Goal: Information Seeking & Learning: Learn about a topic

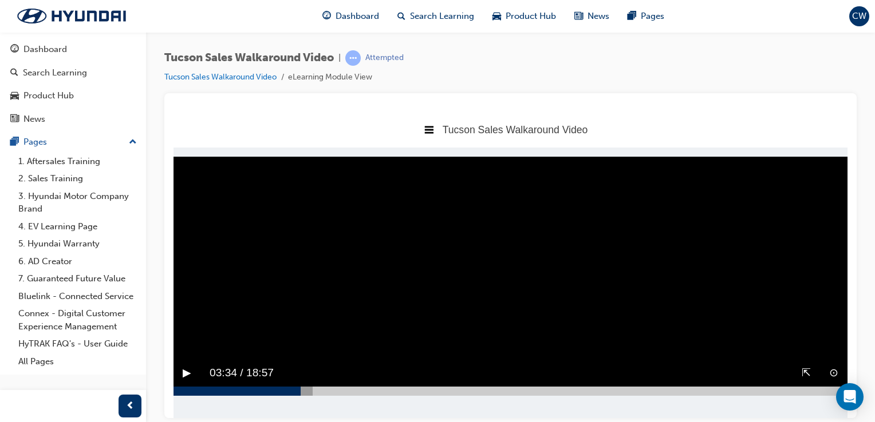
click at [188, 367] on button "▶︎" at bounding box center [187, 373] width 9 height 18
click at [614, 319] on video "Sorry, your browser does not support embedded videos. Download Instead" at bounding box center [510, 271] width 674 height 230
click at [509, 263] on video "Sorry, your browser does not support embedded videos. Download Instead" at bounding box center [510, 271] width 674 height 230
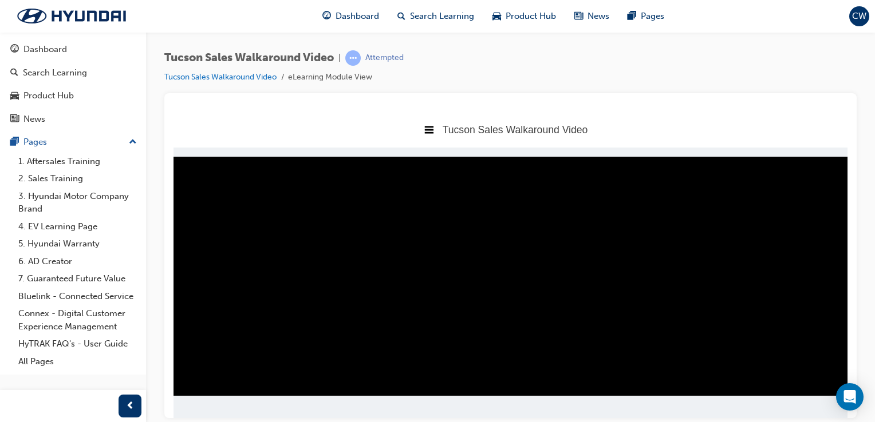
click at [792, 390] on div at bounding box center [510, 390] width 674 height 9
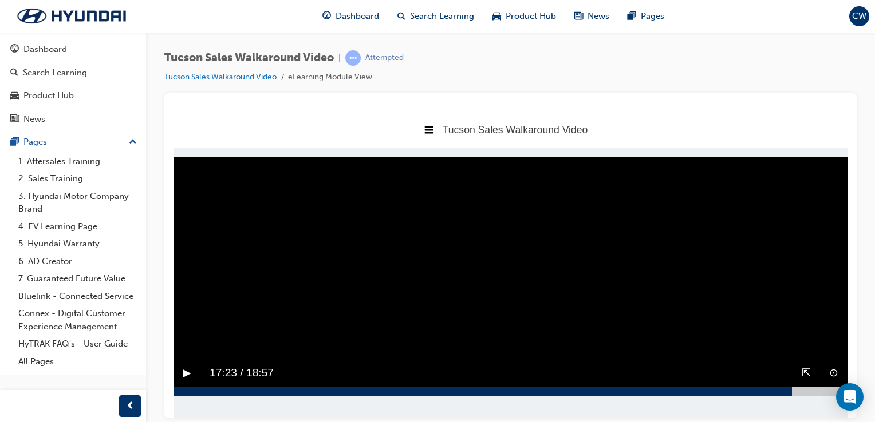
click at [816, 387] on div at bounding box center [510, 390] width 674 height 9
click at [628, 262] on video "Sorry, your browser does not support embedded videos. Download Instead" at bounding box center [510, 271] width 674 height 230
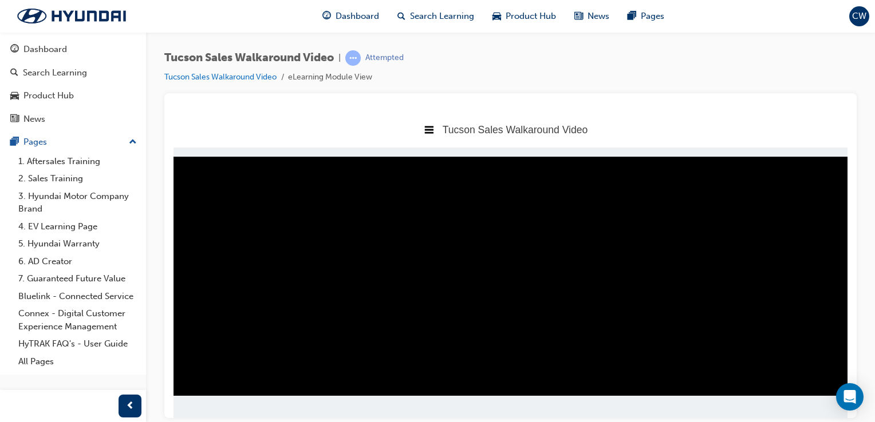
click at [628, 262] on video "Sorry, your browser does not support embedded videos. Download Instead" at bounding box center [510, 271] width 674 height 230
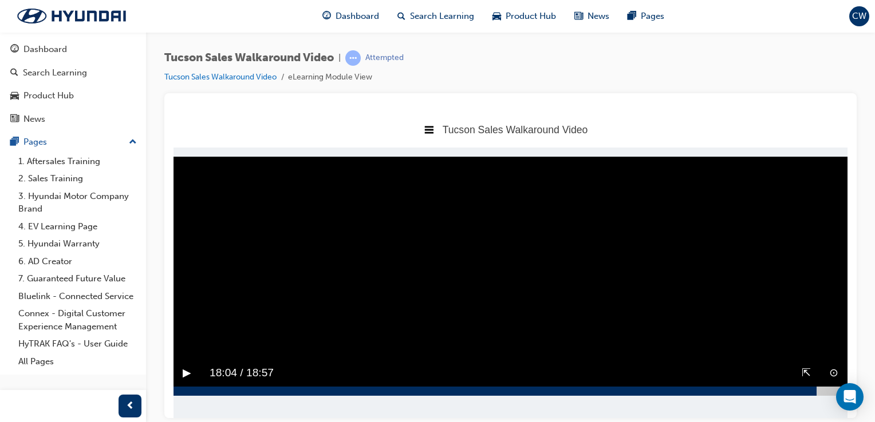
click at [628, 262] on video "Sorry, your browser does not support embedded videos. Download Instead" at bounding box center [510, 271] width 674 height 230
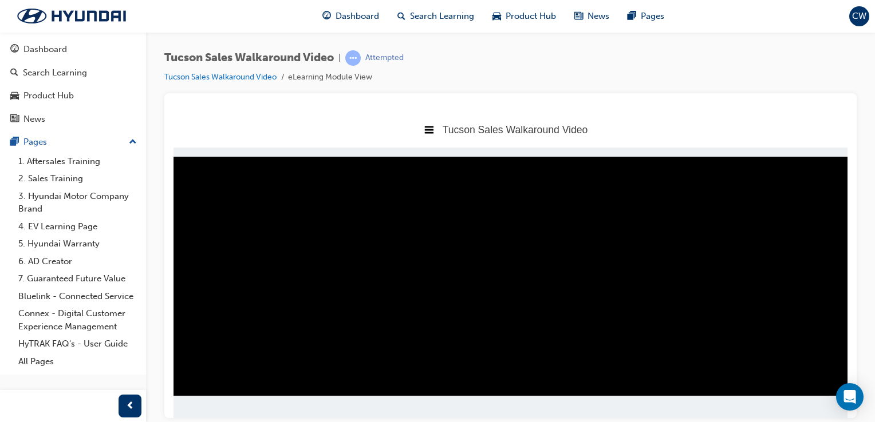
click at [644, 323] on video "Sorry, your browser does not support embedded videos. Download Instead" at bounding box center [510, 271] width 674 height 230
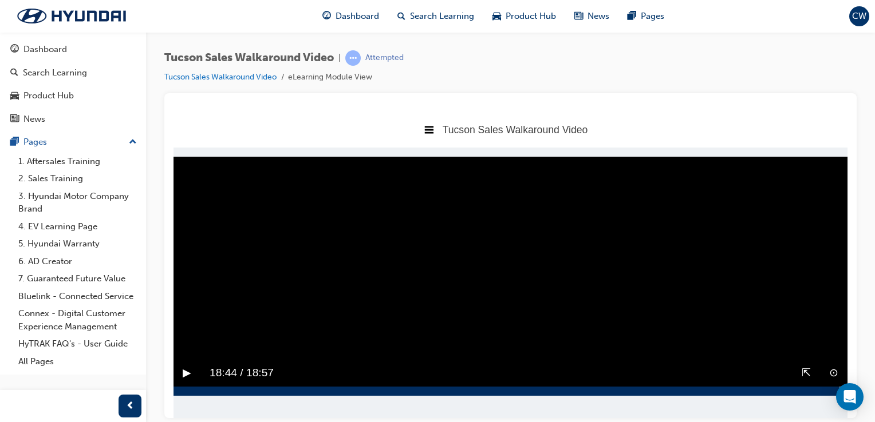
click at [644, 323] on video "Sorry, your browser does not support embedded videos. Download Instead" at bounding box center [510, 271] width 674 height 230
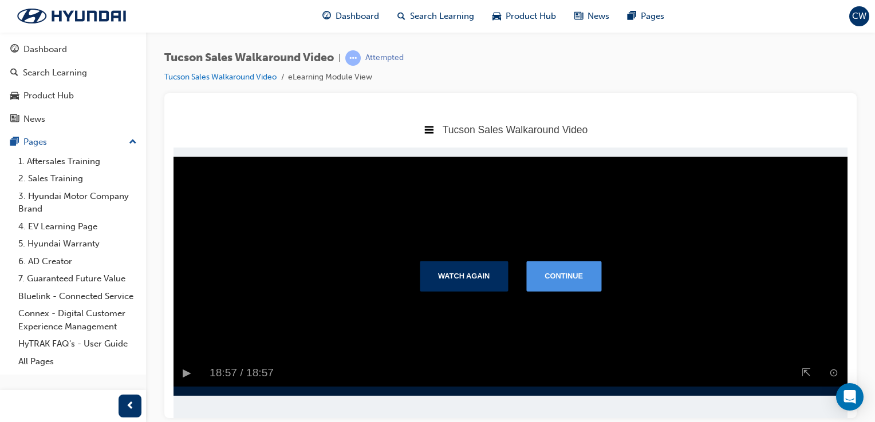
click at [561, 276] on button "Continue" at bounding box center [563, 276] width 75 height 30
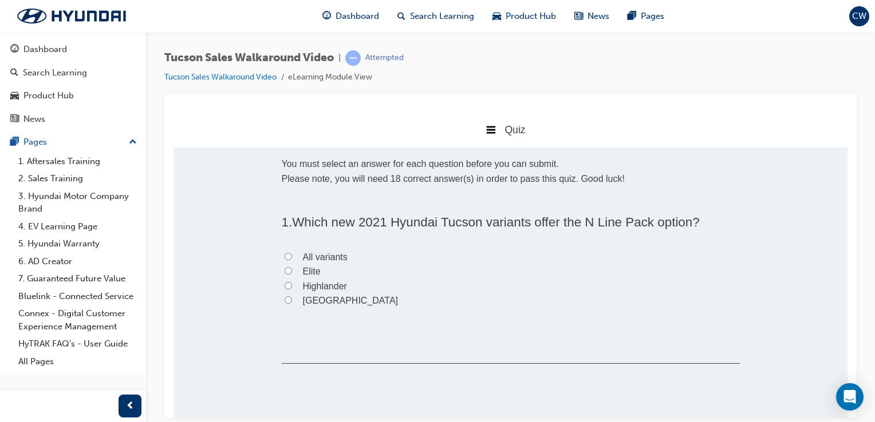
click at [284, 284] on input "Highlander" at bounding box center [287, 285] width 7 height 7
radio input "true"
click at [286, 272] on input "Elite" at bounding box center [287, 270] width 7 height 7
radio input "true"
click at [285, 256] on input "All variants" at bounding box center [287, 255] width 7 height 7
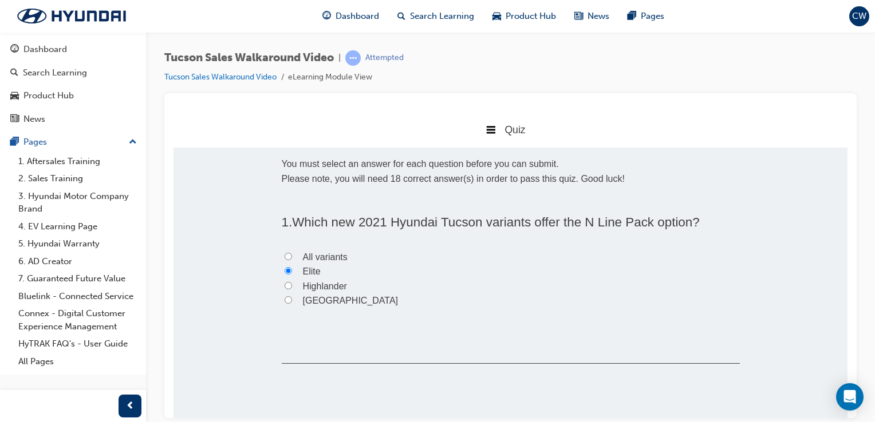
radio input "true"
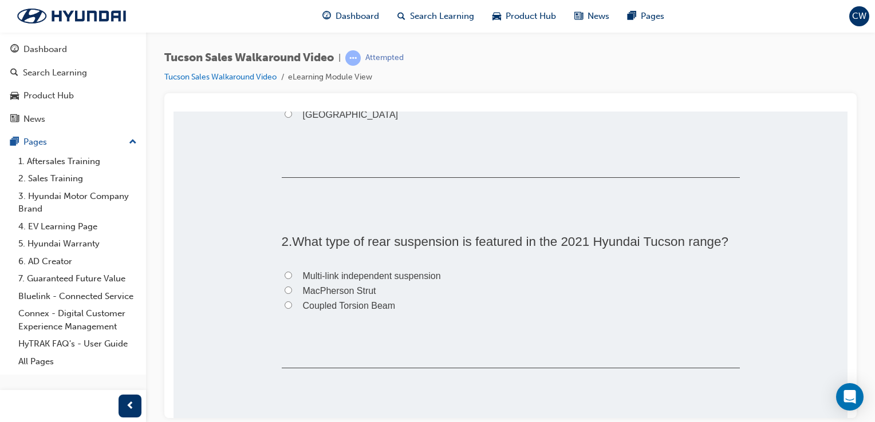
scroll to position [193, 0]
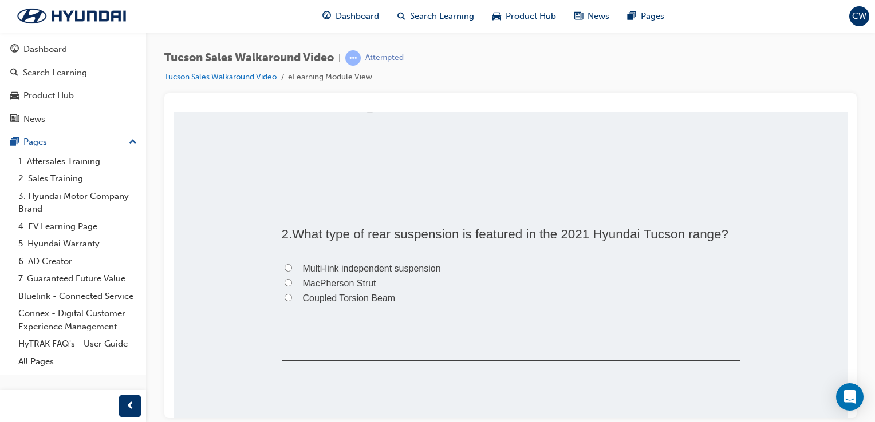
click at [284, 268] on input "Multi-link independent suspension" at bounding box center [287, 267] width 7 height 7
radio input "true"
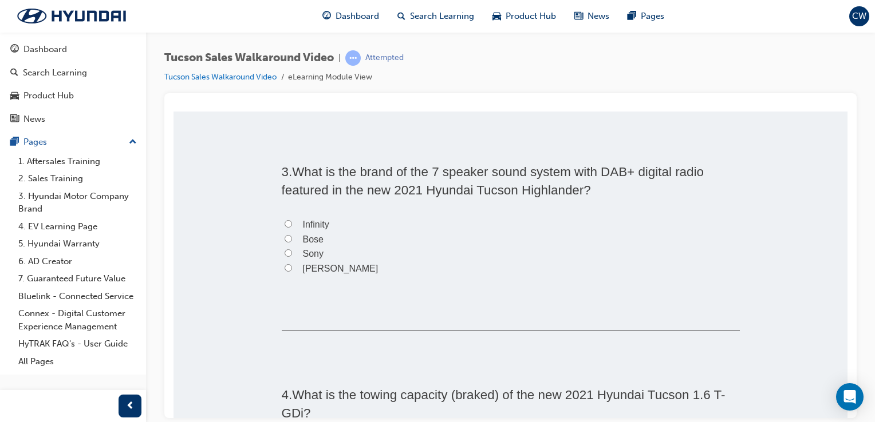
scroll to position [468, 0]
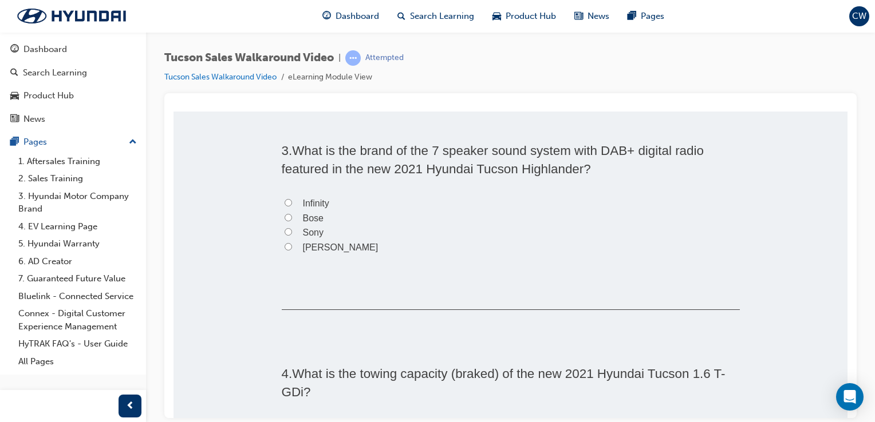
click at [284, 202] on input "Infinity" at bounding box center [287, 202] width 7 height 7
radio input "true"
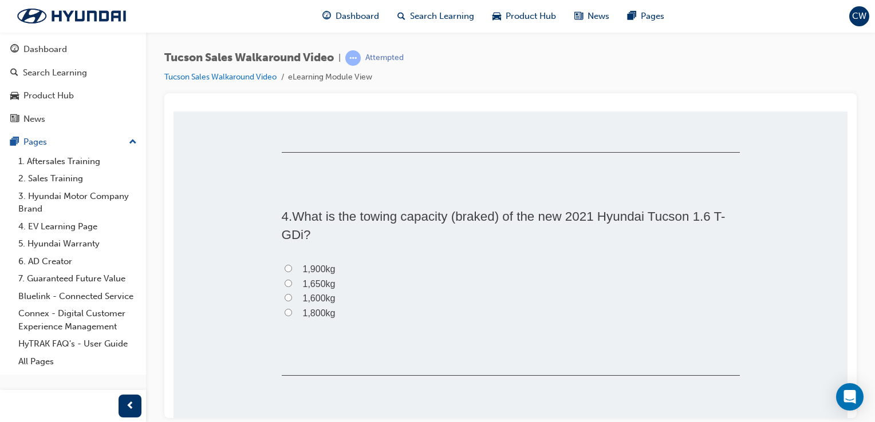
scroll to position [640, 0]
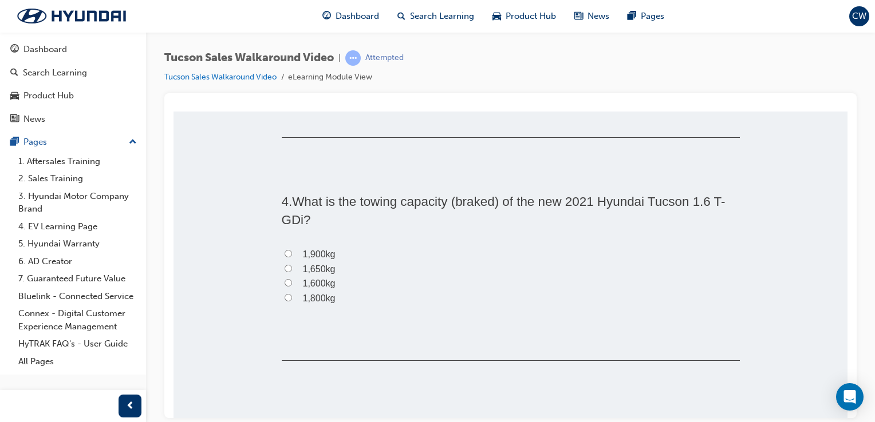
click at [284, 270] on input "1,650kg" at bounding box center [287, 267] width 7 height 7
radio input "true"
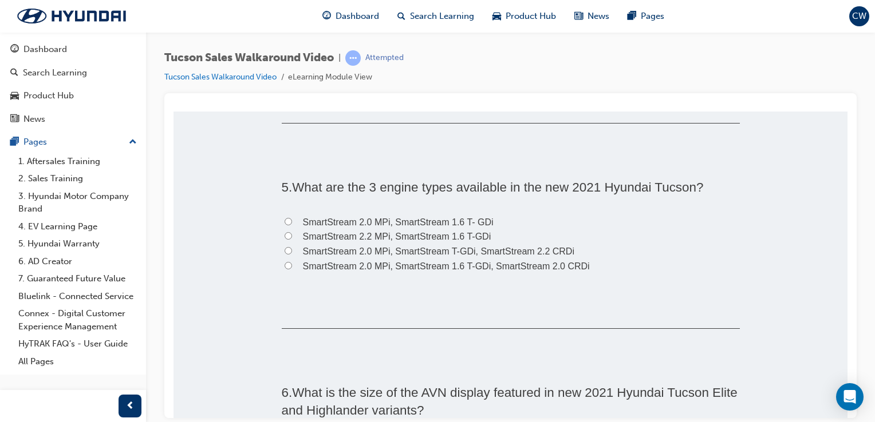
scroll to position [892, 0]
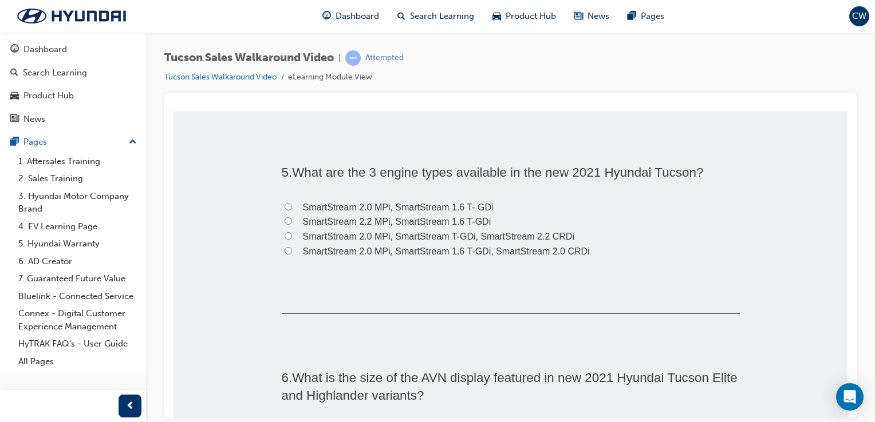
click at [283, 209] on label "SmartStream 2.0 MPi, SmartStream 1.6 T- GDi" at bounding box center [511, 207] width 458 height 15
click at [284, 209] on input "SmartStream 2.0 MPi, SmartStream 1.6 T- GDi" at bounding box center [287, 206] width 7 height 7
radio input "true"
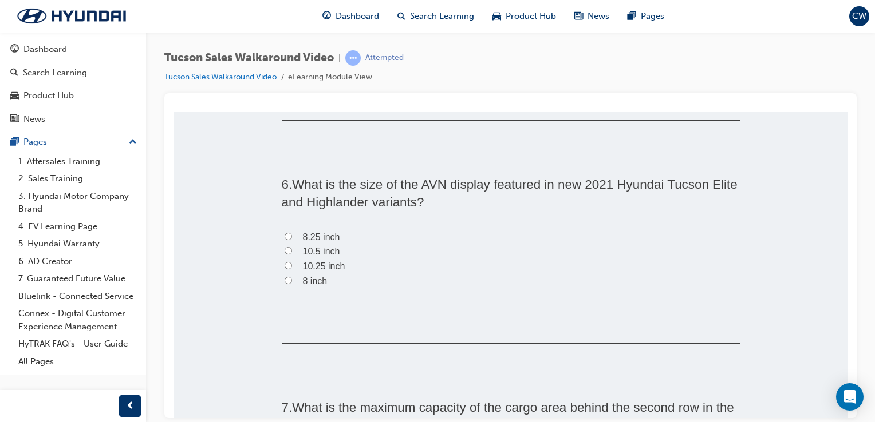
drag, startPoint x: 840, startPoint y: 191, endPoint x: 1021, endPoint y: 314, distance: 218.6
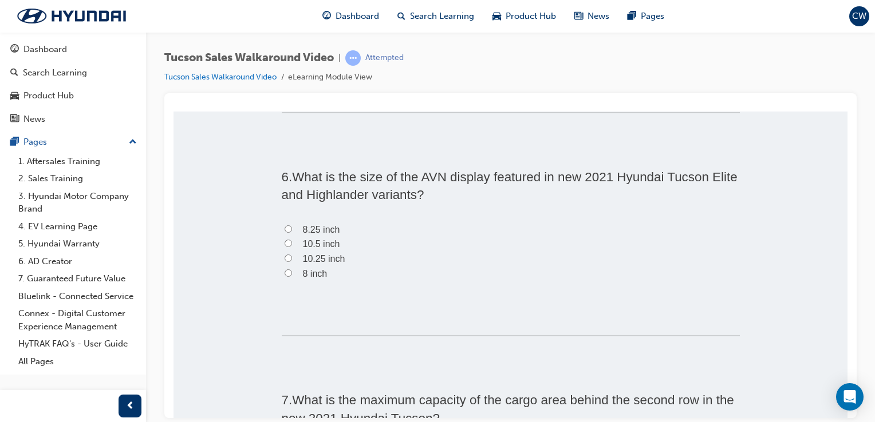
click at [284, 239] on input "10.5 inch" at bounding box center [287, 242] width 7 height 7
radio input "true"
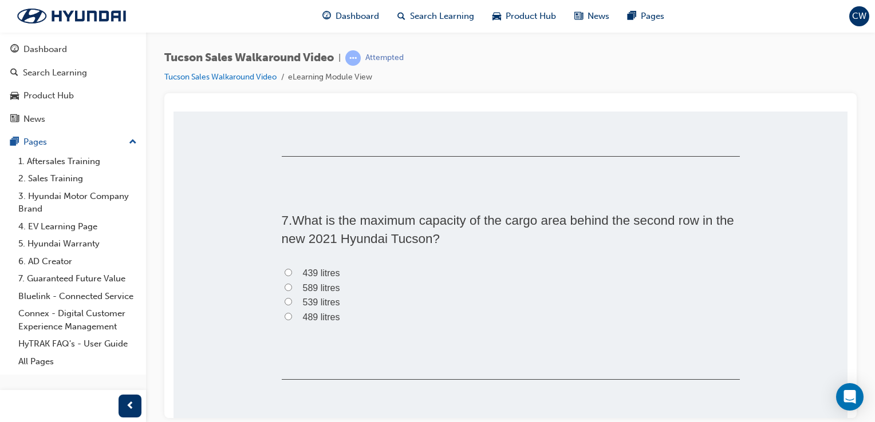
scroll to position [1280, 0]
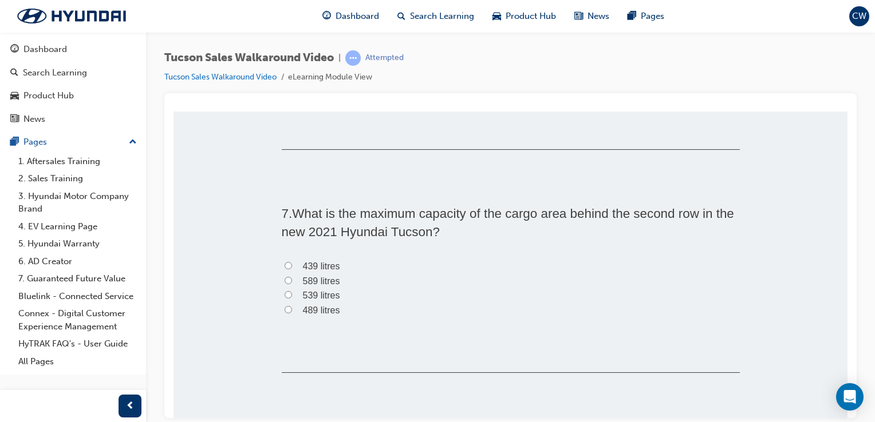
click at [284, 307] on input "489 litres" at bounding box center [287, 309] width 7 height 7
radio input "true"
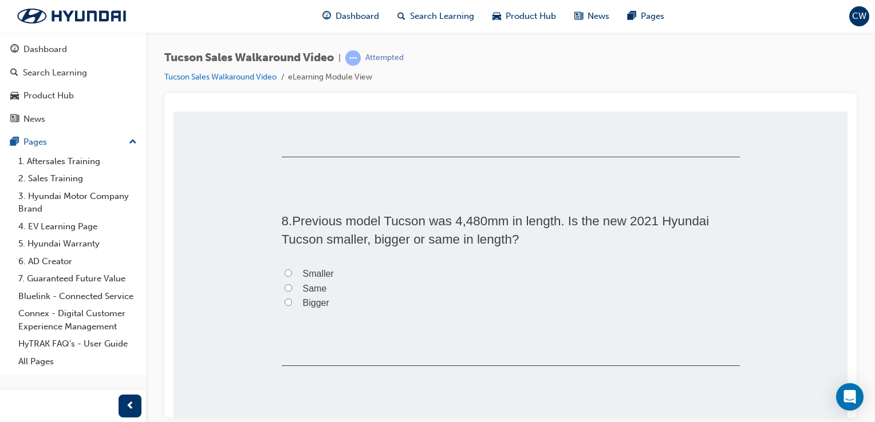
scroll to position [1518, 0]
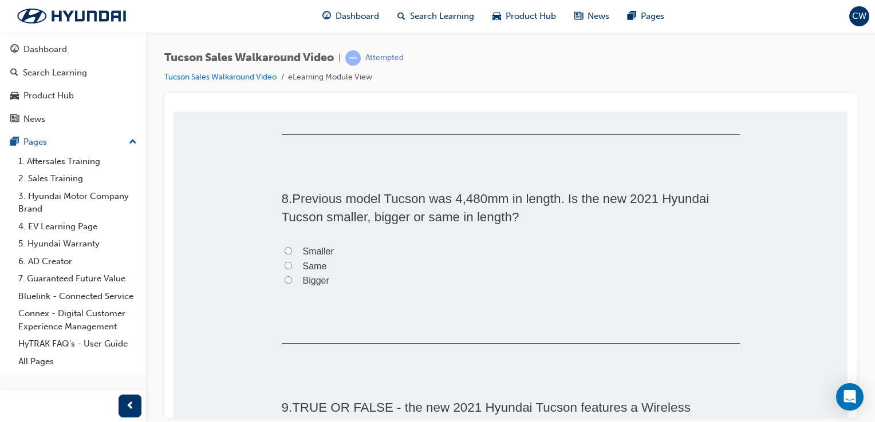
click at [283, 284] on label "Bigger" at bounding box center [511, 280] width 458 height 15
click at [284, 283] on input "Bigger" at bounding box center [287, 279] width 7 height 7
radio input "true"
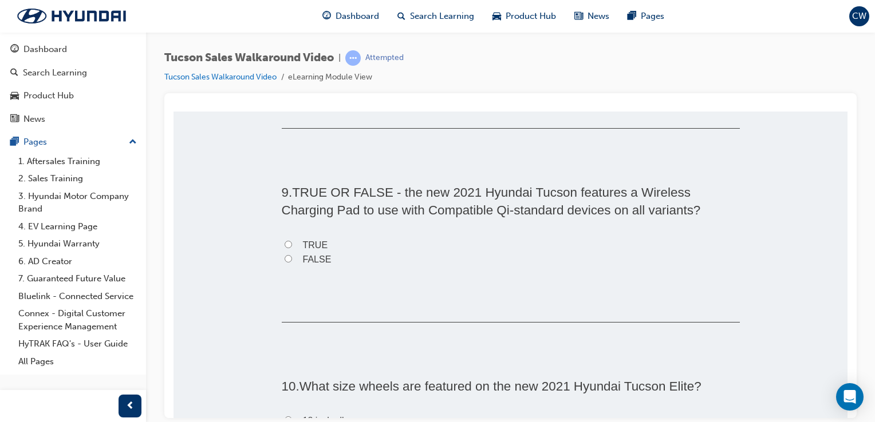
scroll to position [1748, 0]
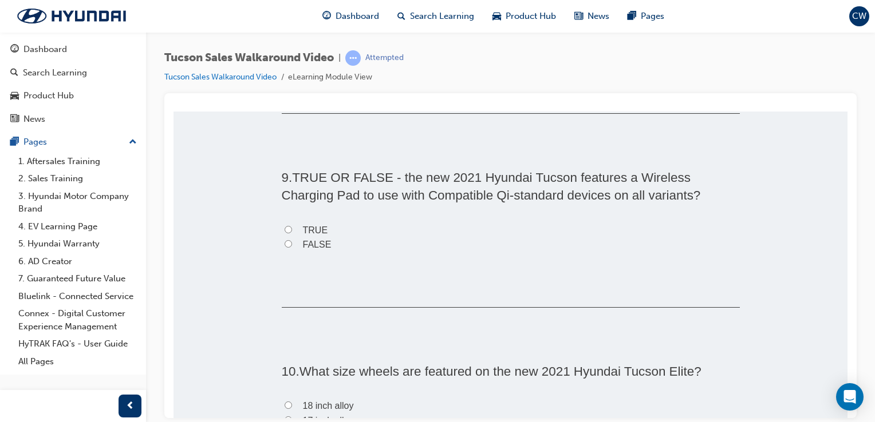
click at [284, 226] on input "TRUE" at bounding box center [287, 229] width 7 height 7
radio input "true"
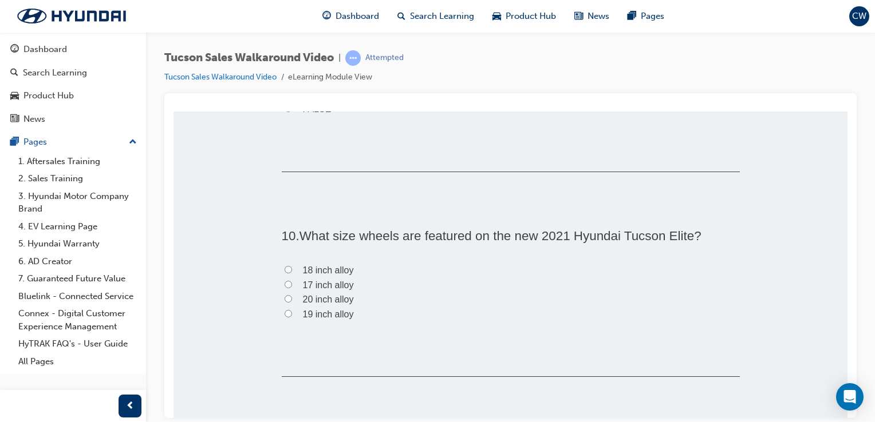
scroll to position [1913, 0]
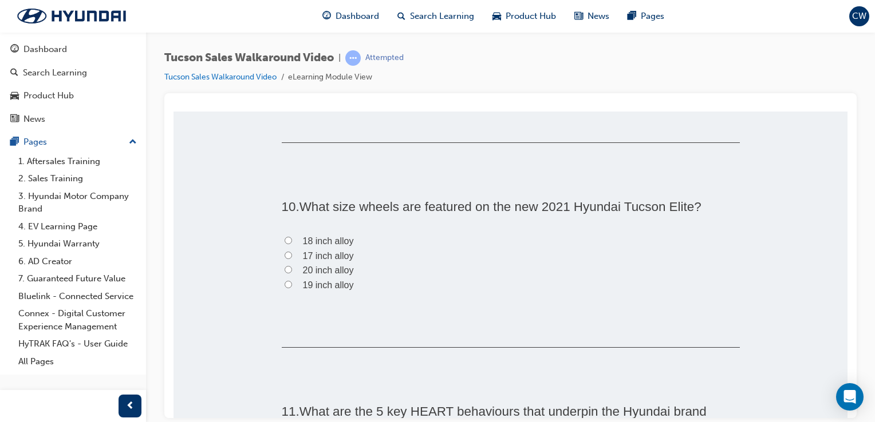
click at [283, 243] on label "18 inch alloy" at bounding box center [511, 241] width 458 height 15
click at [284, 243] on input "18 inch alloy" at bounding box center [287, 239] width 7 height 7
radio input "true"
click at [284, 280] on input "19 inch alloy" at bounding box center [287, 283] width 7 height 7
radio input "true"
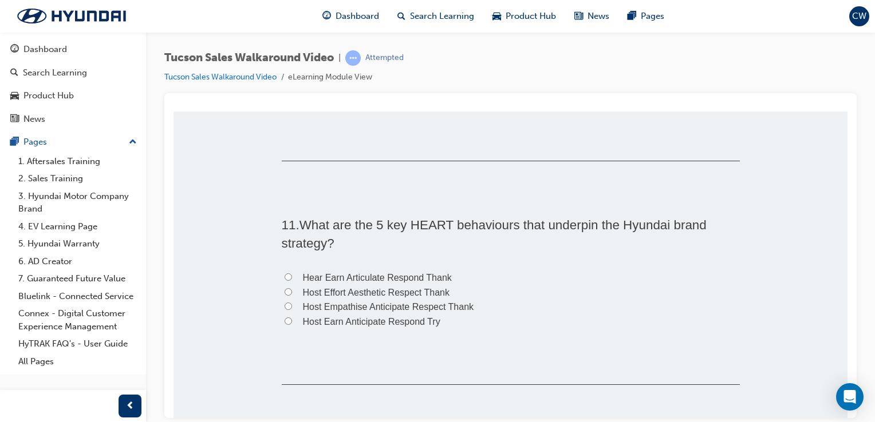
scroll to position [2106, 0]
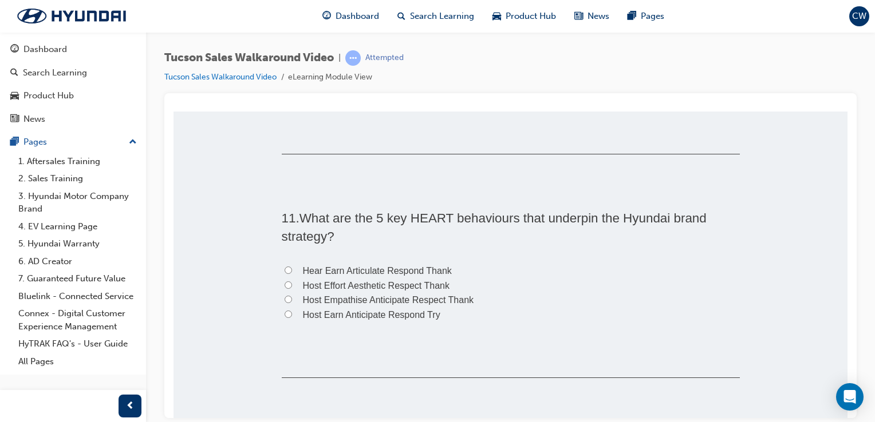
click at [284, 295] on input "Host Empathise Anticipate Respect Thank" at bounding box center [287, 298] width 7 height 7
radio input "true"
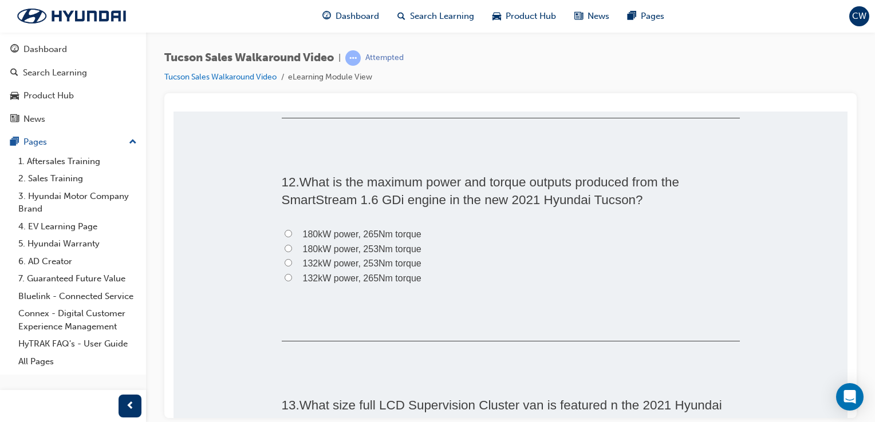
scroll to position [2381, 0]
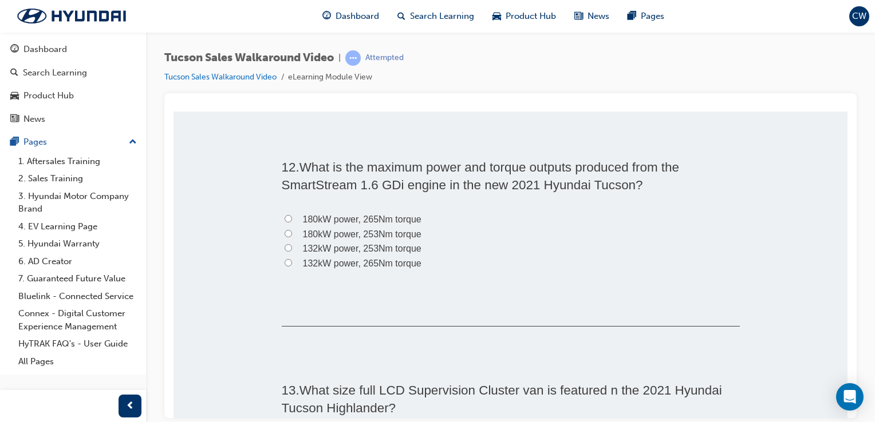
click at [286, 215] on input "180kW power, 265Nm torque" at bounding box center [287, 218] width 7 height 7
radio input "true"
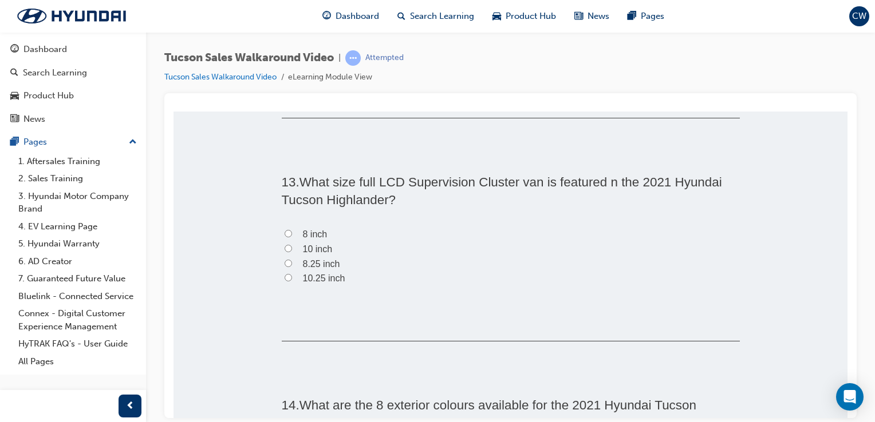
scroll to position [2640, 0]
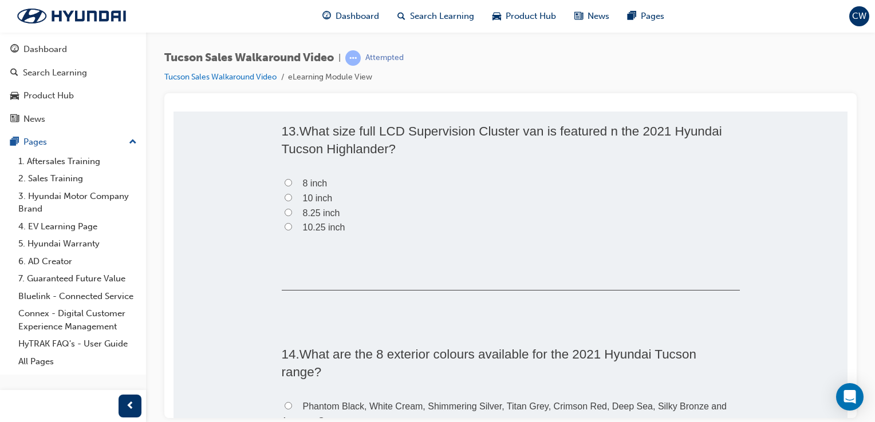
click at [284, 195] on input "10 inch" at bounding box center [287, 196] width 7 height 7
radio input "true"
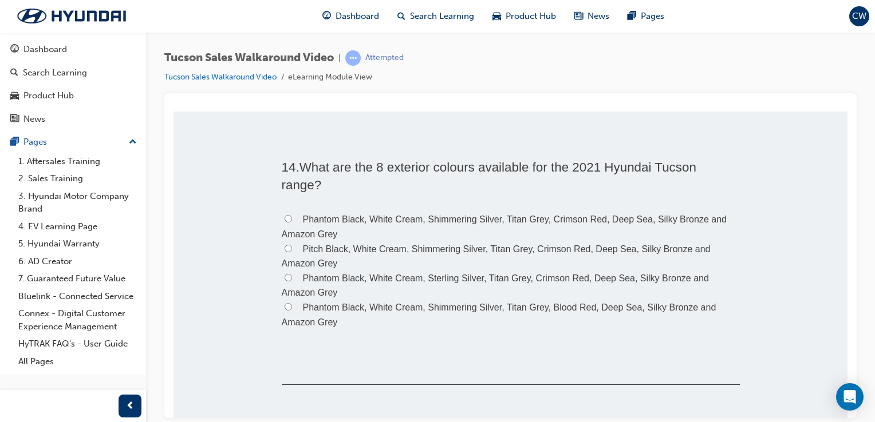
scroll to position [2841, 0]
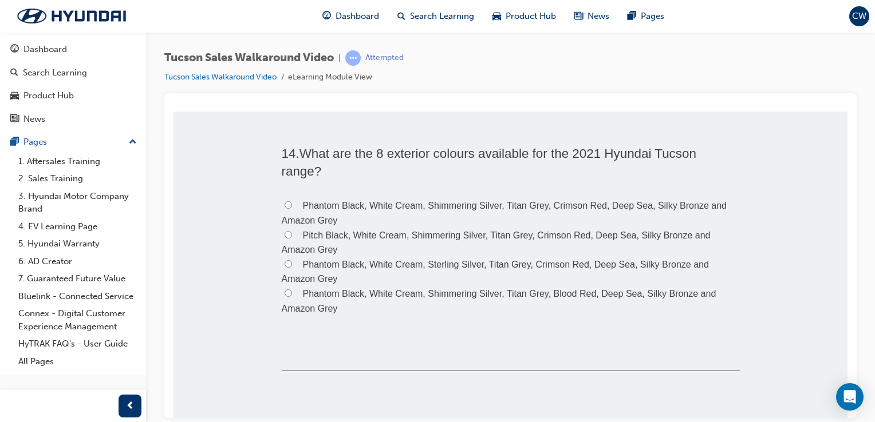
click at [284, 206] on input "Phantom Black, White Cream, Shimmering Silver, Titan Grey, Crimson Red, Deep Se…" at bounding box center [287, 204] width 7 height 7
radio input "true"
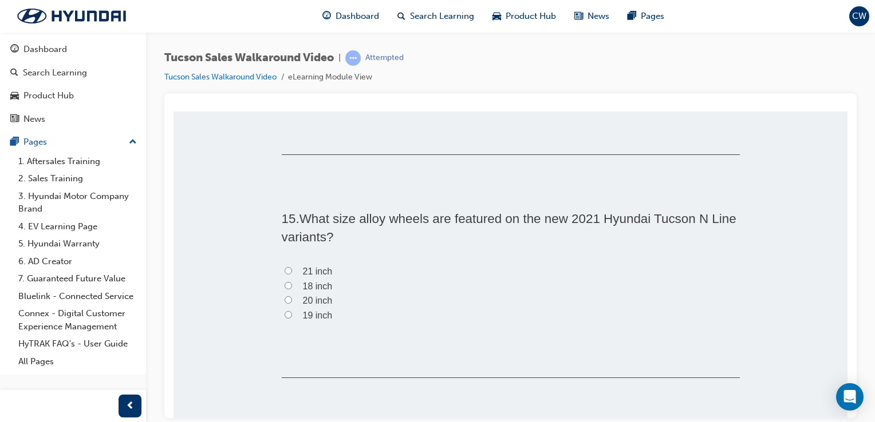
scroll to position [3072, 0]
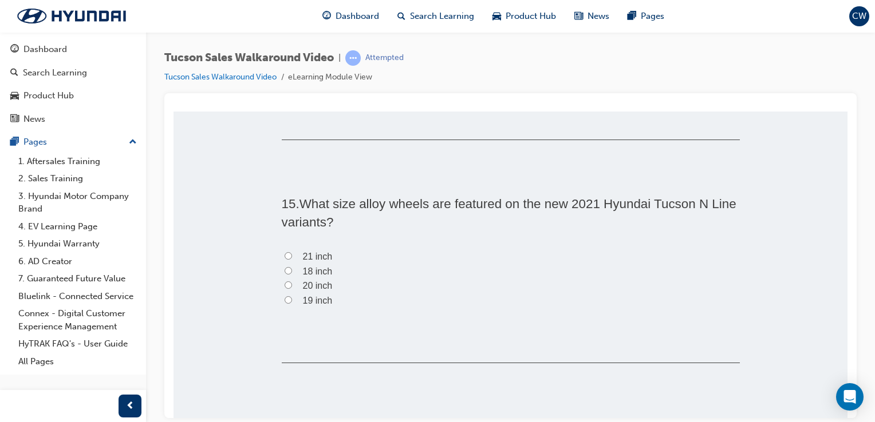
click at [284, 302] on label "19 inch" at bounding box center [511, 300] width 458 height 15
click at [284, 302] on input "19 inch" at bounding box center [287, 299] width 7 height 7
radio input "true"
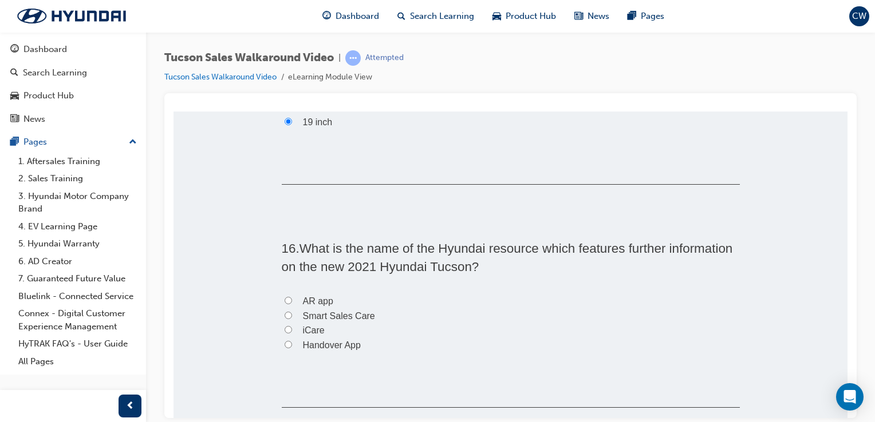
scroll to position [3273, 0]
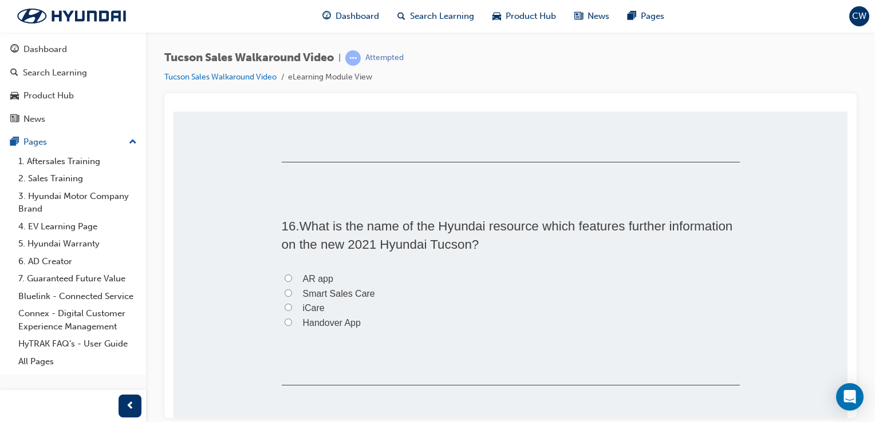
click at [284, 304] on input "iCare" at bounding box center [287, 306] width 7 height 7
radio input "true"
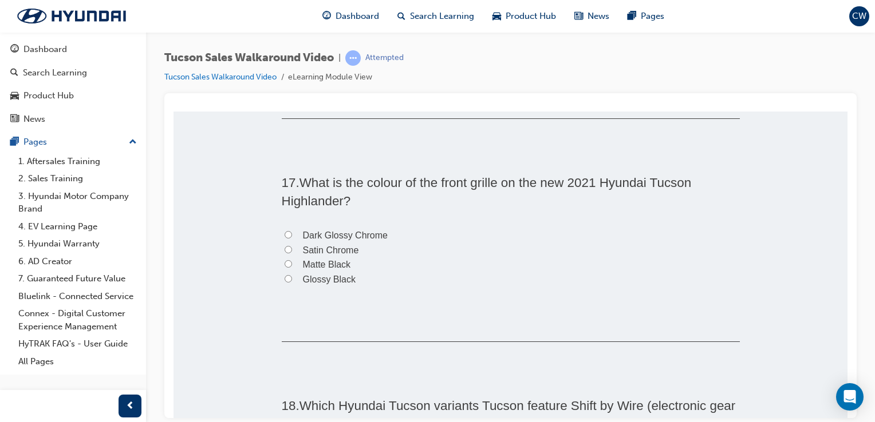
scroll to position [3547, 0]
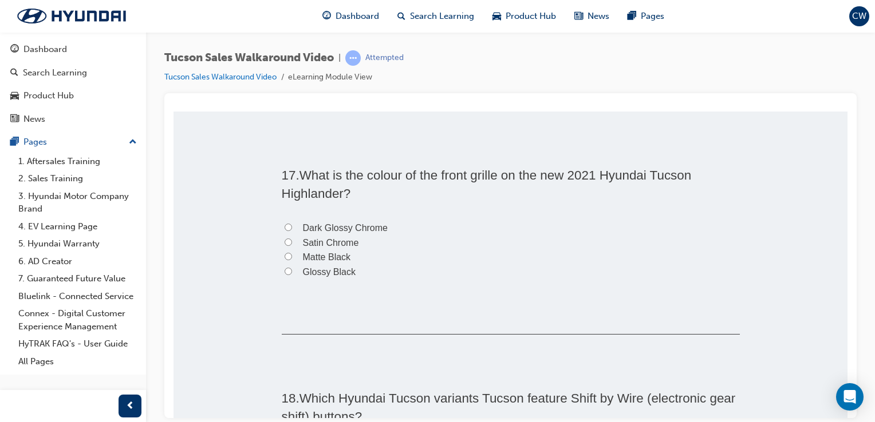
click at [284, 243] on input "Satin Chrome" at bounding box center [287, 241] width 7 height 7
radio input "true"
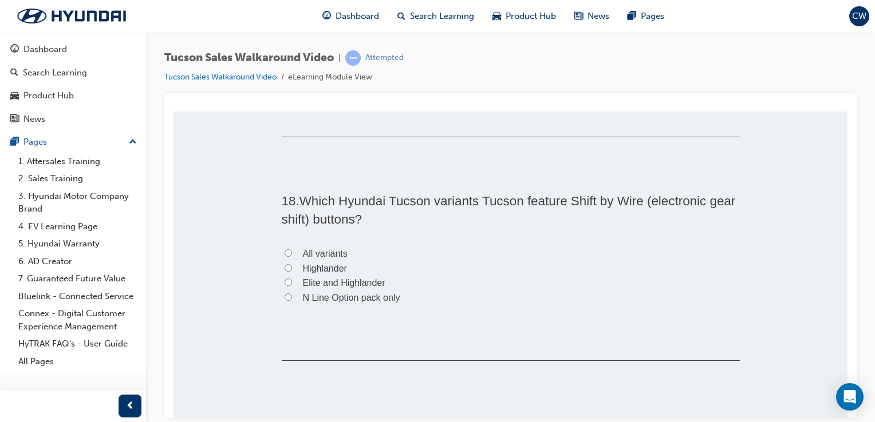
scroll to position [3752, 0]
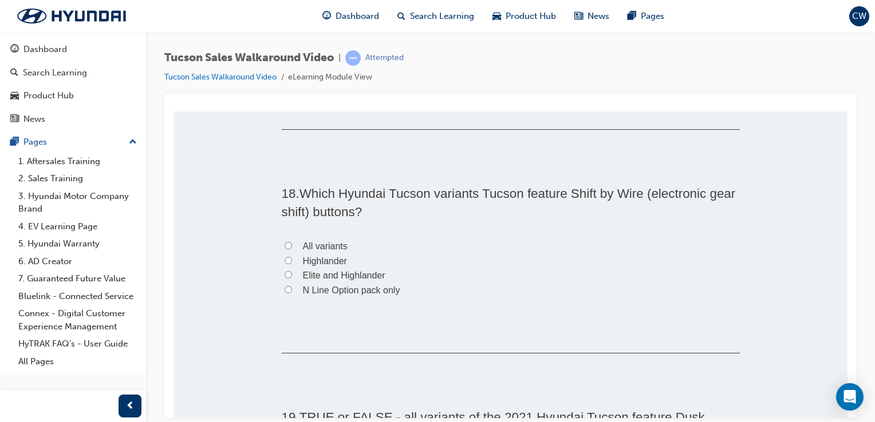
click at [284, 259] on input "Highlander" at bounding box center [287, 259] width 7 height 7
radio input "true"
click at [284, 272] on input "Elite and Highlander" at bounding box center [287, 274] width 7 height 7
radio input "true"
click at [286, 287] on input "N Line Option pack only" at bounding box center [287, 289] width 7 height 7
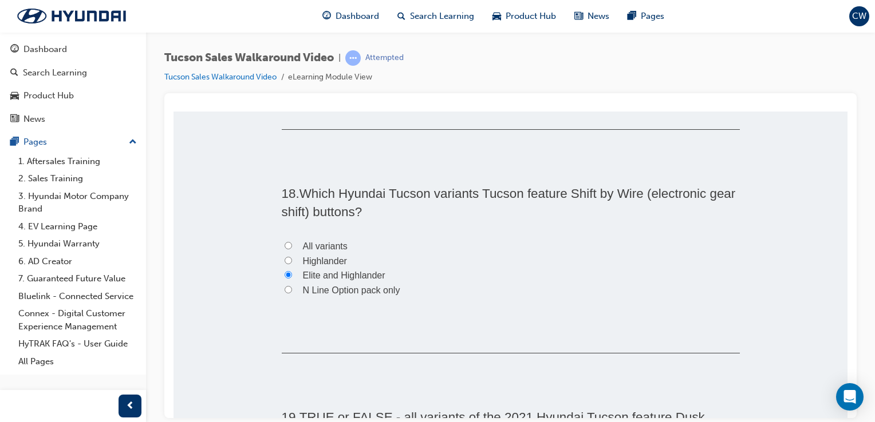
radio input "true"
click at [288, 241] on label "All variants" at bounding box center [511, 246] width 458 height 15
click at [288, 242] on input "All variants" at bounding box center [287, 245] width 7 height 7
radio input "true"
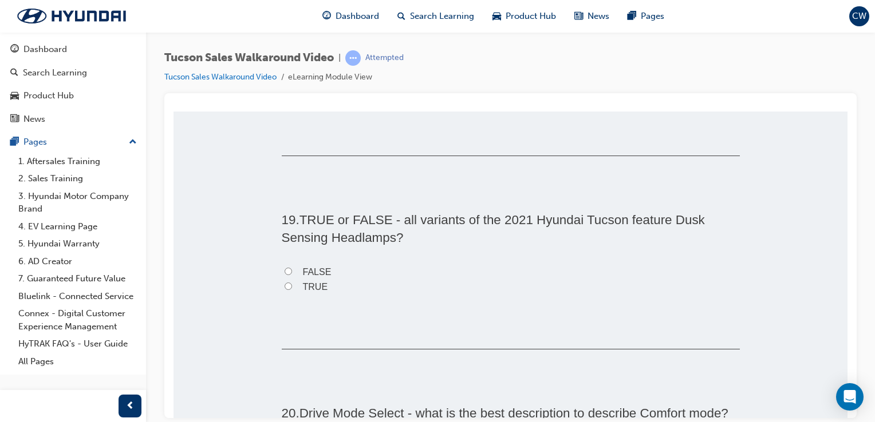
scroll to position [3986, 0]
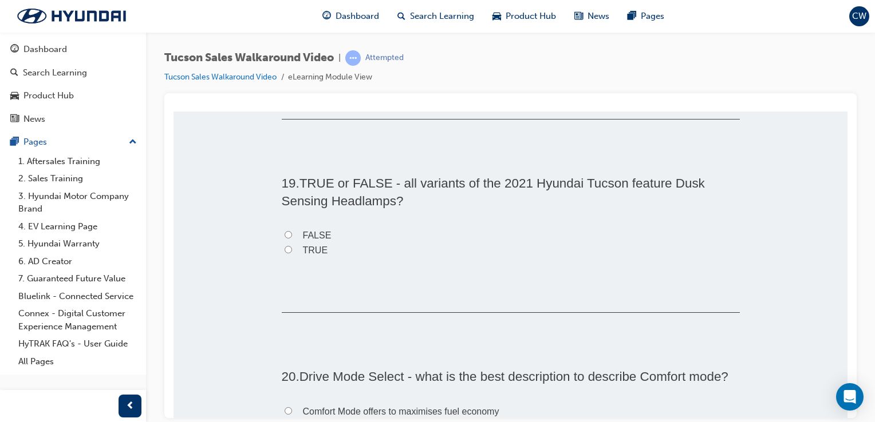
click at [283, 253] on label "TRUE" at bounding box center [511, 250] width 458 height 15
click at [284, 253] on input "TRUE" at bounding box center [287, 249] width 7 height 7
radio input "true"
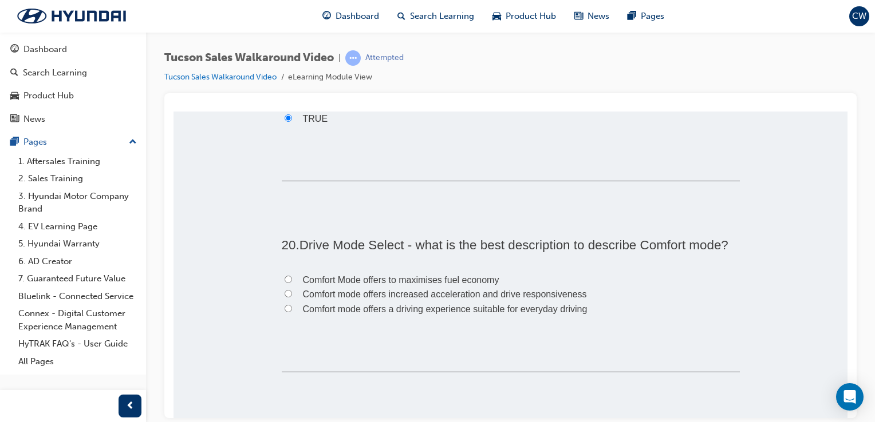
scroll to position [4162, 0]
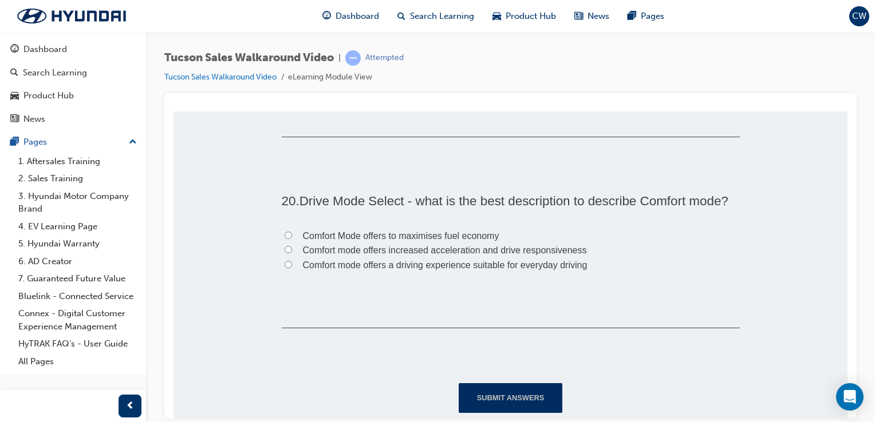
click at [291, 262] on label "Comfort mode offers a driving experience suitable for everyday driving" at bounding box center [511, 265] width 458 height 15
click at [291, 262] on input "Comfort mode offers a driving experience suitable for everyday driving" at bounding box center [287, 263] width 7 height 7
radio input "true"
click at [483, 386] on button "Submit Answers" at bounding box center [510, 398] width 104 height 30
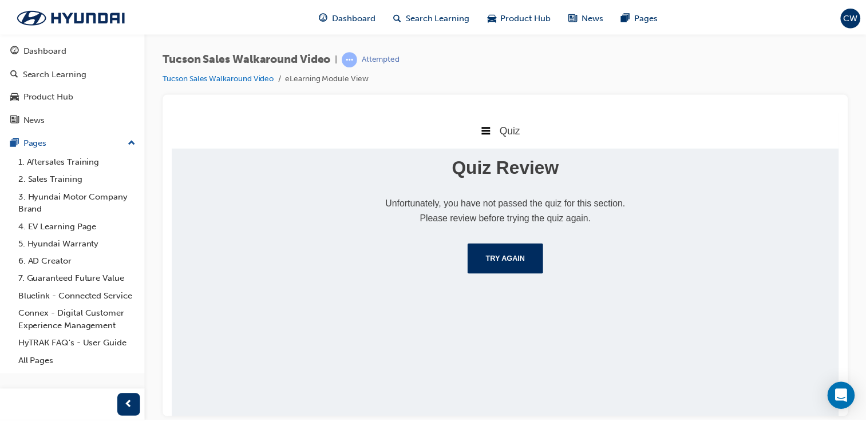
scroll to position [0, 0]
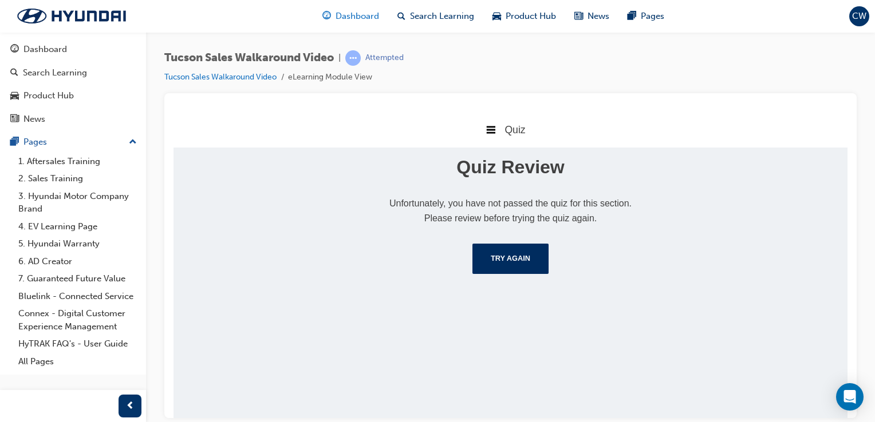
click at [346, 23] on div "Dashboard" at bounding box center [350, 16] width 75 height 23
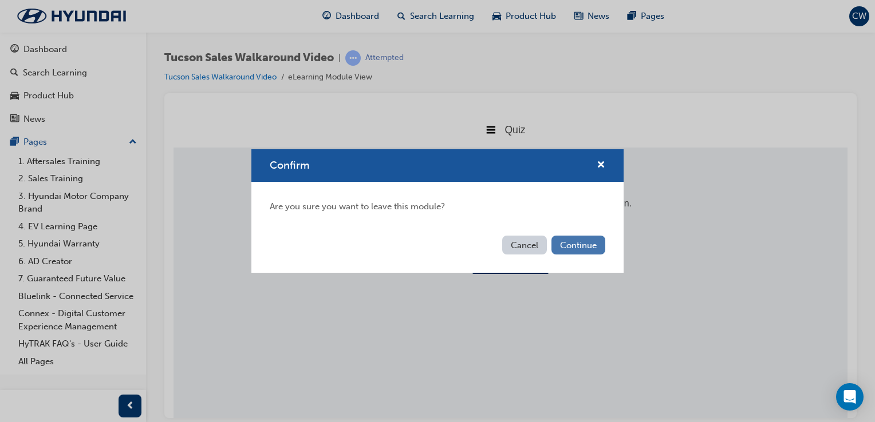
click at [579, 243] on button "Continue" at bounding box center [578, 245] width 54 height 19
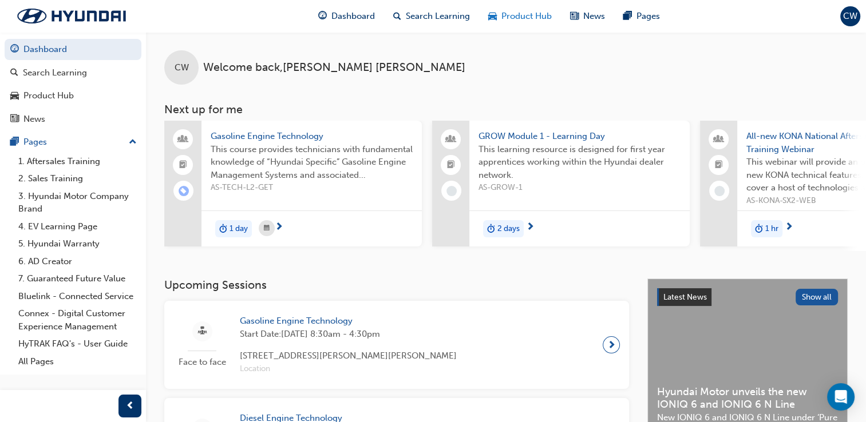
click at [524, 13] on span "Product Hub" at bounding box center [526, 16] width 50 height 13
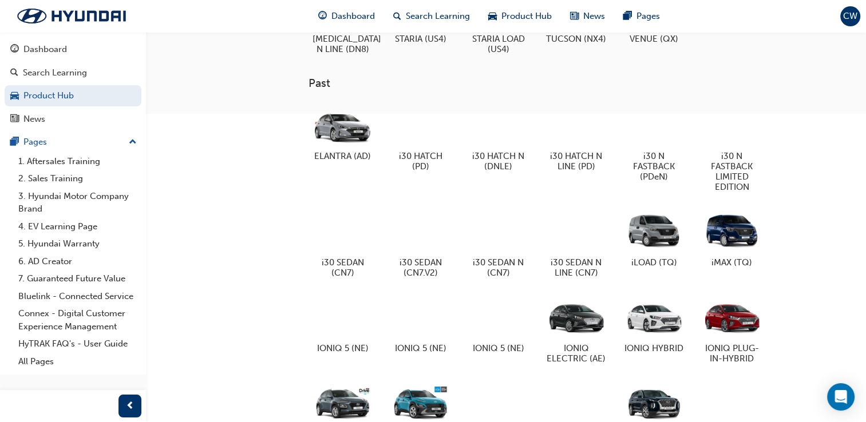
scroll to position [648, 0]
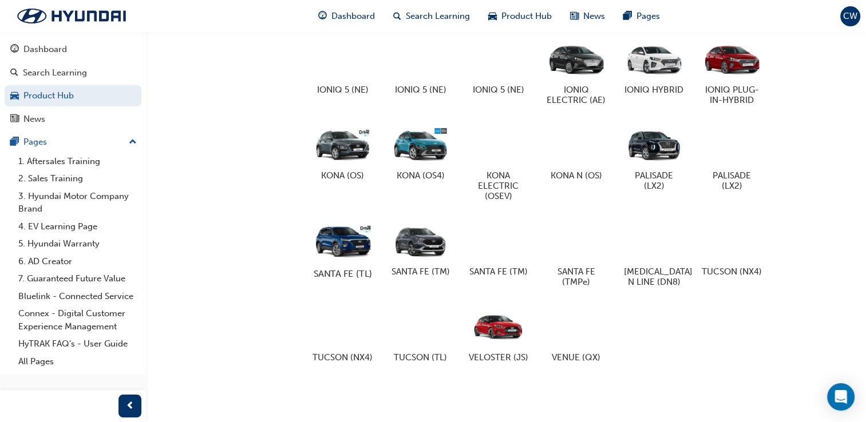
click at [343, 247] on div at bounding box center [343, 240] width 64 height 46
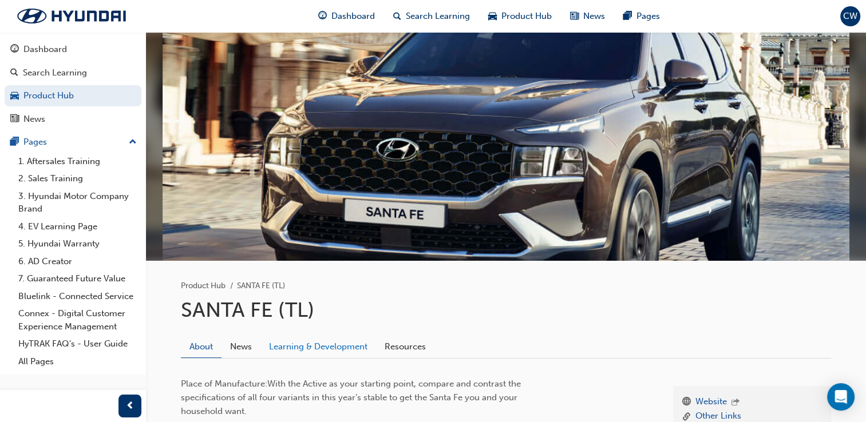
click at [346, 349] on link "Learning & Development" at bounding box center [318, 347] width 116 height 22
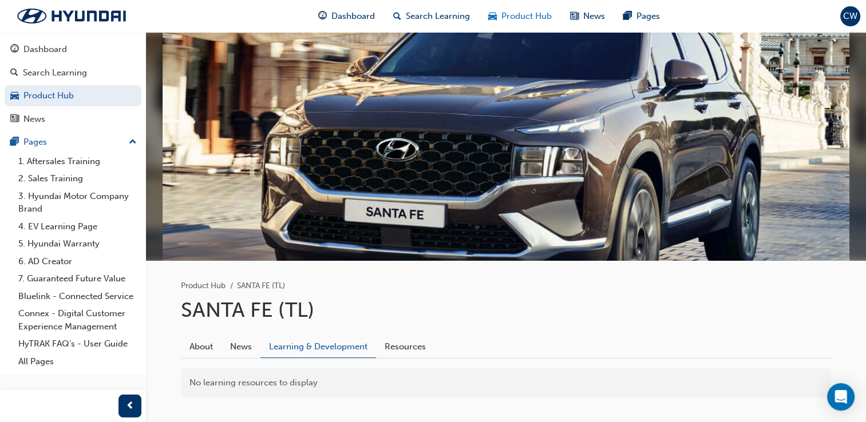
click at [519, 6] on div "Product Hub" at bounding box center [520, 16] width 82 height 23
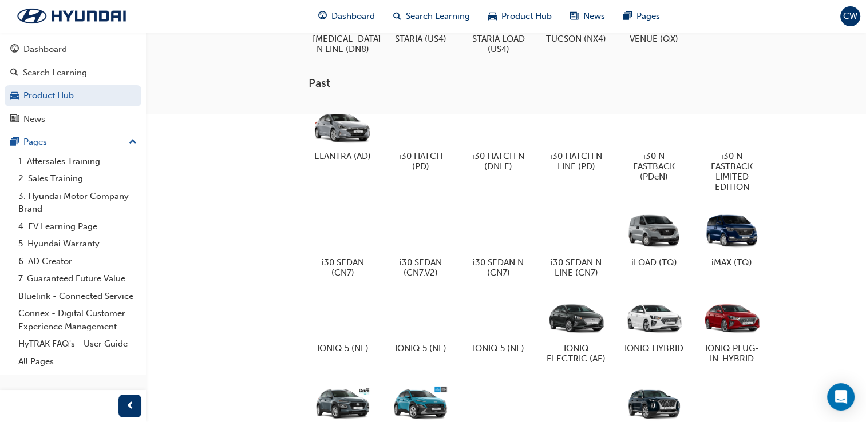
scroll to position [648, 0]
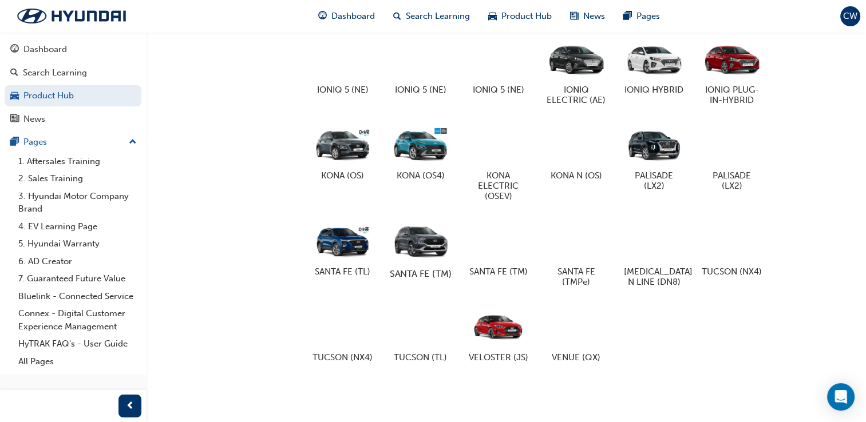
click at [408, 231] on div at bounding box center [421, 240] width 64 height 46
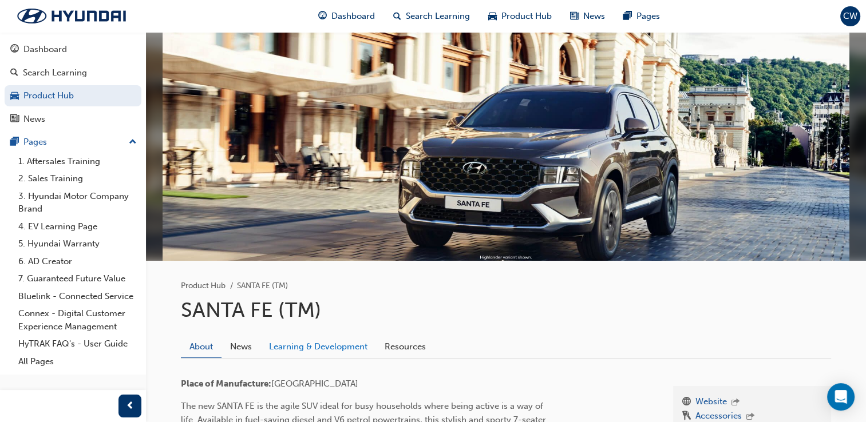
click at [318, 343] on link "Learning & Development" at bounding box center [318, 347] width 116 height 22
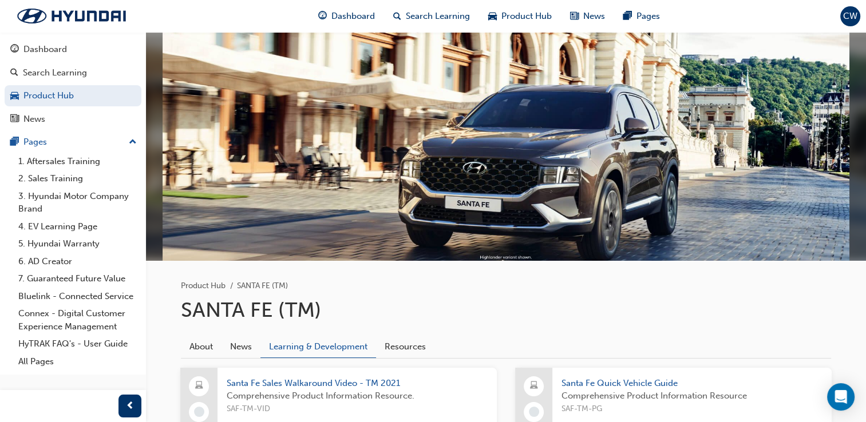
click at [344, 385] on span "Santa Fe Sales Walkaround Video - TM 2021" at bounding box center [357, 383] width 261 height 13
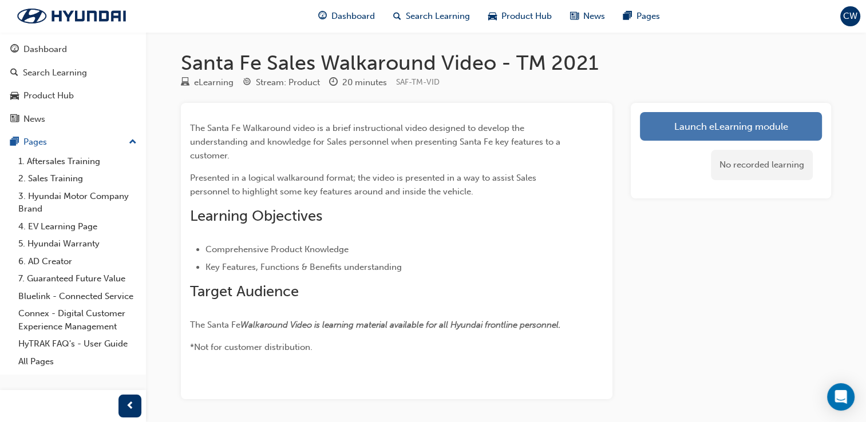
click at [669, 120] on link "Launch eLearning module" at bounding box center [731, 126] width 182 height 29
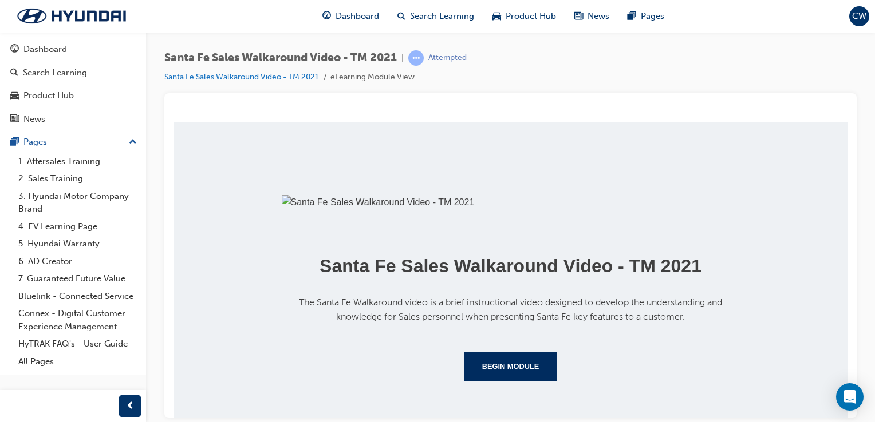
scroll to position [102, 0]
drag, startPoint x: 850, startPoint y: 276, endPoint x: 849, endPoint y: 312, distance: 36.1
click at [849, 312] on div at bounding box center [510, 255] width 692 height 325
click at [478, 381] on button "Begin Module" at bounding box center [511, 366] width 94 height 30
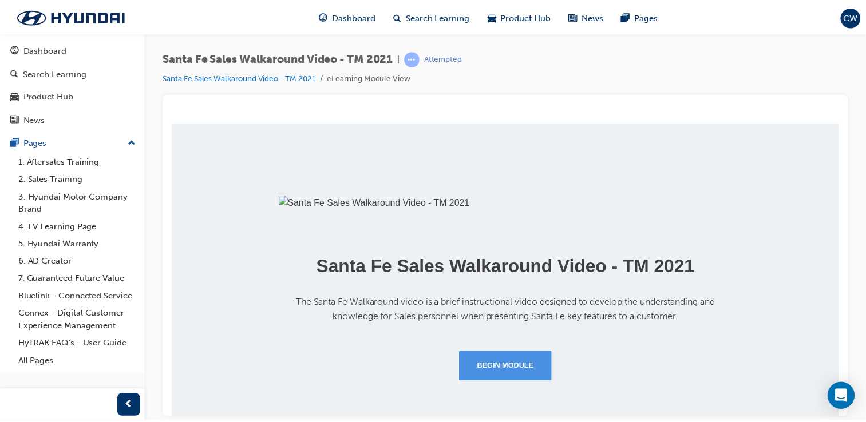
scroll to position [0, 0]
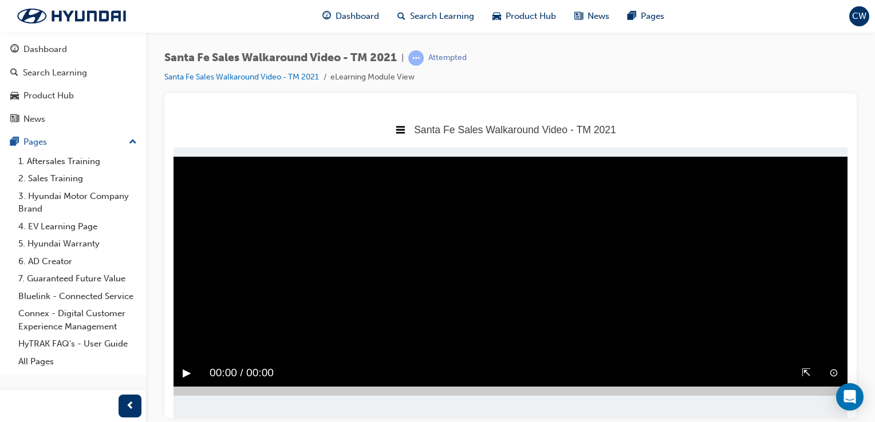
click at [186, 378] on button "▶︎" at bounding box center [187, 373] width 9 height 18
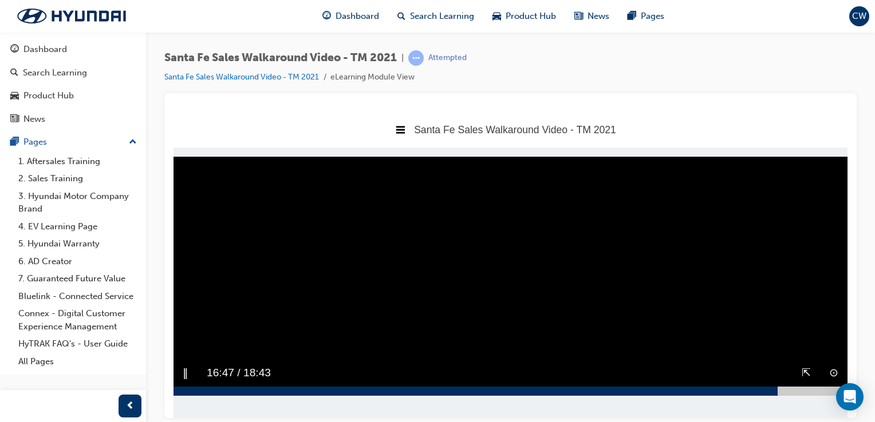
click at [777, 390] on div at bounding box center [510, 390] width 674 height 9
click at [822, 392] on div at bounding box center [510, 390] width 674 height 9
click at [832, 390] on div at bounding box center [510, 390] width 674 height 9
click at [179, 371] on div "▶︎" at bounding box center [186, 372] width 27 height 27
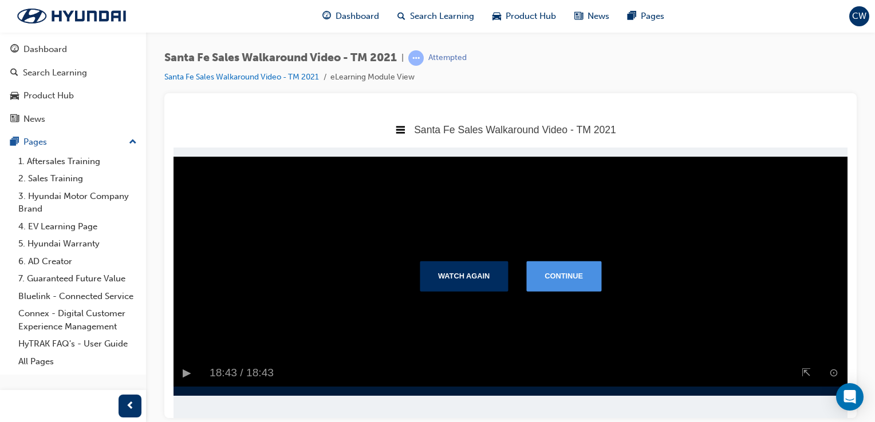
click at [570, 280] on button "Continue" at bounding box center [563, 276] width 75 height 30
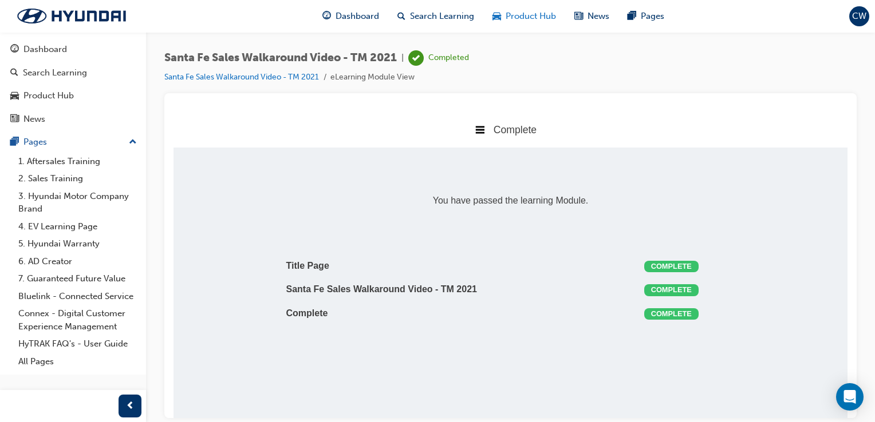
click at [531, 19] on span "Product Hub" at bounding box center [530, 16] width 50 height 13
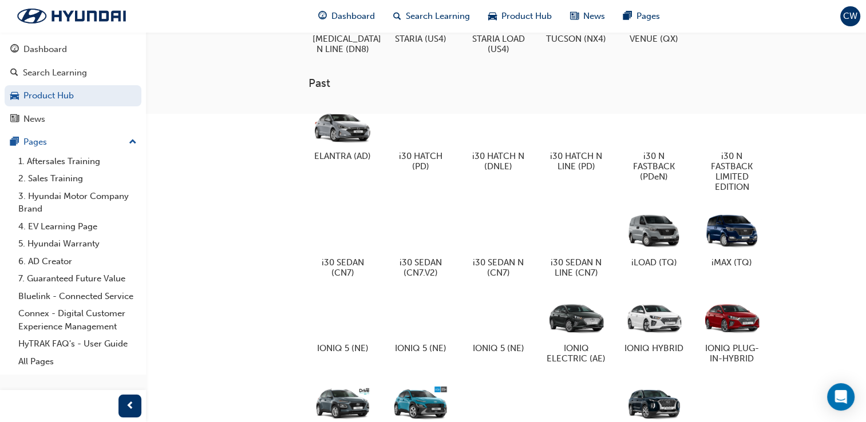
scroll to position [648, 0]
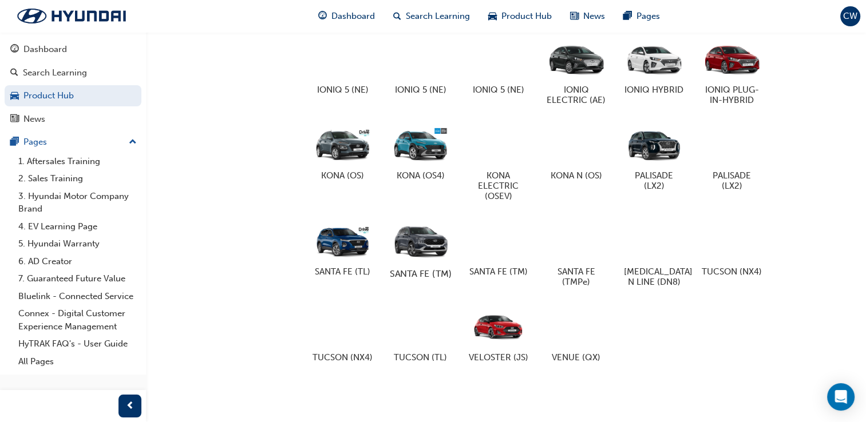
click at [439, 243] on div at bounding box center [421, 240] width 64 height 46
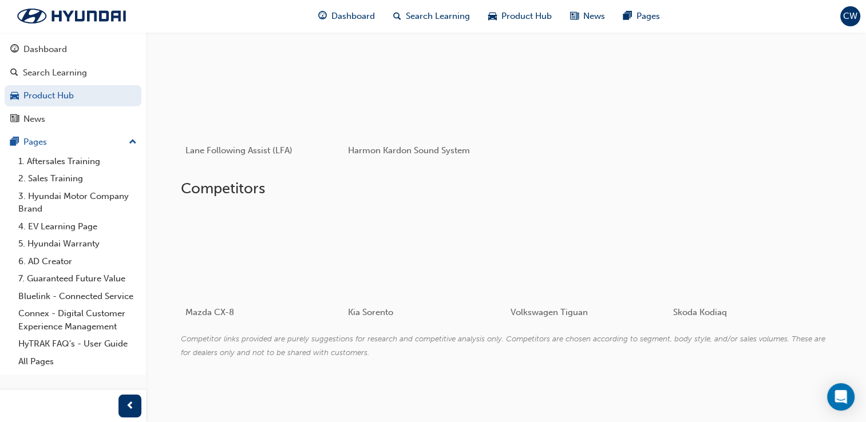
scroll to position [229, 0]
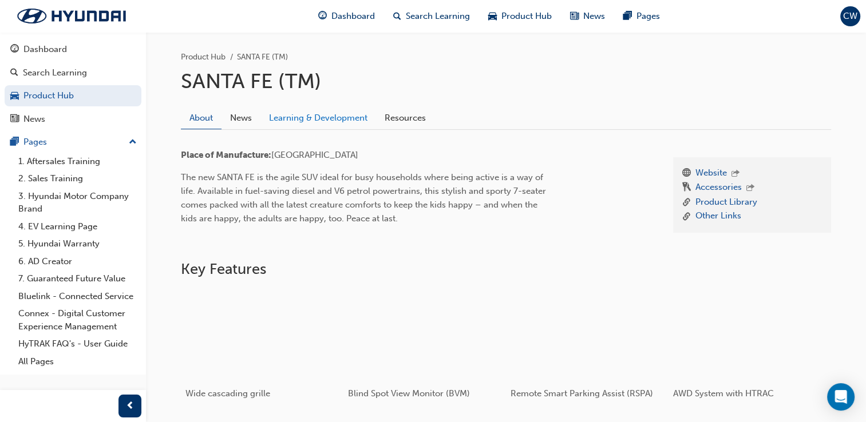
click at [345, 113] on link "Learning & Development" at bounding box center [318, 118] width 116 height 22
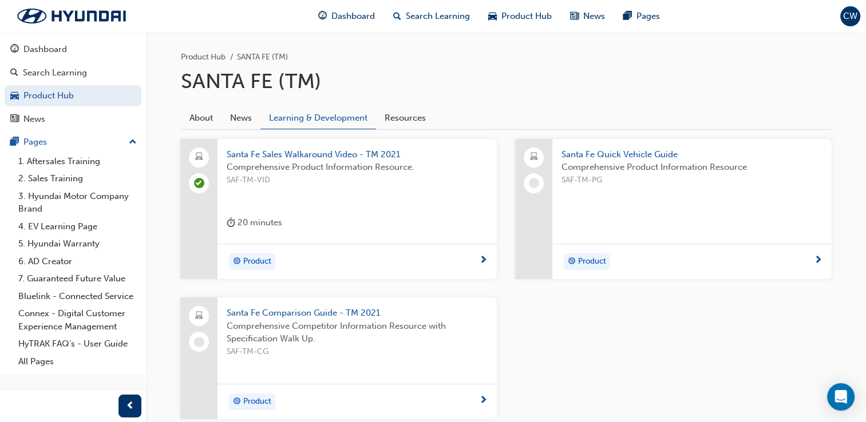
click at [650, 150] on span "Santa Fe Quick Vehicle Guide" at bounding box center [691, 154] width 261 height 13
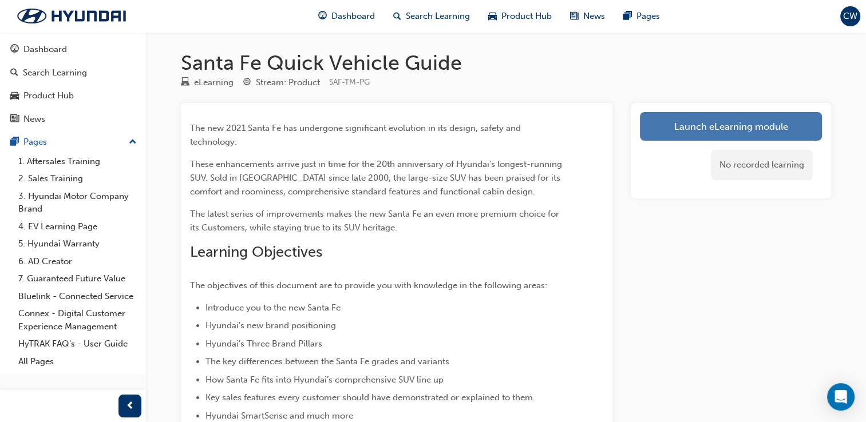
click at [669, 137] on link "Launch eLearning module" at bounding box center [731, 126] width 182 height 29
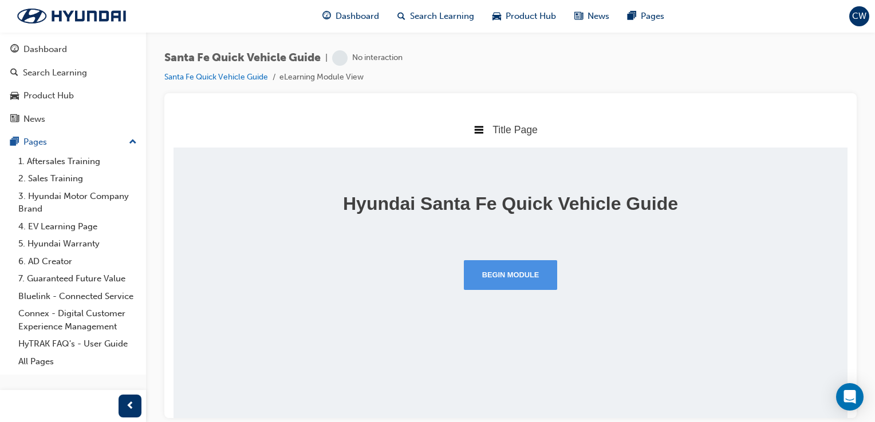
click at [472, 283] on button "Begin Module" at bounding box center [511, 275] width 94 height 30
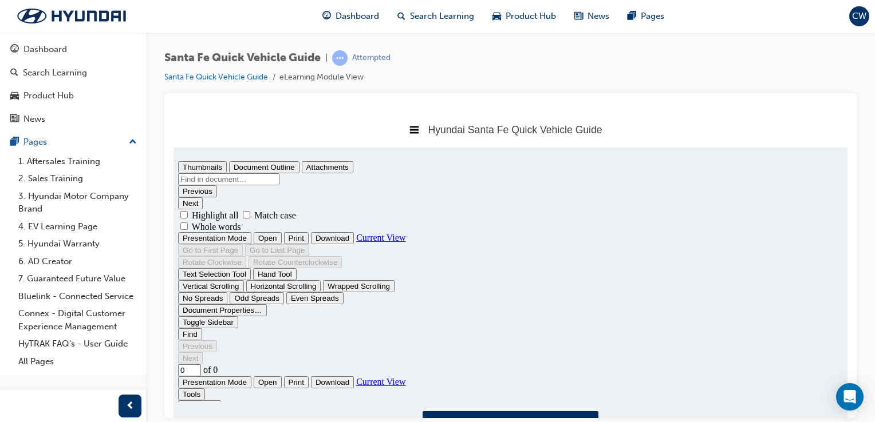
type input "1"
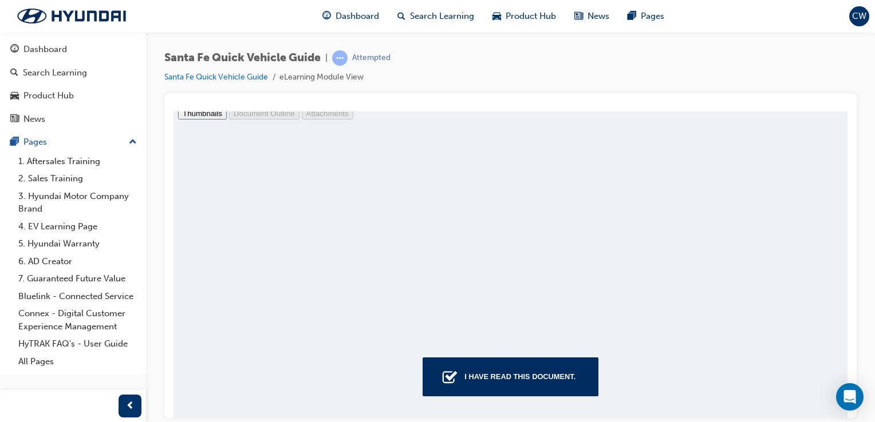
scroll to position [55, 0]
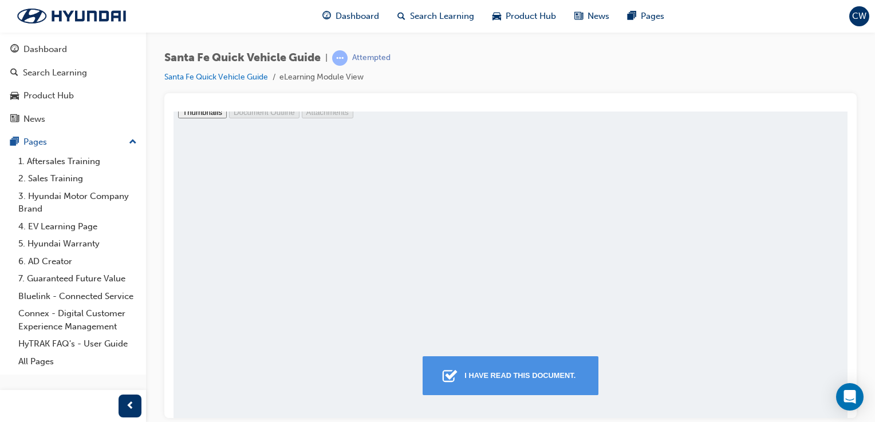
click at [536, 374] on div "I have read this document." at bounding box center [520, 375] width 120 height 21
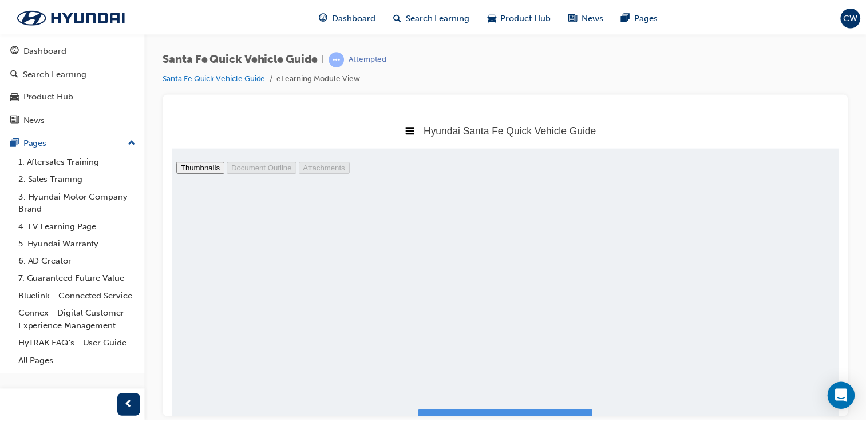
scroll to position [6, 6]
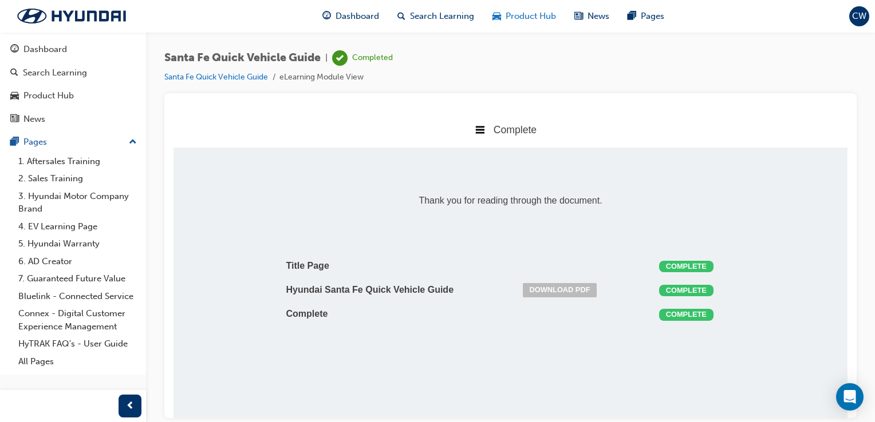
click at [535, 26] on div "Product Hub" at bounding box center [524, 16] width 82 height 23
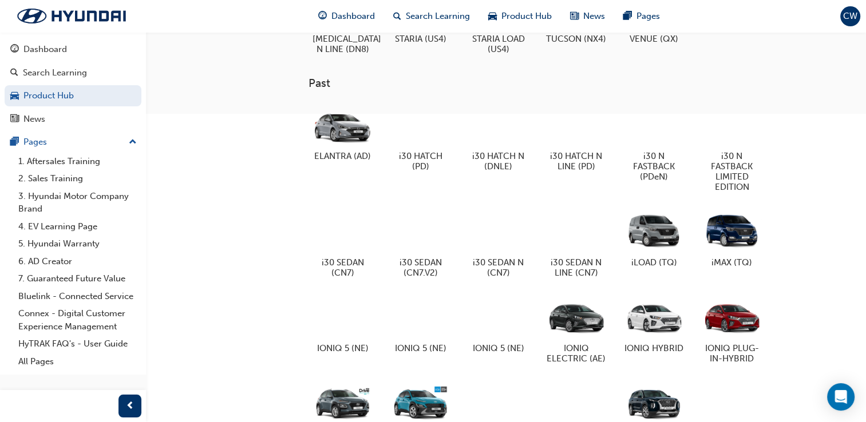
scroll to position [648, 0]
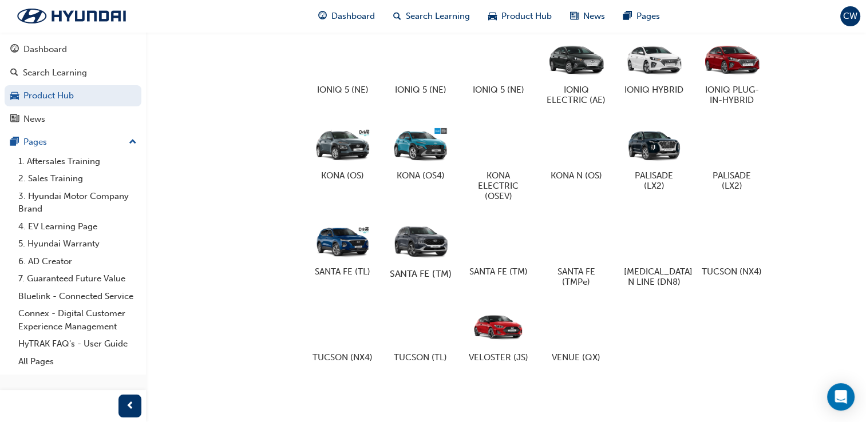
click at [405, 230] on div at bounding box center [421, 240] width 64 height 46
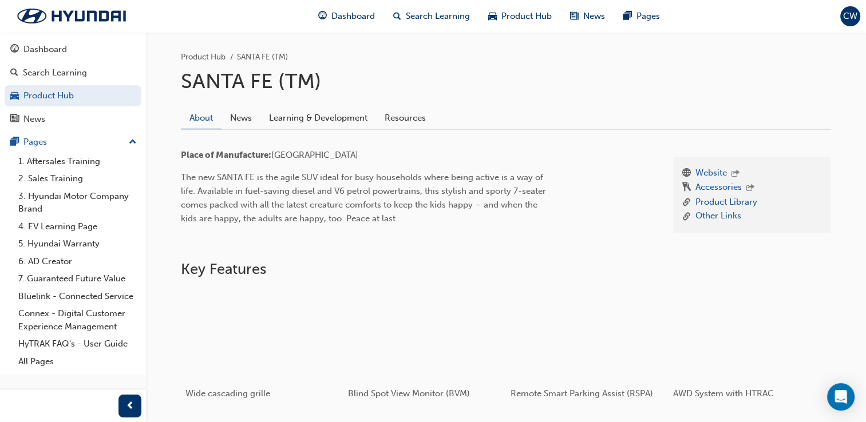
click at [330, 96] on div "Product Hub SANTA FE (TM) SANTA FE (TM) About News Learning & Development Resou…" at bounding box center [506, 399] width 687 height 734
click at [325, 120] on link "Learning & Development" at bounding box center [318, 118] width 116 height 22
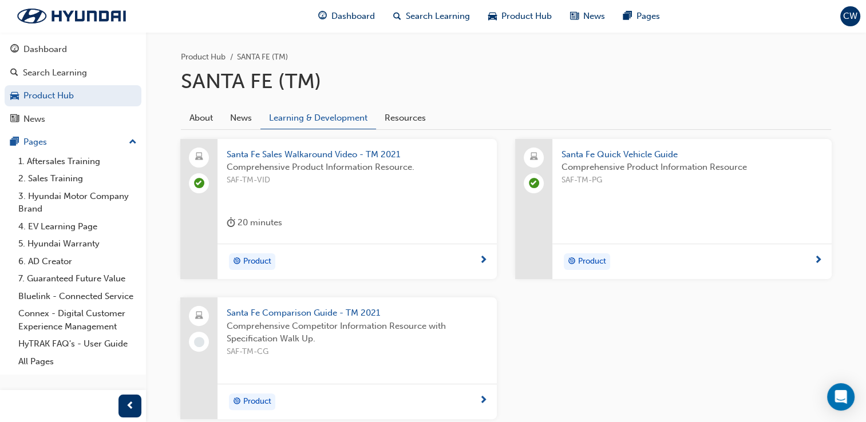
click at [302, 310] on span "Santa Fe Comparison Guide - TM 2021" at bounding box center [357, 313] width 261 height 13
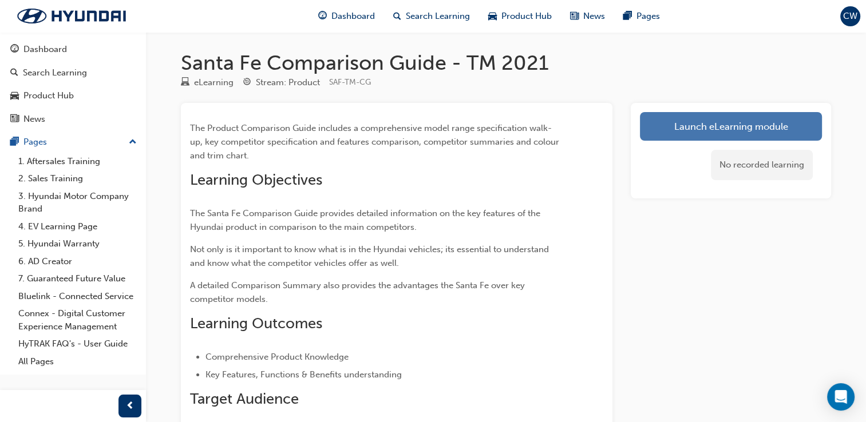
click at [692, 134] on link "Launch eLearning module" at bounding box center [731, 126] width 182 height 29
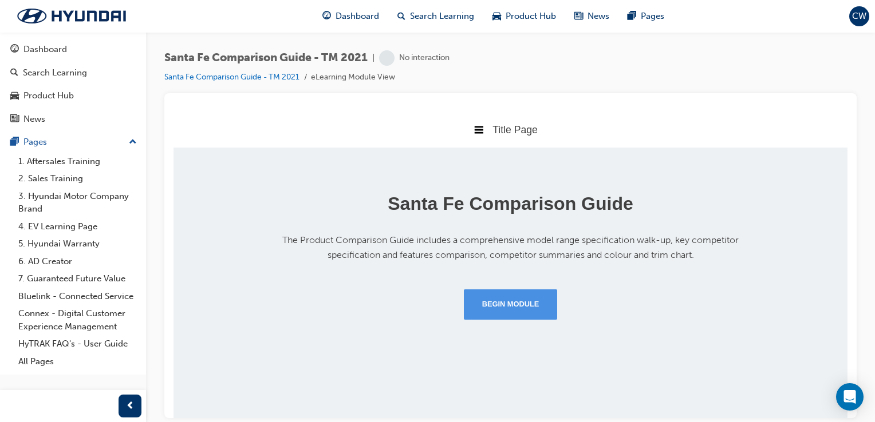
click at [488, 300] on button "Begin Module" at bounding box center [511, 304] width 94 height 30
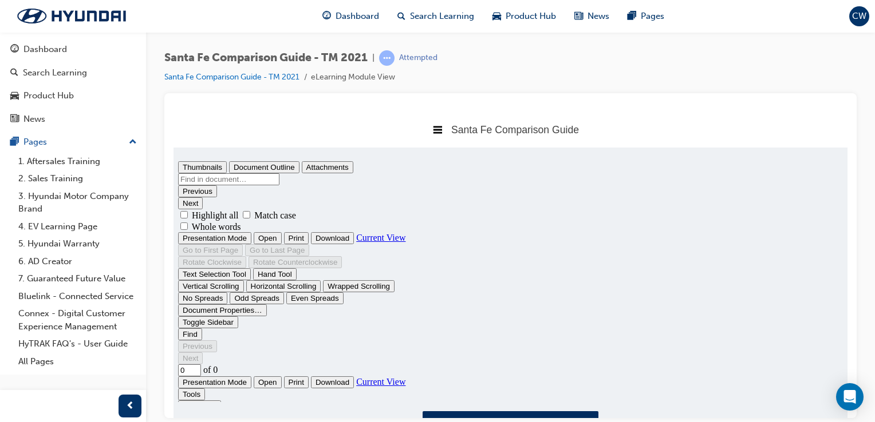
type input "1"
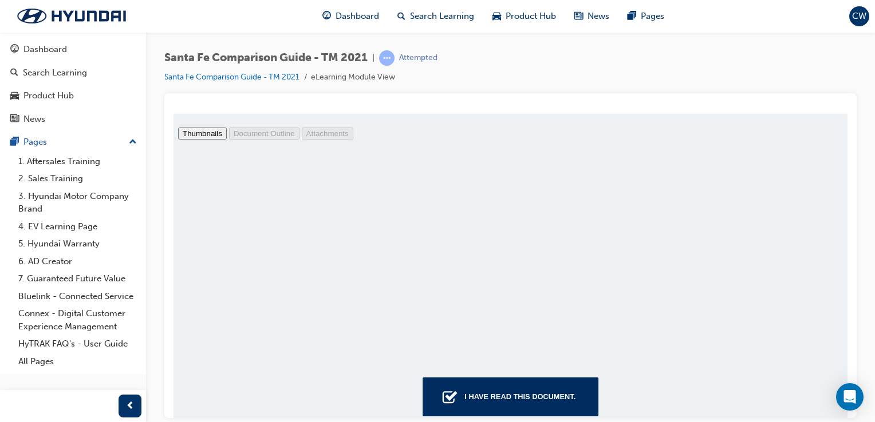
scroll to position [55, 0]
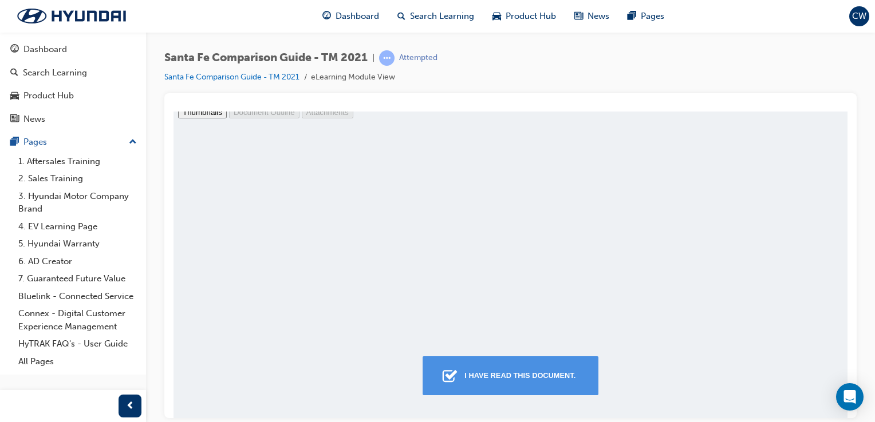
click at [454, 388] on button "I have read this document." at bounding box center [510, 375] width 176 height 39
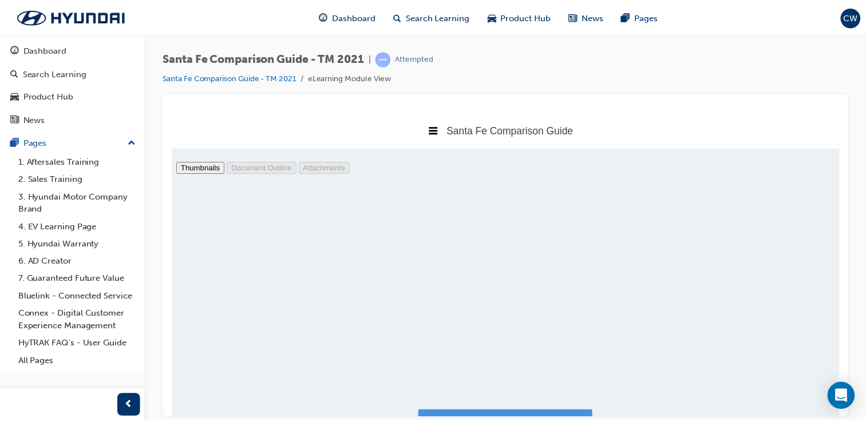
scroll to position [6, 6]
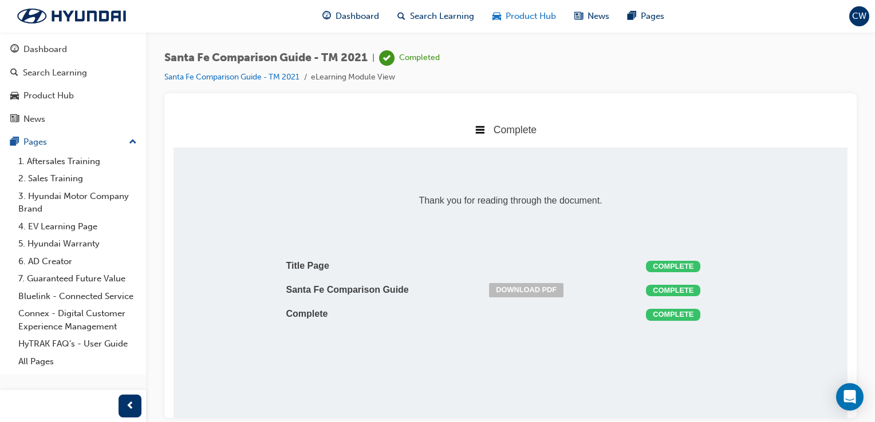
click at [513, 21] on span "Product Hub" at bounding box center [530, 16] width 50 height 13
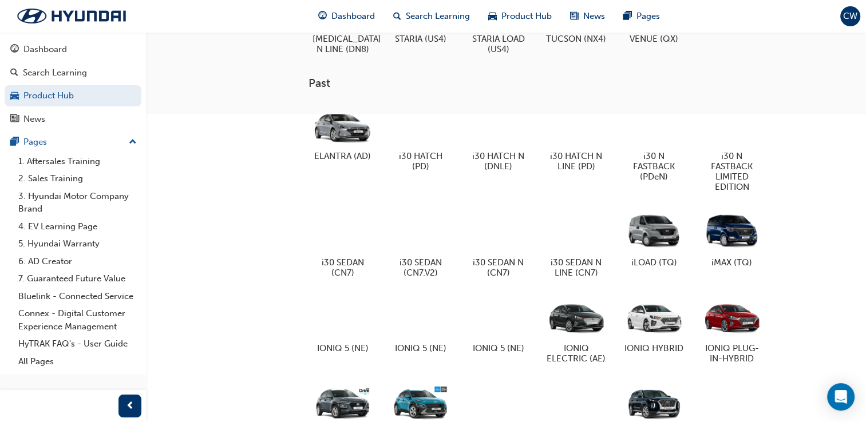
scroll to position [648, 0]
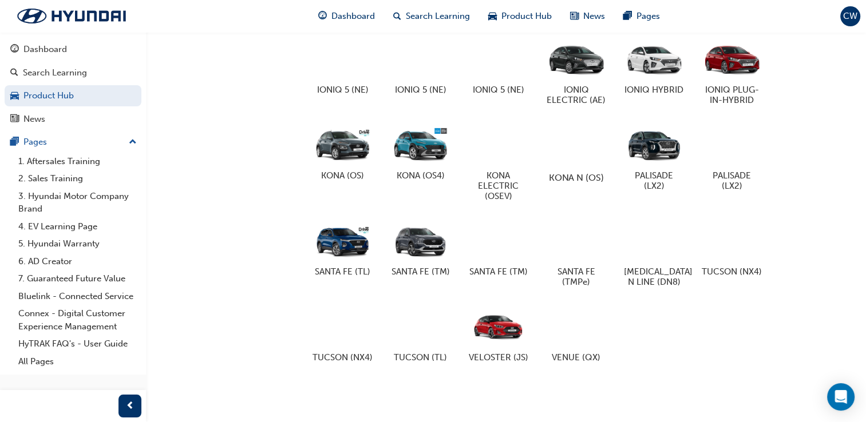
click at [551, 140] on div at bounding box center [576, 144] width 64 height 46
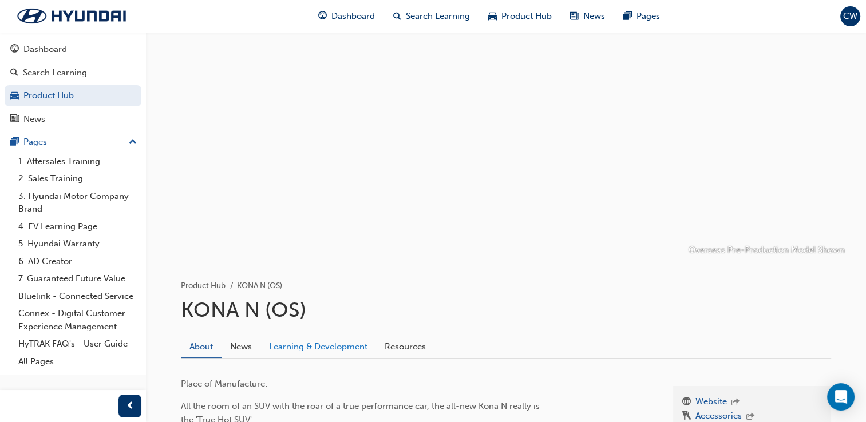
click at [310, 347] on link "Learning & Development" at bounding box center [318, 347] width 116 height 22
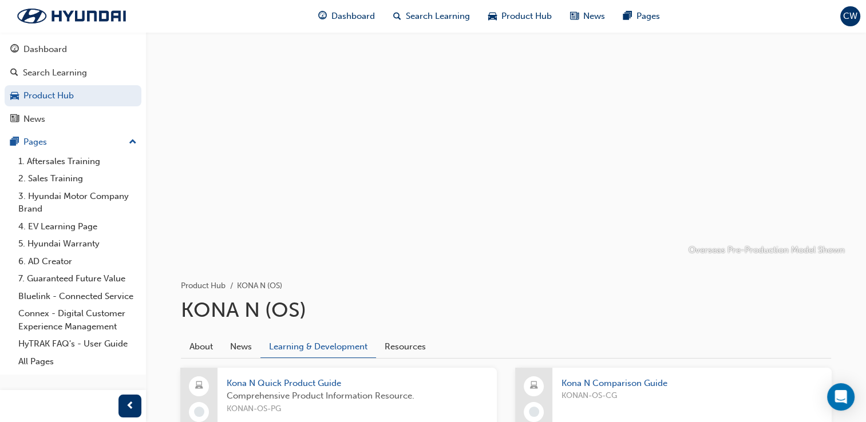
scroll to position [290, 0]
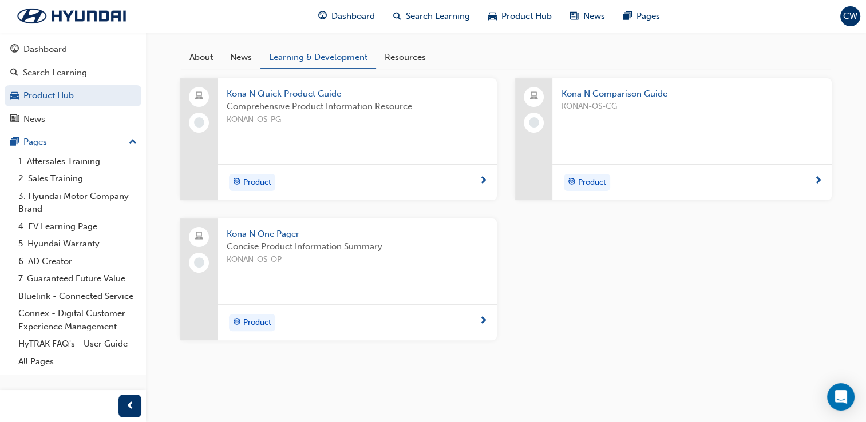
click at [316, 94] on span "Kona N Quick Product Guide" at bounding box center [357, 94] width 261 height 13
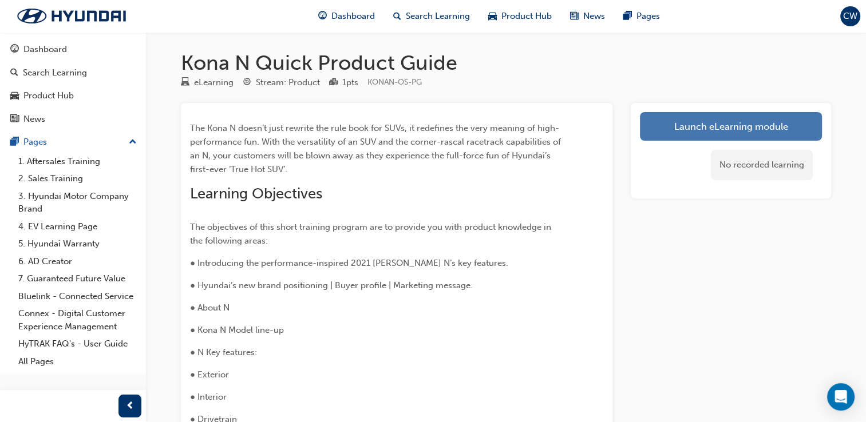
click at [701, 126] on link "Launch eLearning module" at bounding box center [731, 126] width 182 height 29
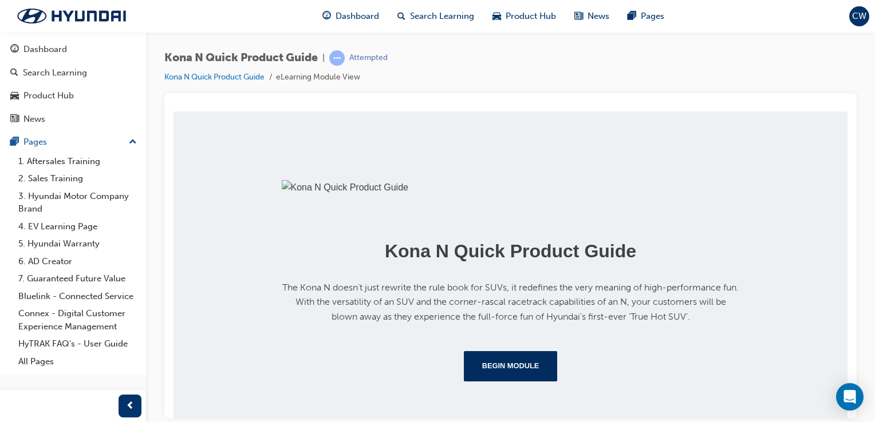
scroll to position [227, 0]
click at [503, 381] on button "Begin Module" at bounding box center [511, 366] width 94 height 30
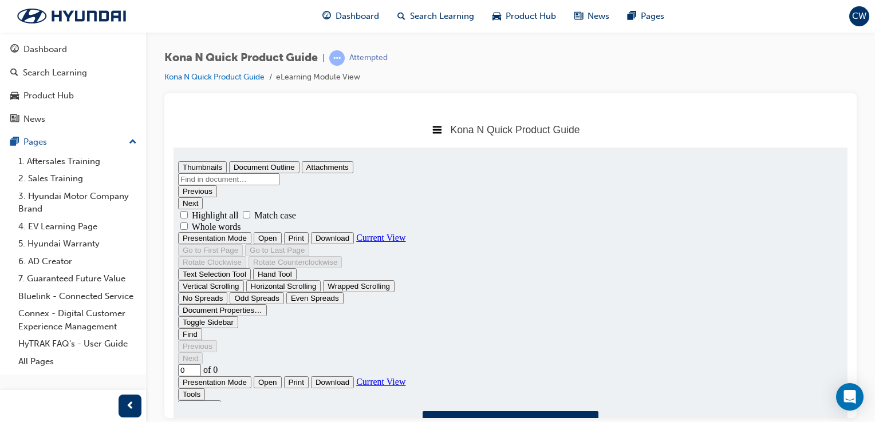
scroll to position [0, 0]
type input "1"
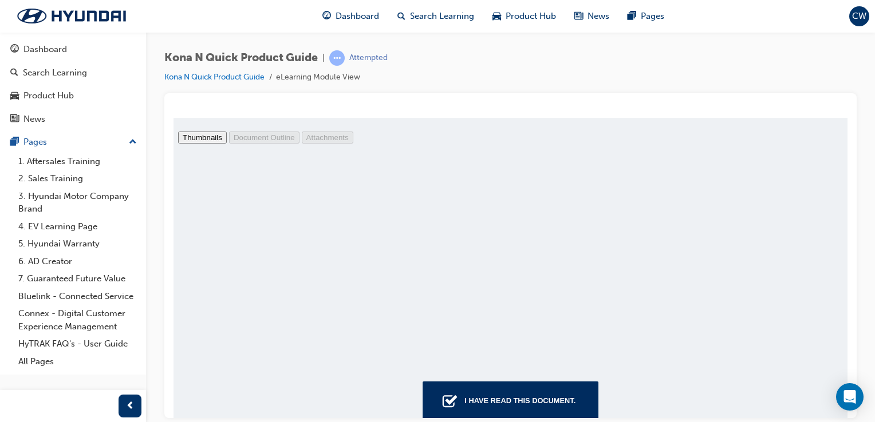
scroll to position [33, 0]
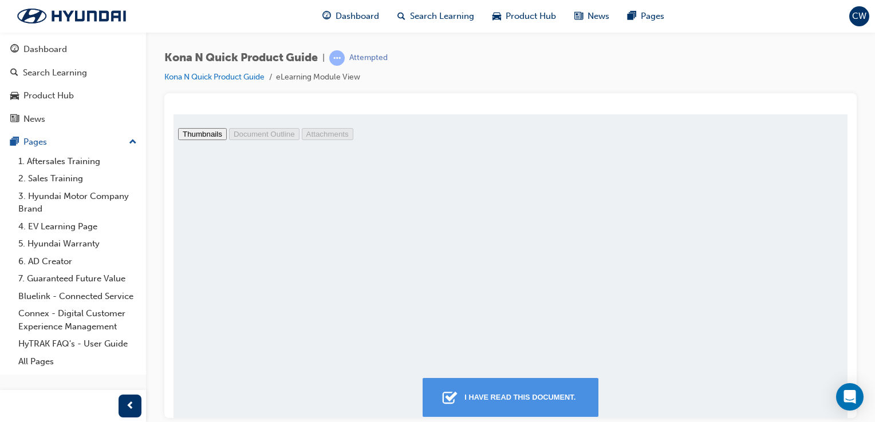
click at [533, 392] on div "I have read this document." at bounding box center [520, 397] width 120 height 21
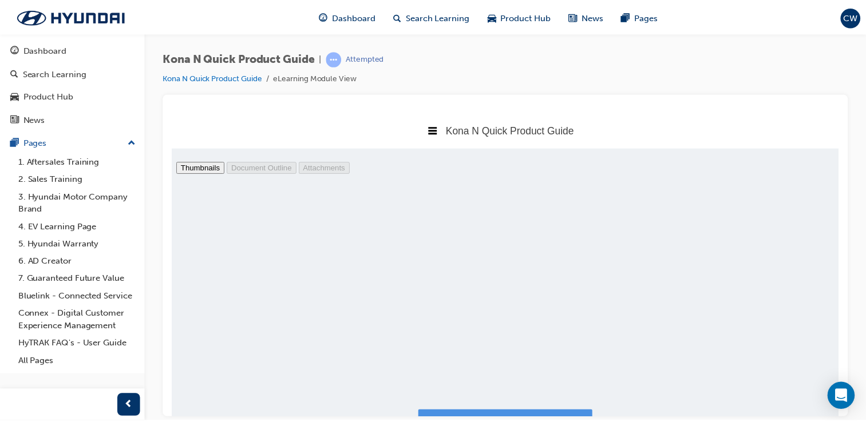
scroll to position [6, 6]
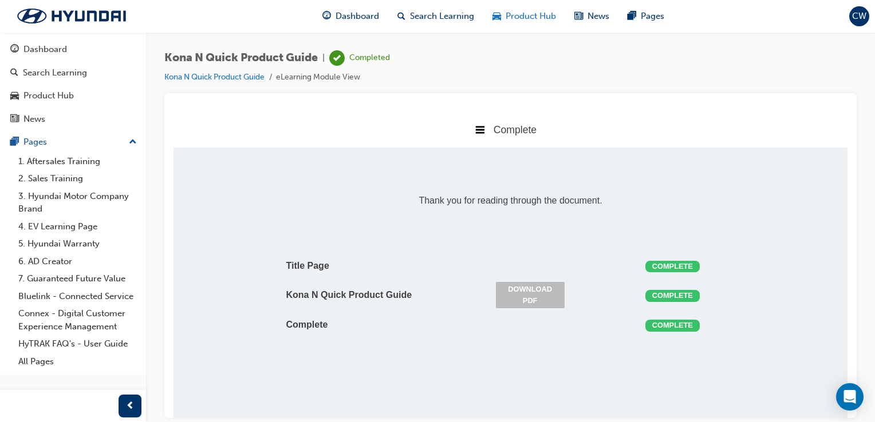
click at [524, 20] on span "Product Hub" at bounding box center [530, 16] width 50 height 13
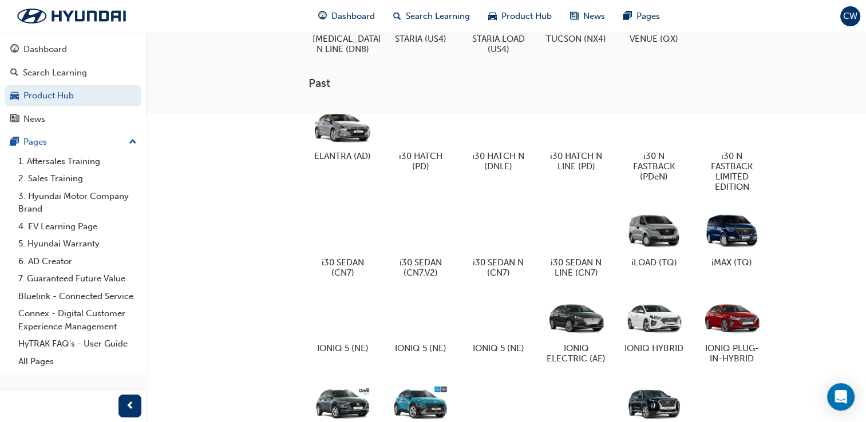
scroll to position [648, 0]
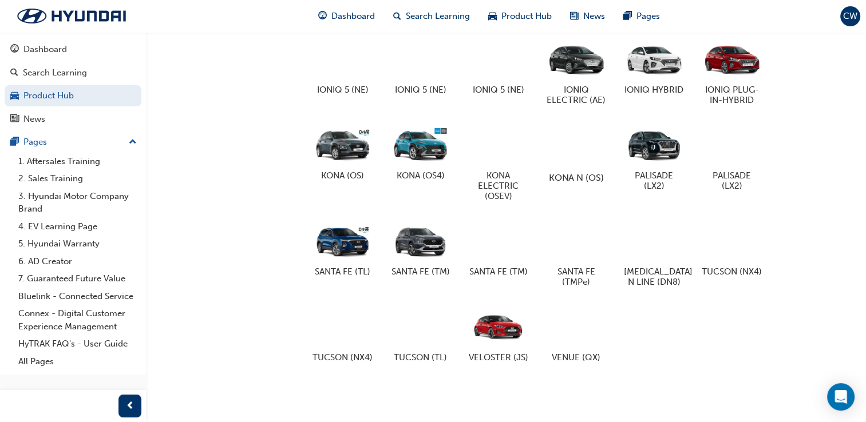
click at [605, 172] on h5 "KONA N (OS)" at bounding box center [576, 177] width 64 height 11
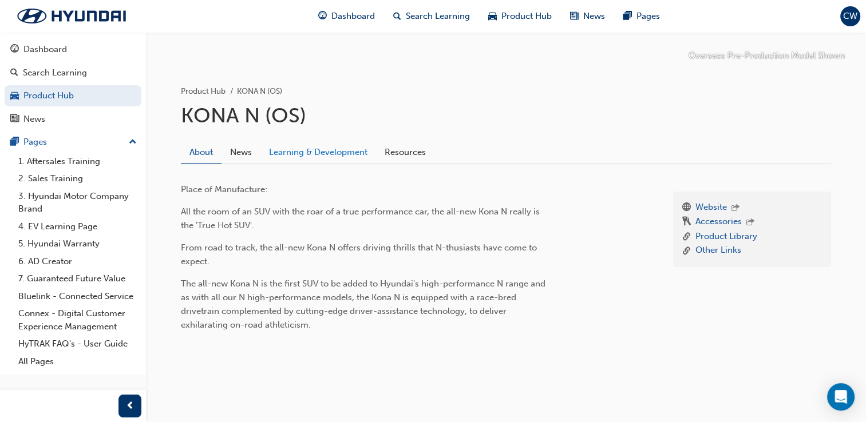
click at [346, 158] on link "Learning & Development" at bounding box center [318, 152] width 116 height 22
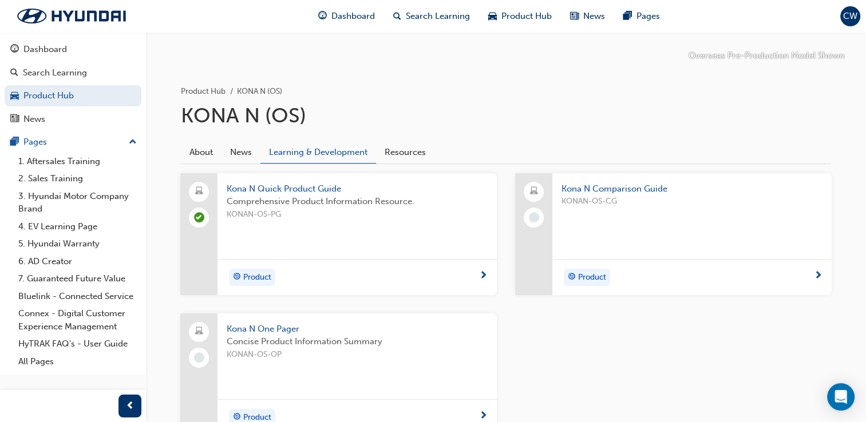
click at [631, 203] on span "KONAN-OS-CG" at bounding box center [691, 201] width 261 height 13
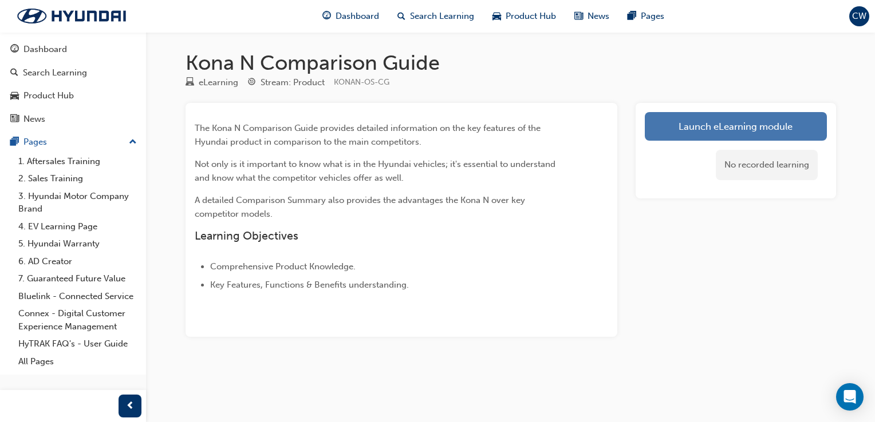
click at [703, 132] on link "Launch eLearning module" at bounding box center [735, 126] width 182 height 29
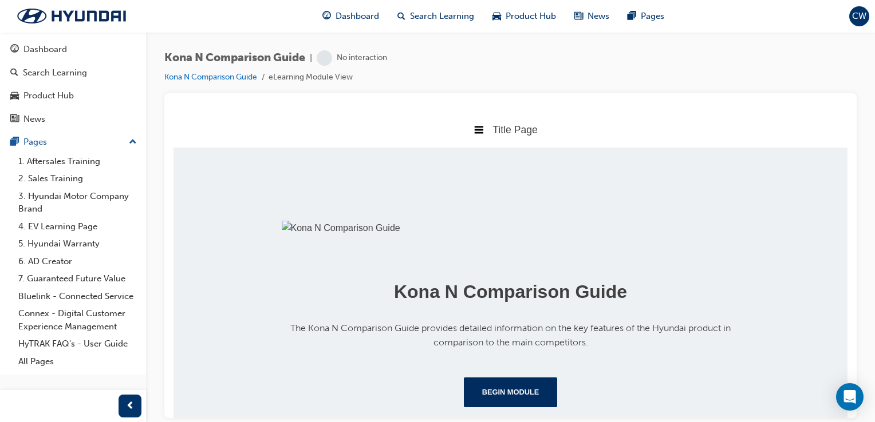
scroll to position [230, 0]
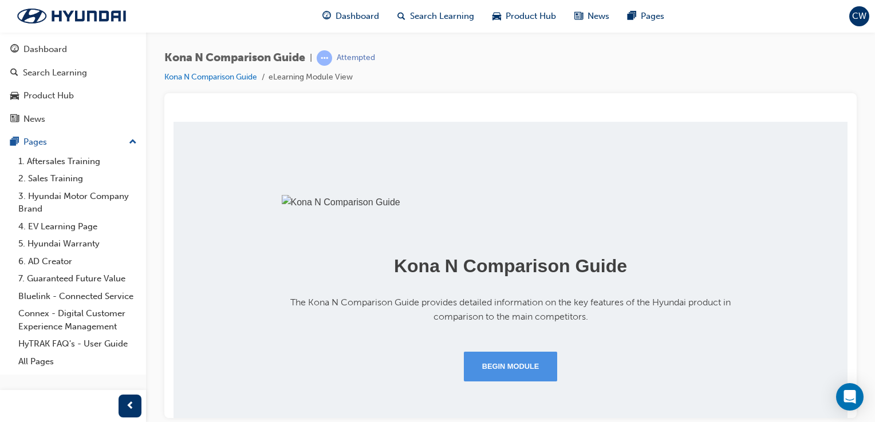
click at [505, 358] on button "Begin Module" at bounding box center [511, 366] width 94 height 30
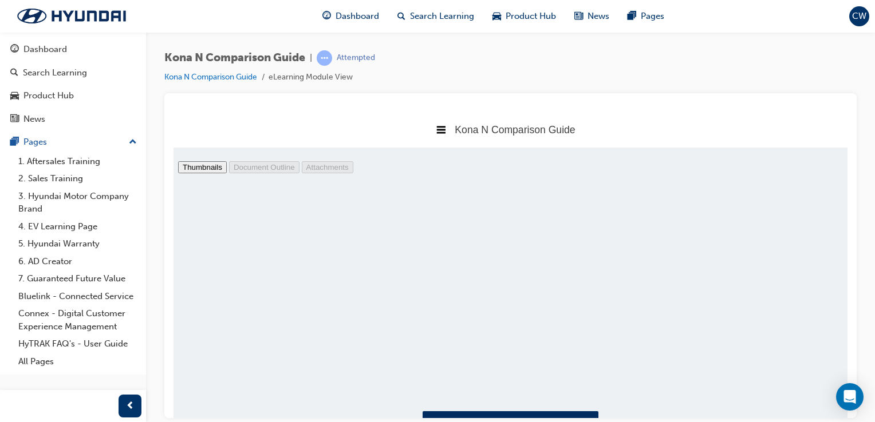
scroll to position [6, 0]
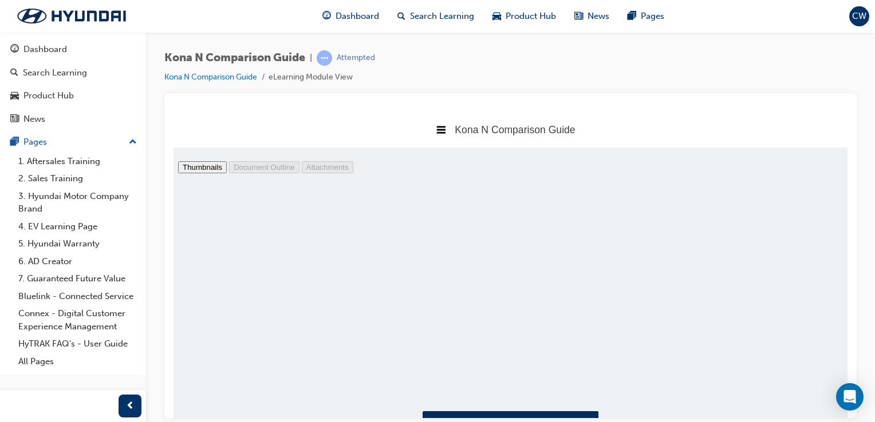
drag, startPoint x: 443, startPoint y: 235, endPoint x: 270, endPoint y: 174, distance: 183.7
drag, startPoint x: 270, startPoint y: 174, endPoint x: 258, endPoint y: 166, distance: 14.0
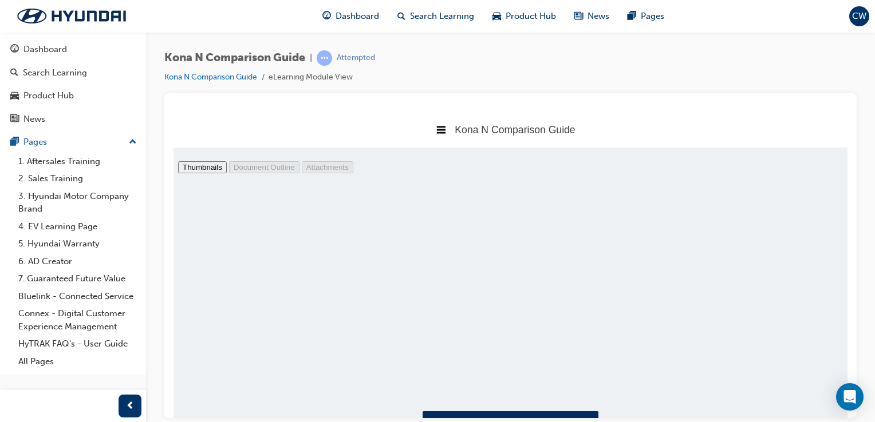
scroll to position [930, 0]
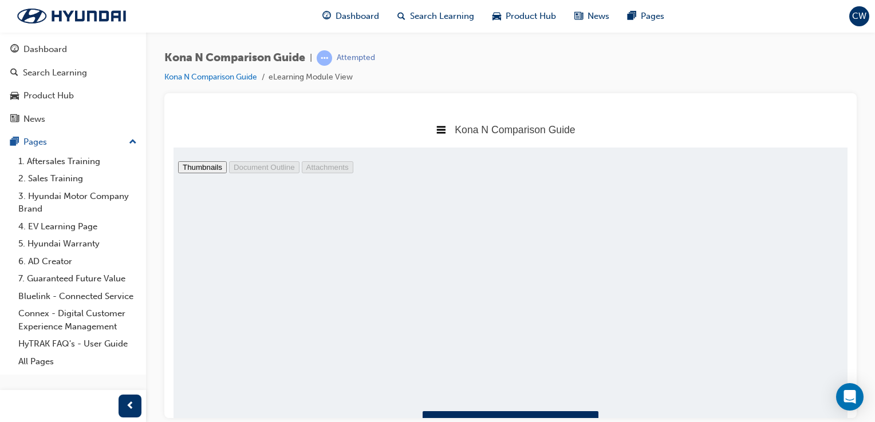
type input "10"
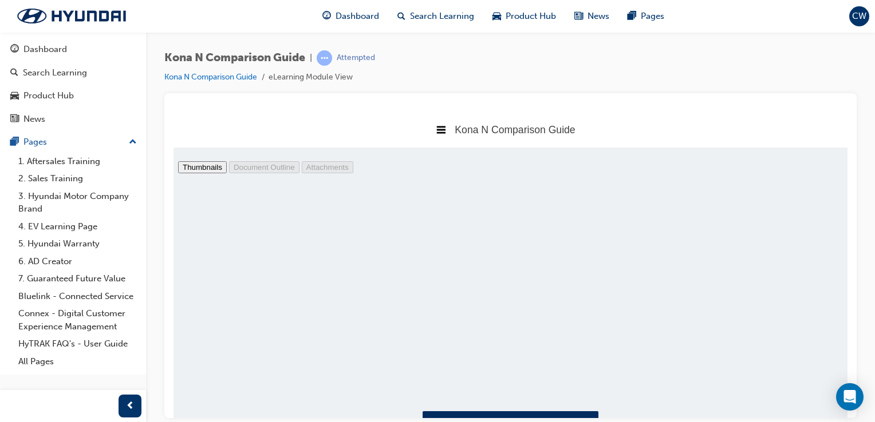
scroll to position [2085, 0]
click at [572, 411] on button "I have read this document." at bounding box center [510, 430] width 176 height 39
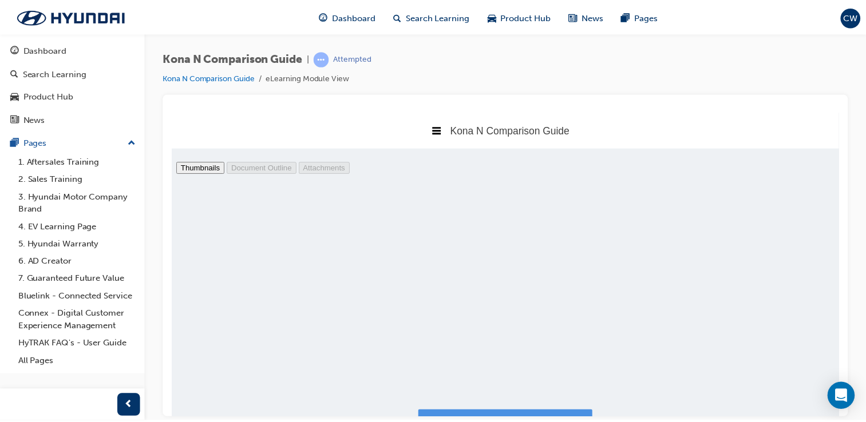
scroll to position [6, 6]
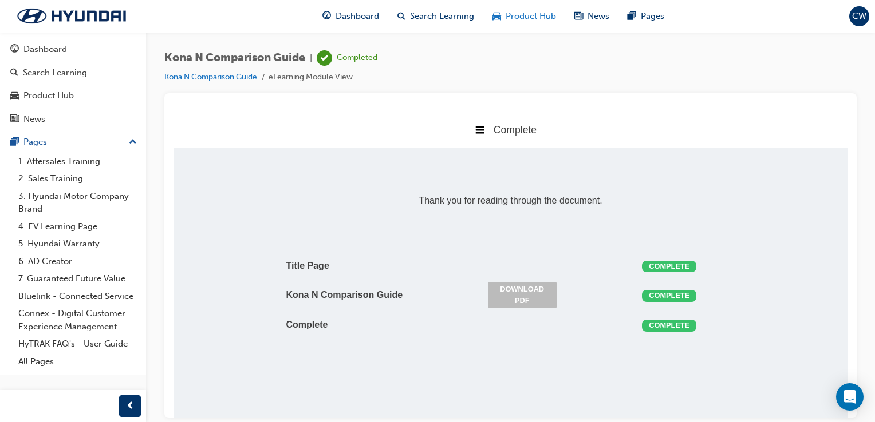
click at [508, 22] on span "Product Hub" at bounding box center [530, 16] width 50 height 13
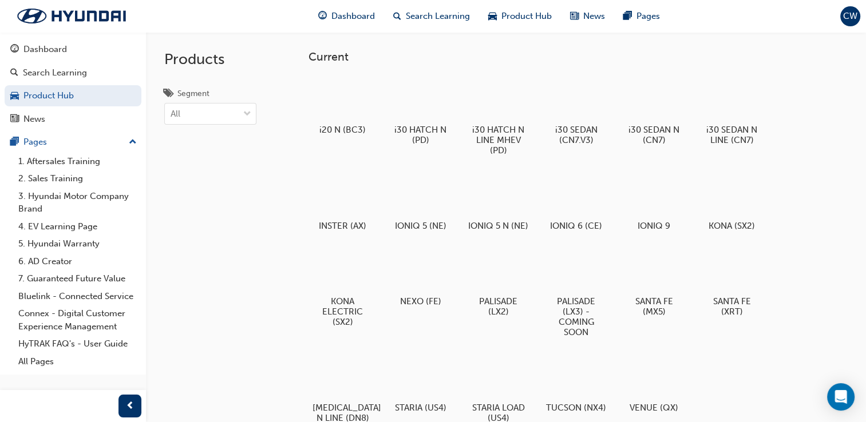
scroll to position [369, 0]
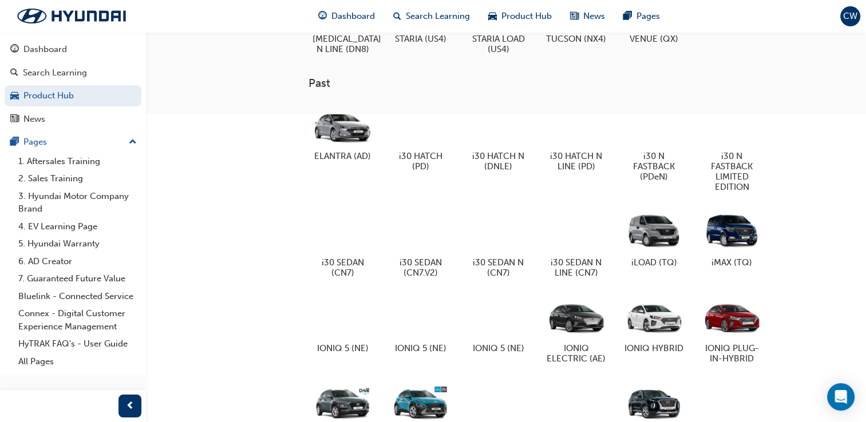
click at [594, 390] on div "KONA N (OS)" at bounding box center [576, 410] width 73 height 70
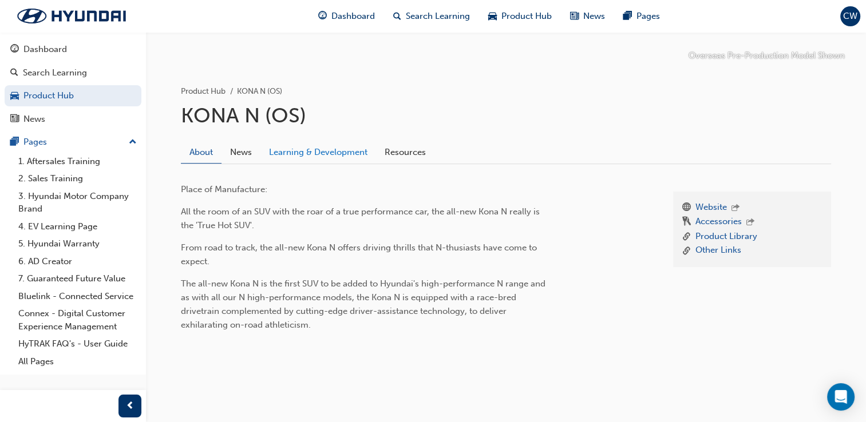
click at [306, 159] on link "Learning & Development" at bounding box center [318, 152] width 116 height 22
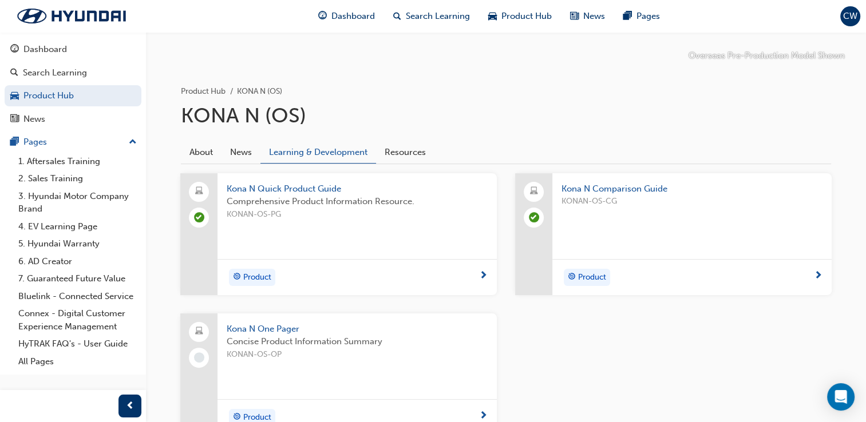
click at [290, 330] on span "Kona N One Pager" at bounding box center [357, 329] width 261 height 13
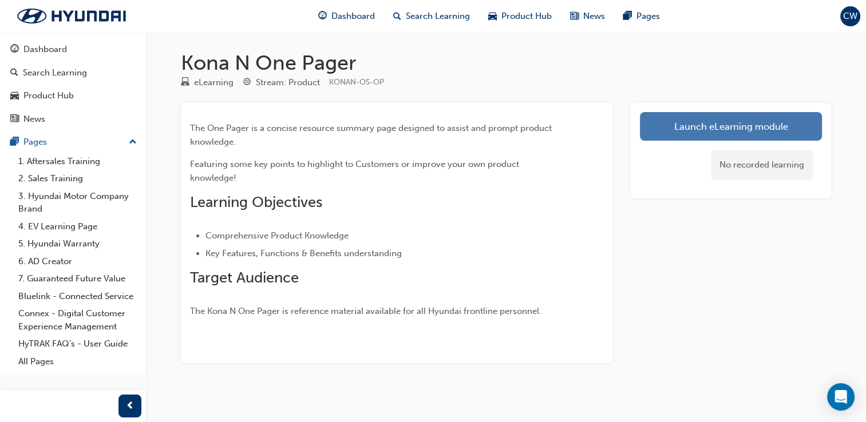
click at [678, 130] on link "Launch eLearning module" at bounding box center [731, 126] width 182 height 29
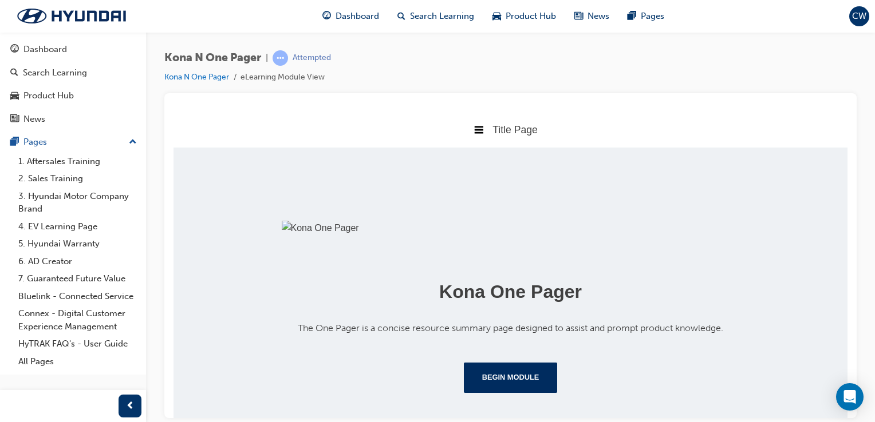
click at [838, 340] on div "Kona One Pager The One Pager is a concise resource summary page designed to ass…" at bounding box center [510, 288] width 674 height 282
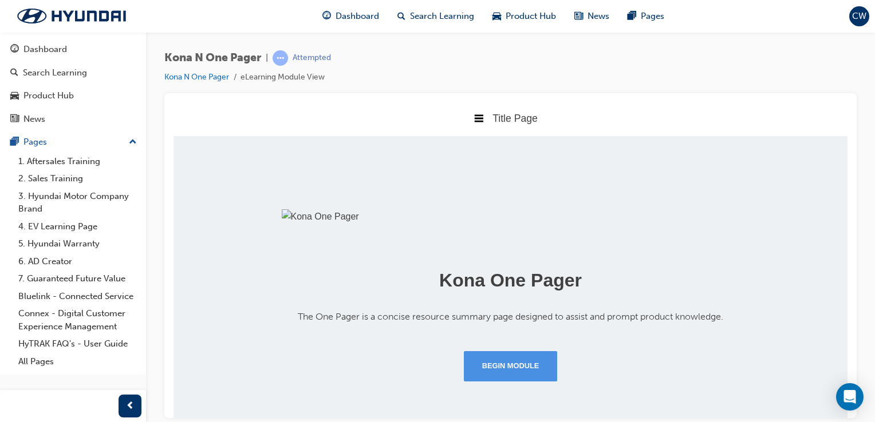
click at [478, 381] on button "Begin Module" at bounding box center [511, 366] width 94 height 30
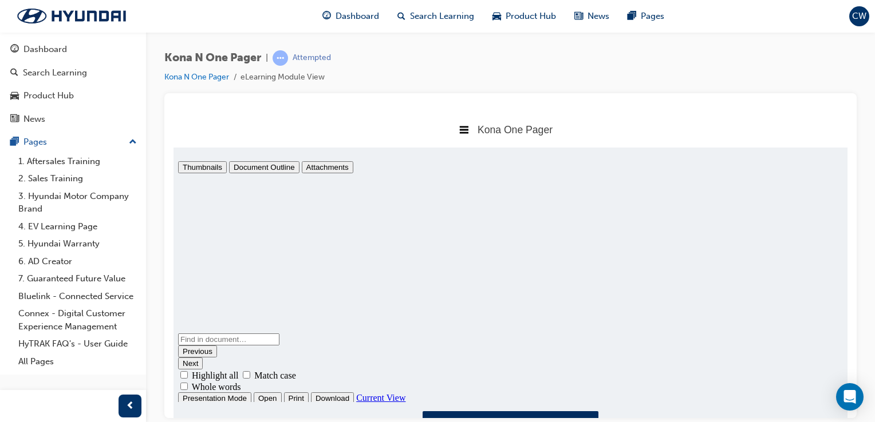
scroll to position [6, 0]
type input "2"
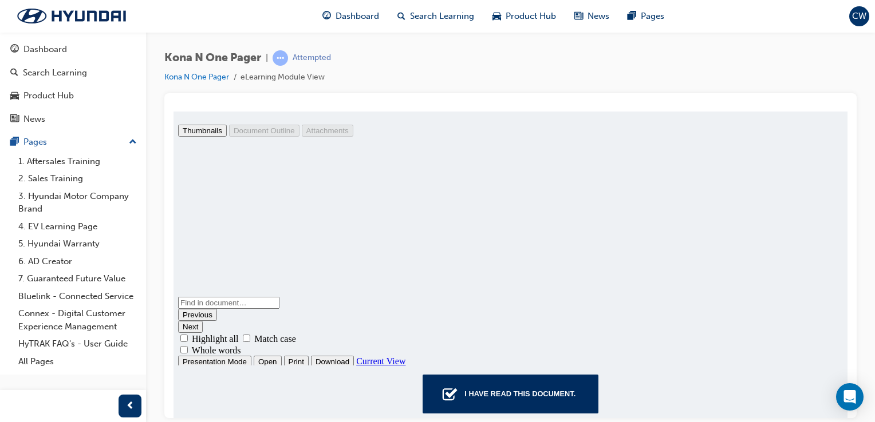
scroll to position [55, 0]
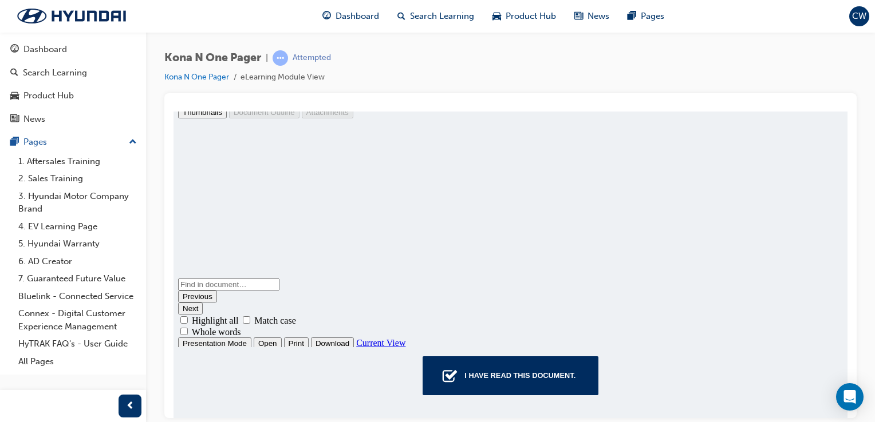
drag, startPoint x: 846, startPoint y: 283, endPoint x: 1028, endPoint y: 438, distance: 239.1
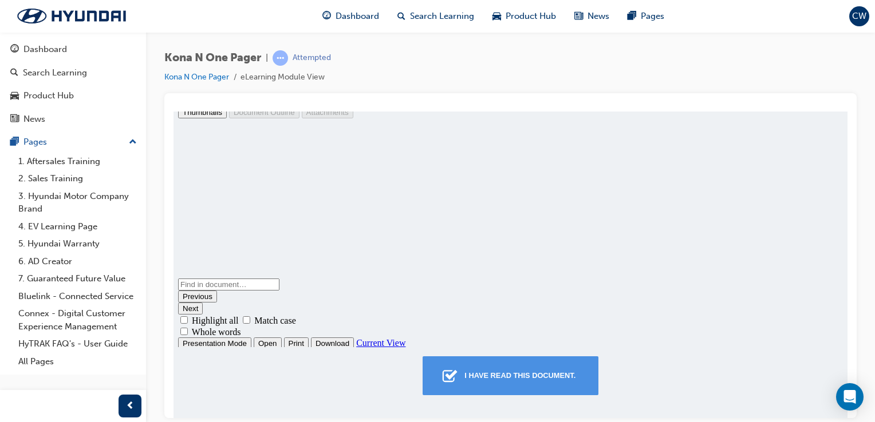
click at [552, 365] on button "I have read this document." at bounding box center [510, 375] width 176 height 39
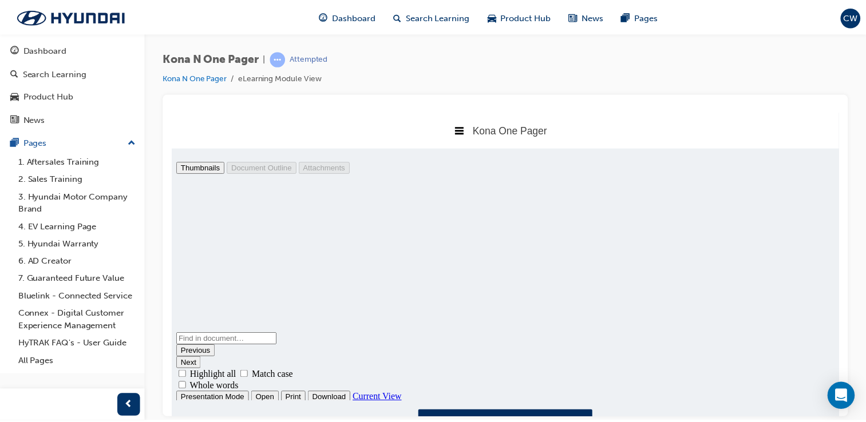
scroll to position [6, 6]
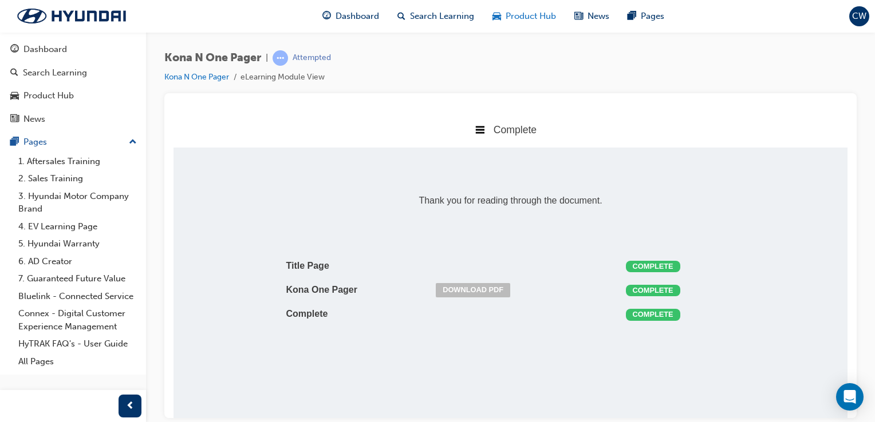
click at [524, 14] on span "Product Hub" at bounding box center [530, 16] width 50 height 13
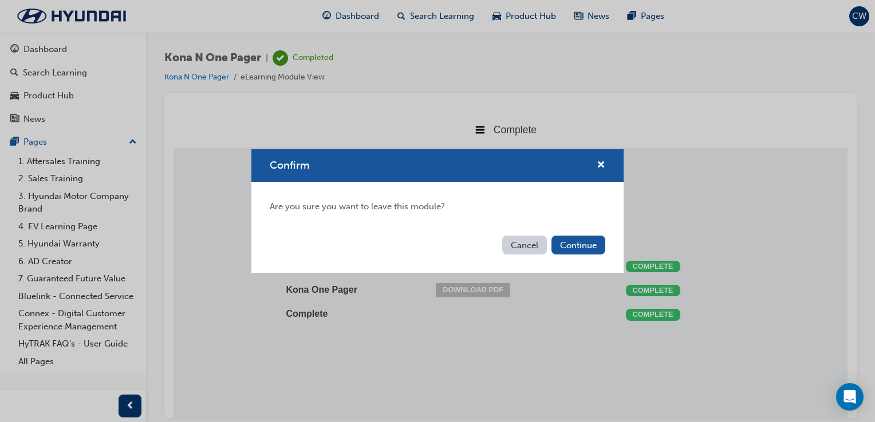
click at [507, 244] on button "Cancel" at bounding box center [524, 245] width 45 height 19
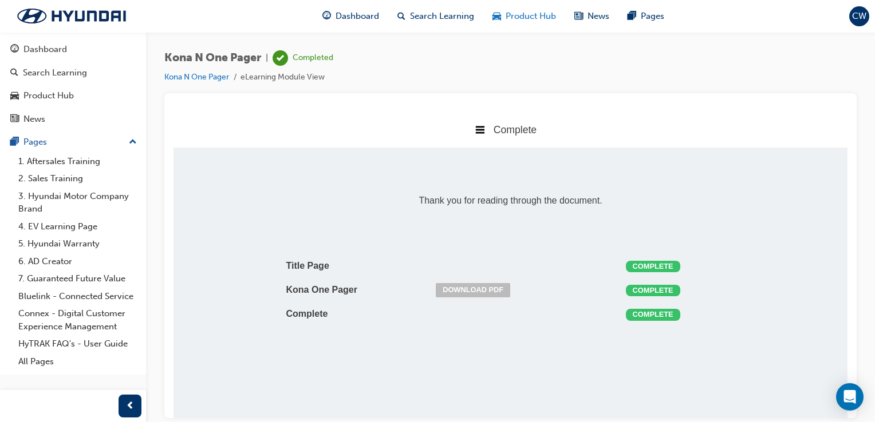
click at [504, 17] on div "Product Hub" at bounding box center [524, 16] width 82 height 23
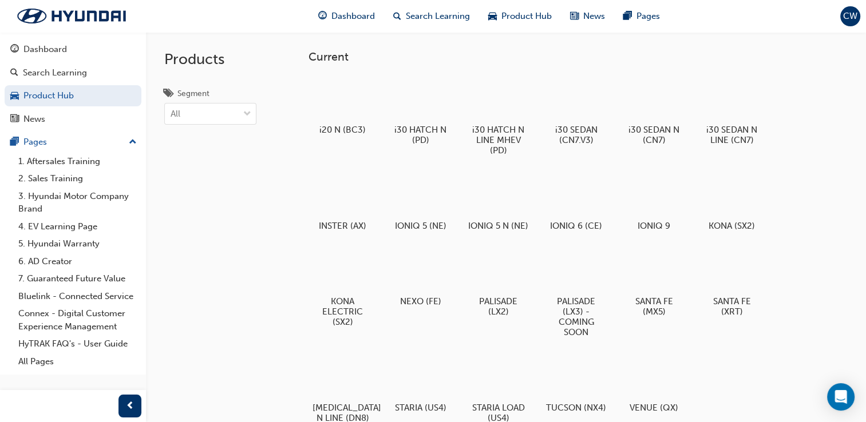
scroll to position [369, 0]
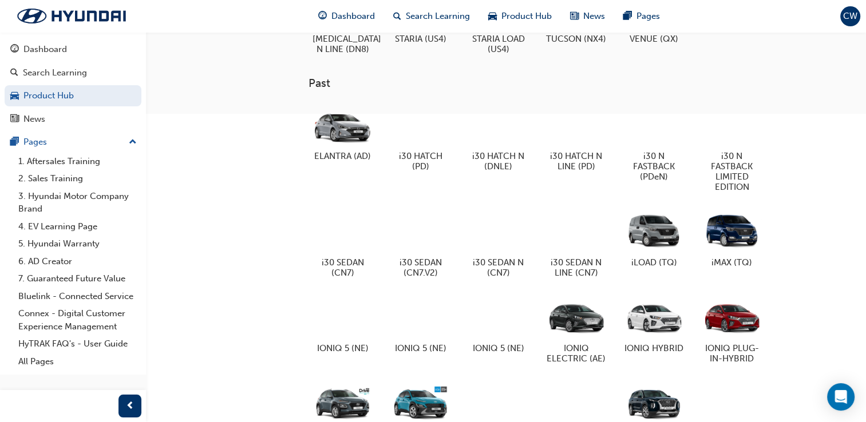
click at [598, 408] on div at bounding box center [576, 402] width 64 height 45
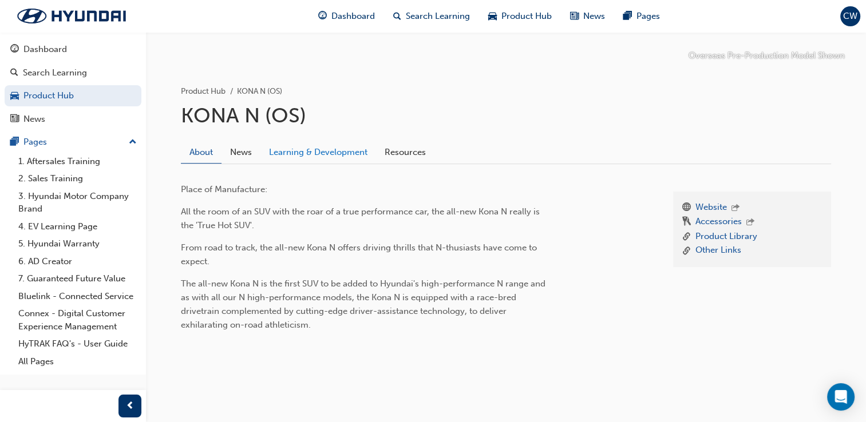
click at [339, 152] on link "Learning & Development" at bounding box center [318, 152] width 116 height 22
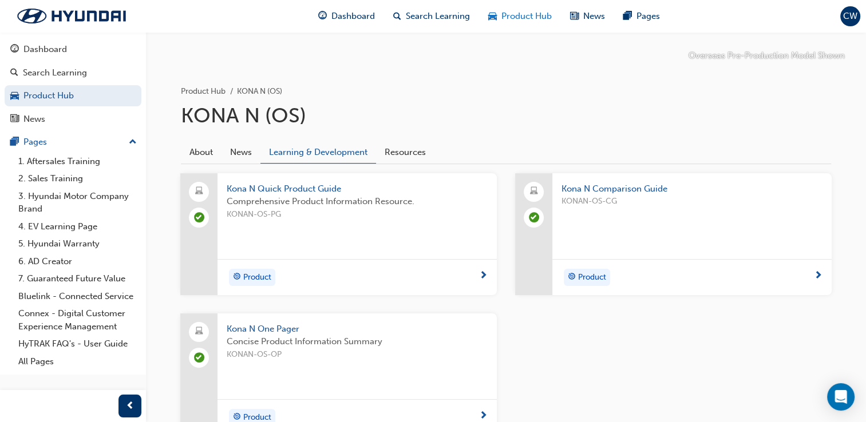
click at [501, 16] on span "Product Hub" at bounding box center [526, 16] width 50 height 13
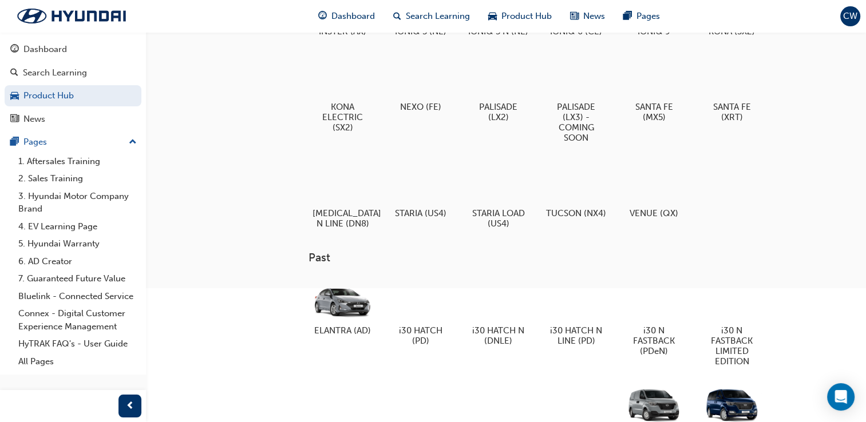
click at [501, 16] on span "Product Hub" at bounding box center [526, 16] width 50 height 13
click at [500, 307] on div at bounding box center [498, 299] width 64 height 46
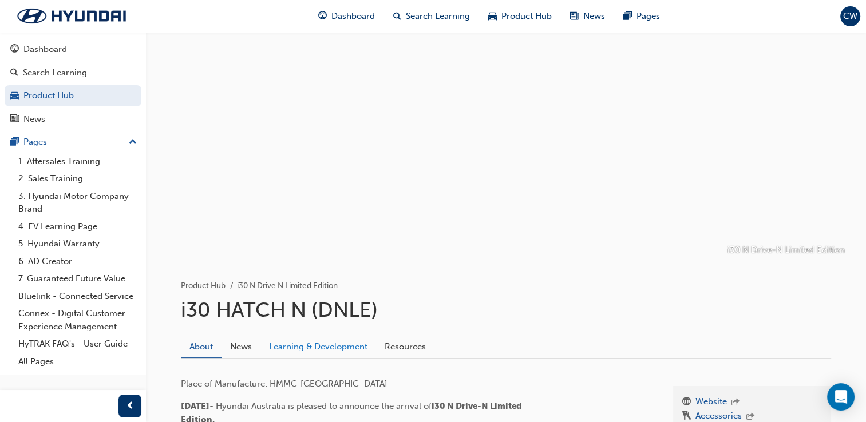
click at [338, 351] on link "Learning & Development" at bounding box center [318, 347] width 116 height 22
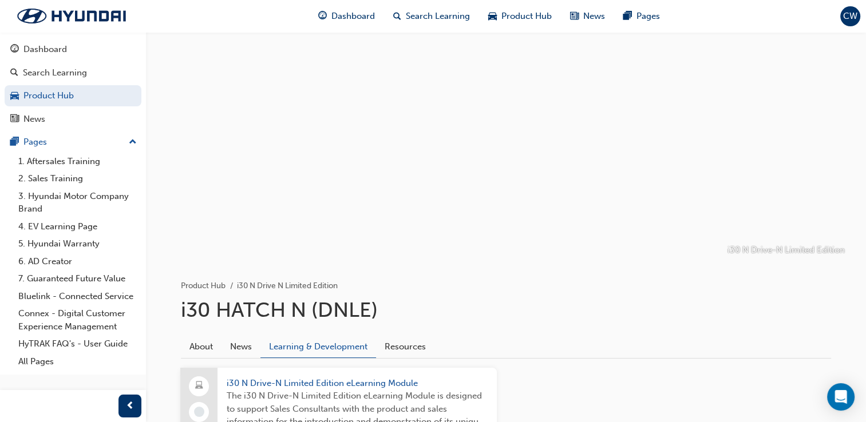
click at [391, 382] on span "i30 N Drive-N Limited Edition eLearning Module" at bounding box center [357, 383] width 261 height 13
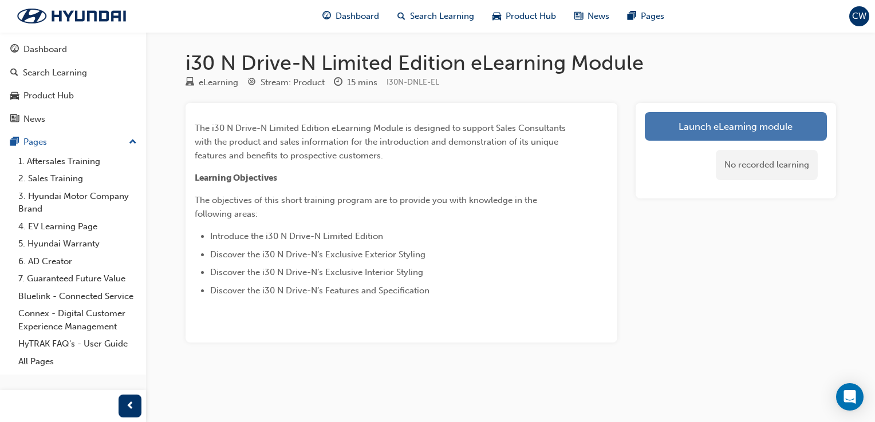
click at [759, 130] on link "Launch eLearning module" at bounding box center [735, 126] width 182 height 29
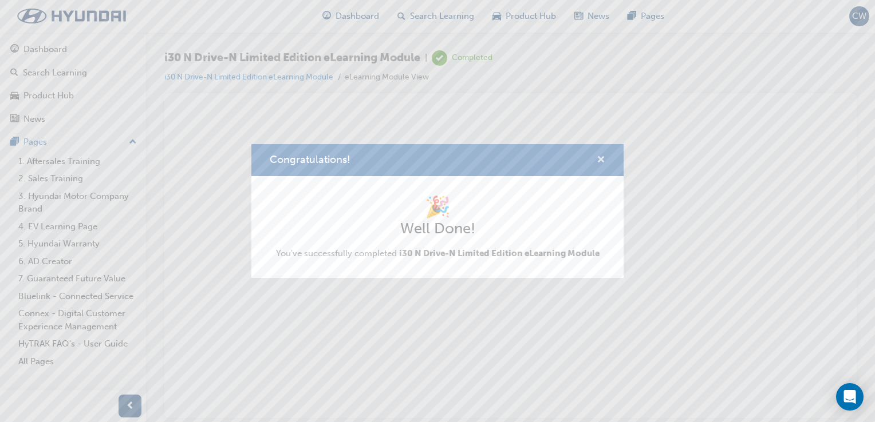
click at [597, 157] on span "cross-icon" at bounding box center [600, 161] width 9 height 10
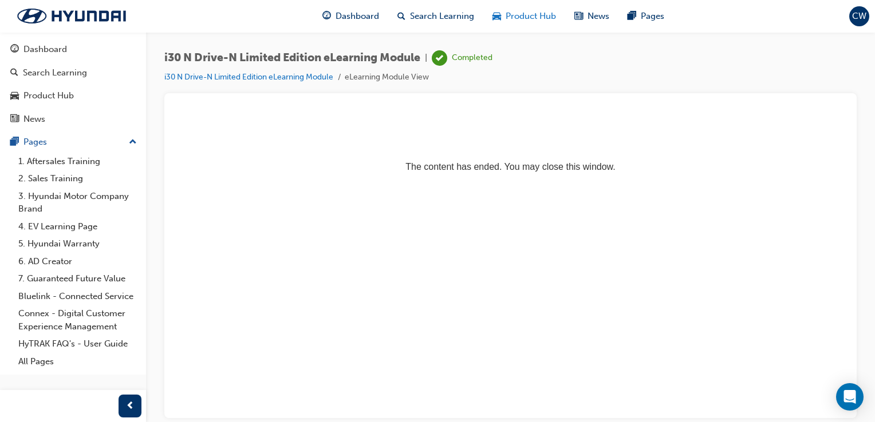
click at [517, 14] on span "Product Hub" at bounding box center [530, 16] width 50 height 13
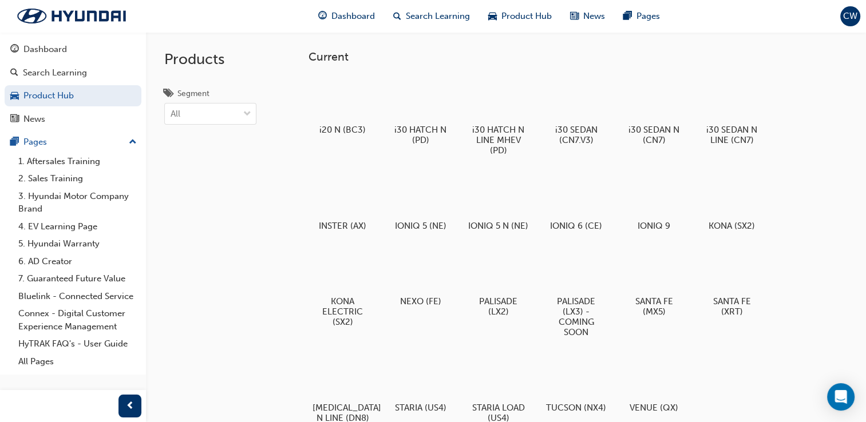
scroll to position [369, 0]
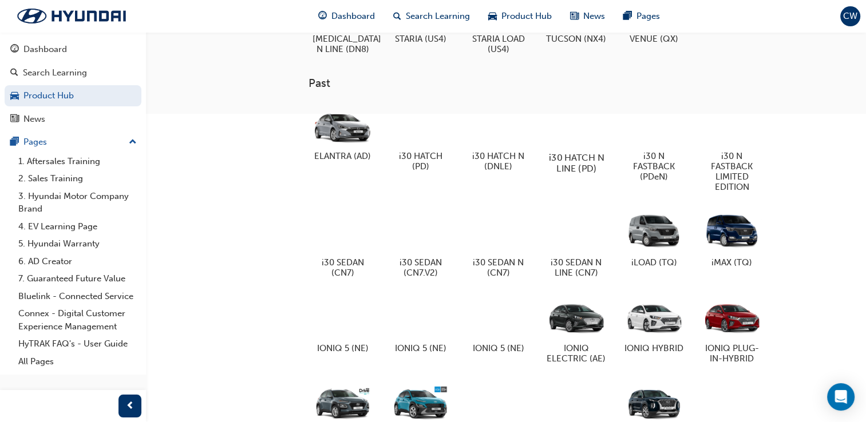
click at [569, 139] on div at bounding box center [576, 124] width 64 height 45
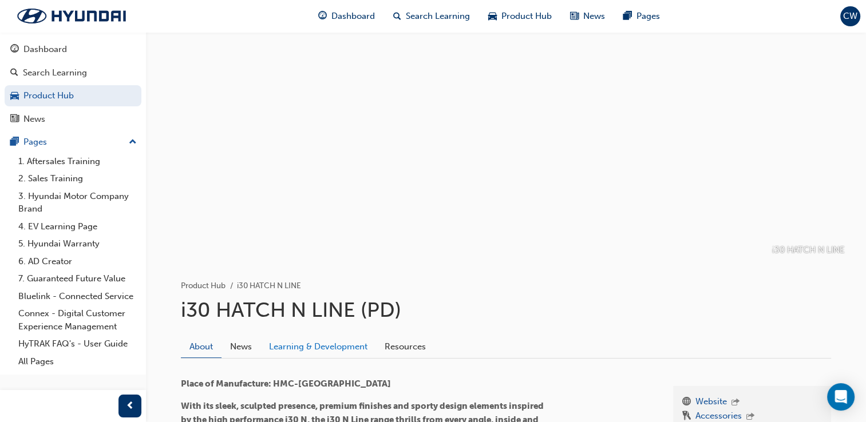
click at [323, 343] on link "Learning & Development" at bounding box center [318, 347] width 116 height 22
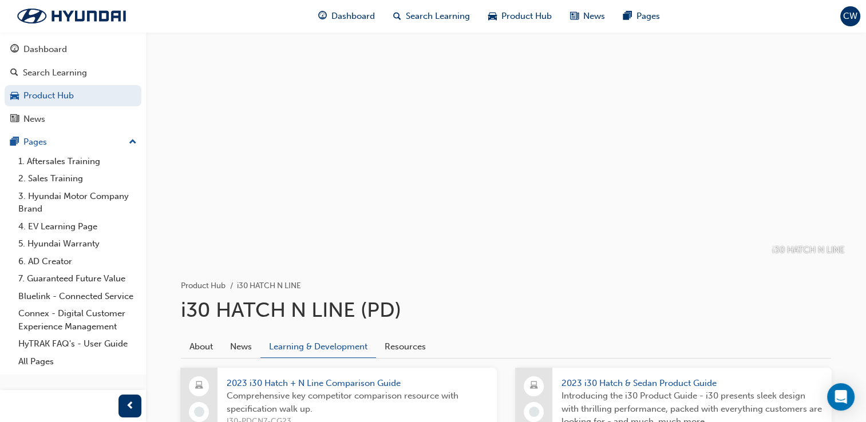
click at [337, 380] on span "2023 i30 Hatch + N Line Comparison Guide" at bounding box center [357, 383] width 261 height 13
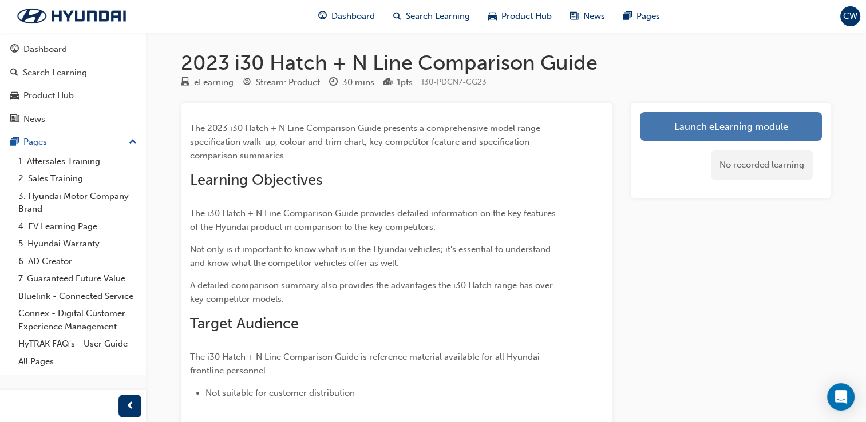
click at [659, 134] on link "Launch eLearning module" at bounding box center [731, 126] width 182 height 29
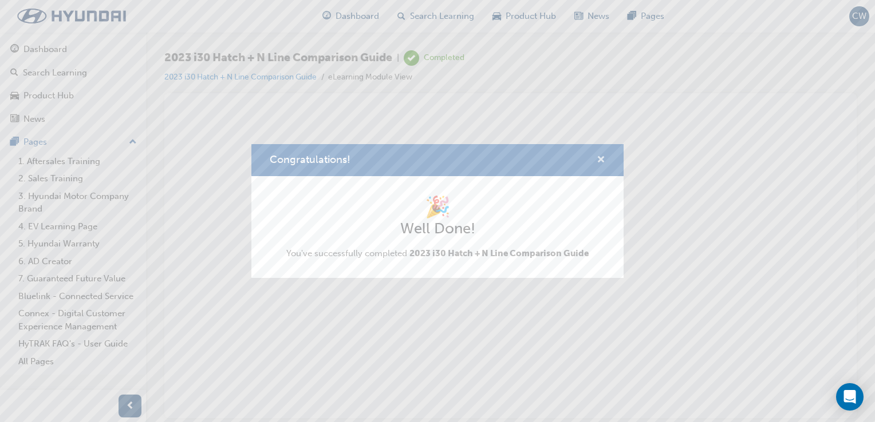
click at [599, 161] on span "cross-icon" at bounding box center [600, 161] width 9 height 10
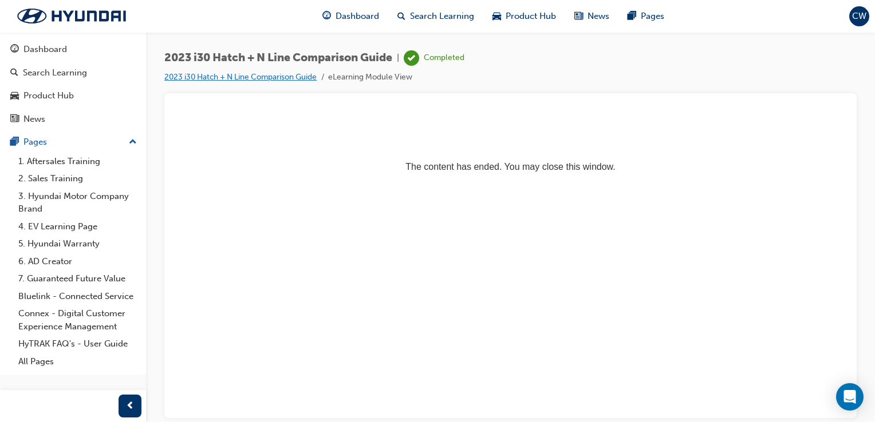
click at [203, 74] on link "2023 i30 Hatch + N Line Comparison Guide" at bounding box center [240, 77] width 152 height 10
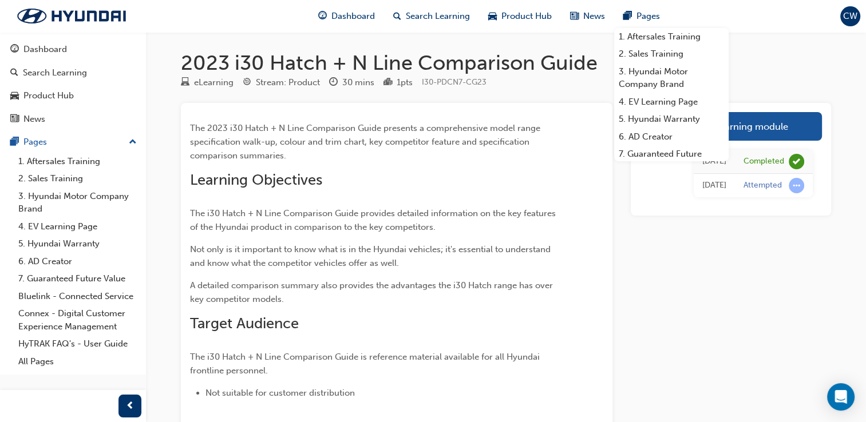
click at [543, 29] on div "Dashboard Search Learning Product Hub News Pages 1. Aftersales Training 2. Sale…" at bounding box center [488, 16] width 369 height 33
click at [540, 24] on div "Product Hub" at bounding box center [520, 16] width 82 height 23
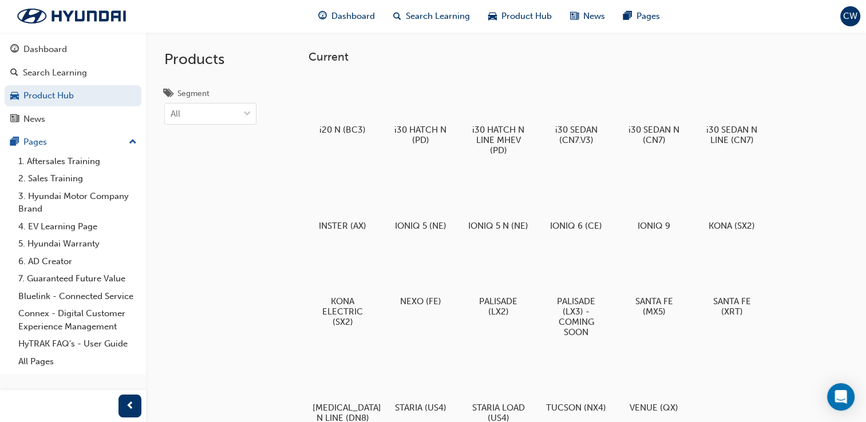
scroll to position [369, 0]
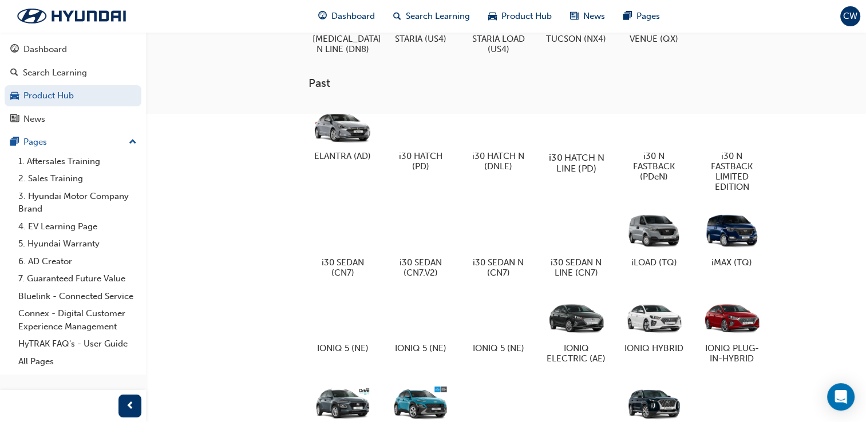
click at [556, 144] on div at bounding box center [576, 124] width 64 height 45
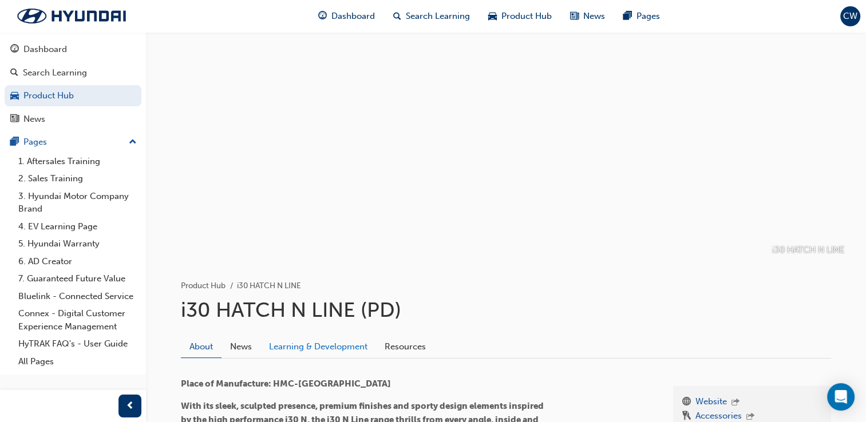
click at [337, 339] on link "Learning & Development" at bounding box center [318, 347] width 116 height 22
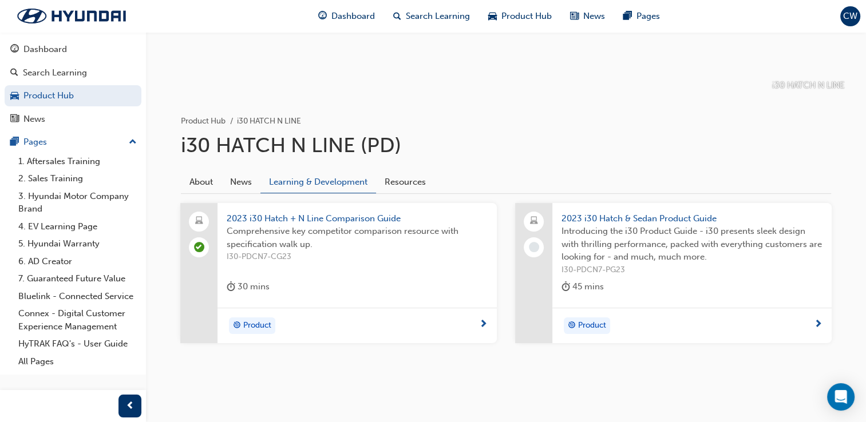
scroll to position [168, 0]
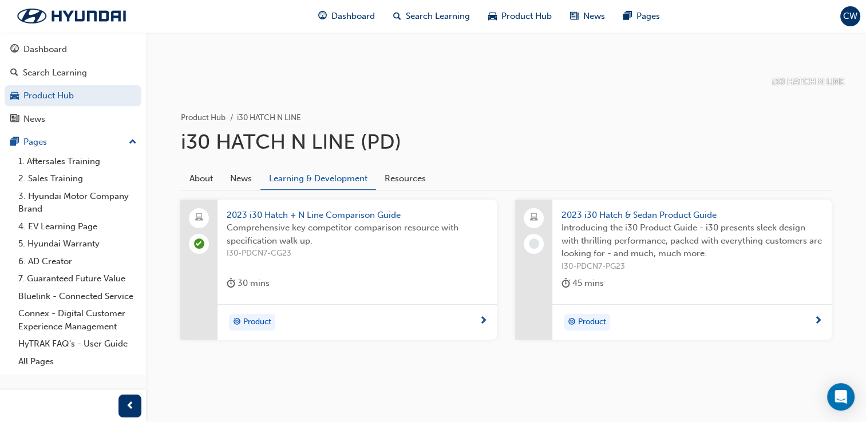
click at [673, 216] on span "2023 i30 Hatch & Sedan Product Guide" at bounding box center [691, 215] width 261 height 13
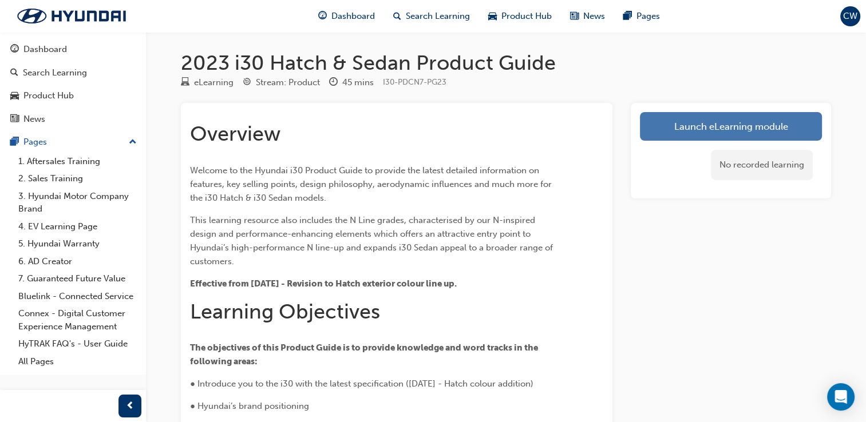
click at [686, 140] on link "Launch eLearning module" at bounding box center [731, 126] width 182 height 29
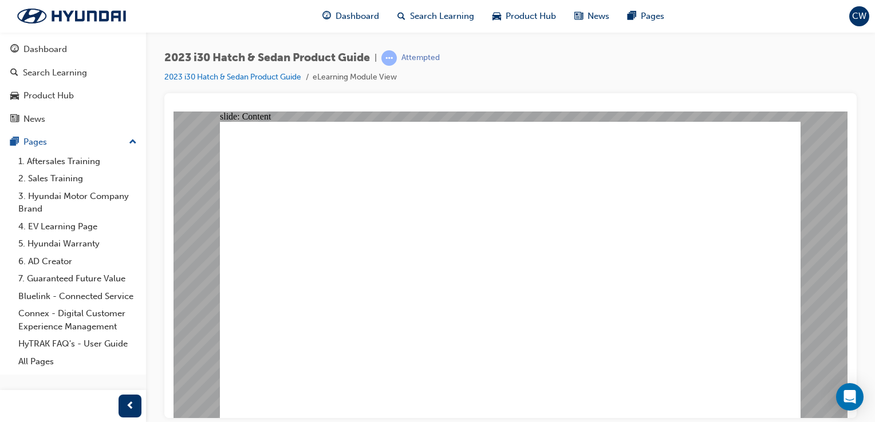
click at [173, 111] on image at bounding box center [173, 111] width 0 height 0
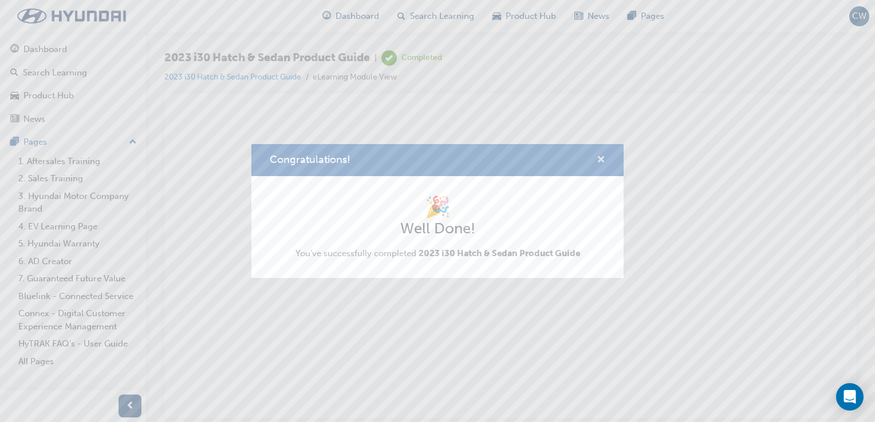
click at [598, 157] on span "cross-icon" at bounding box center [600, 161] width 9 height 10
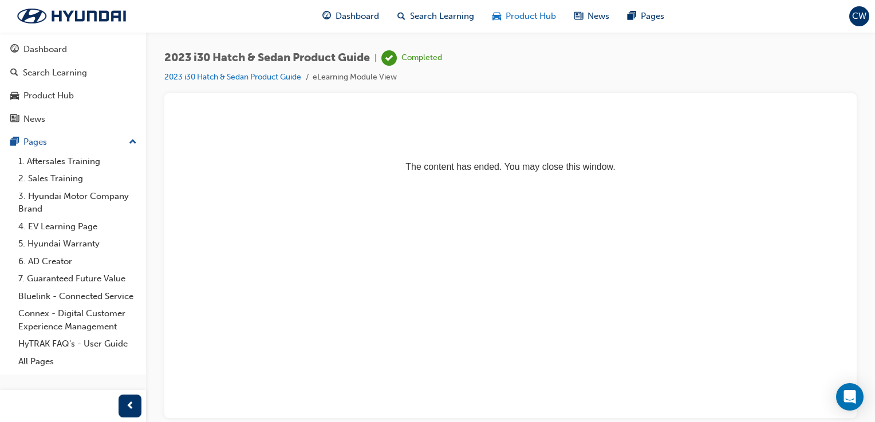
click at [534, 10] on span "Product Hub" at bounding box center [530, 16] width 50 height 13
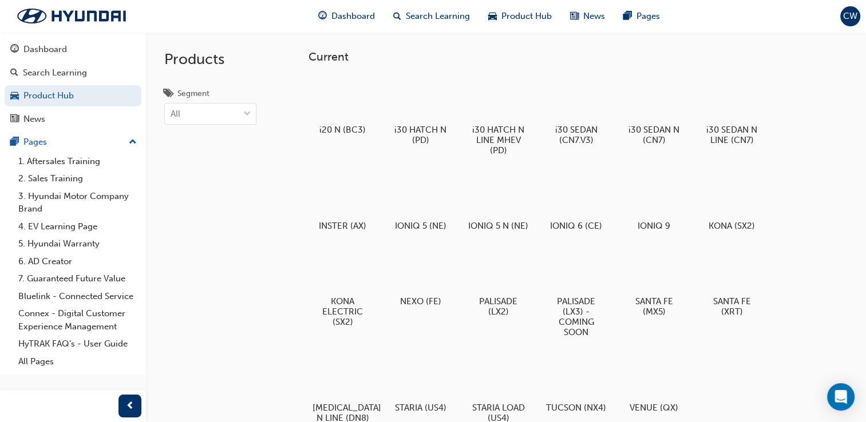
scroll to position [369, 0]
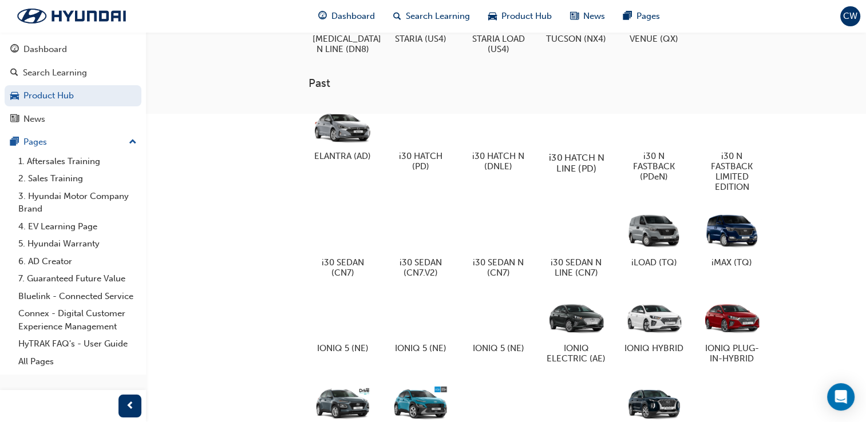
click at [571, 136] on div at bounding box center [576, 124] width 64 height 45
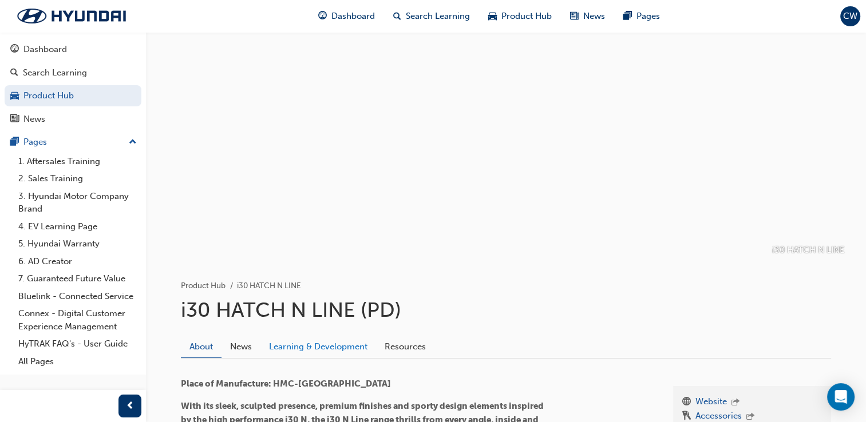
click at [311, 348] on link "Learning & Development" at bounding box center [318, 347] width 116 height 22
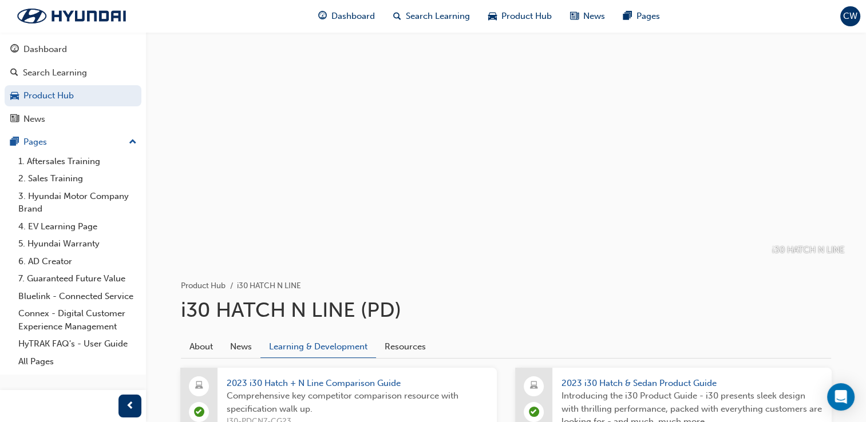
scroll to position [168, 0]
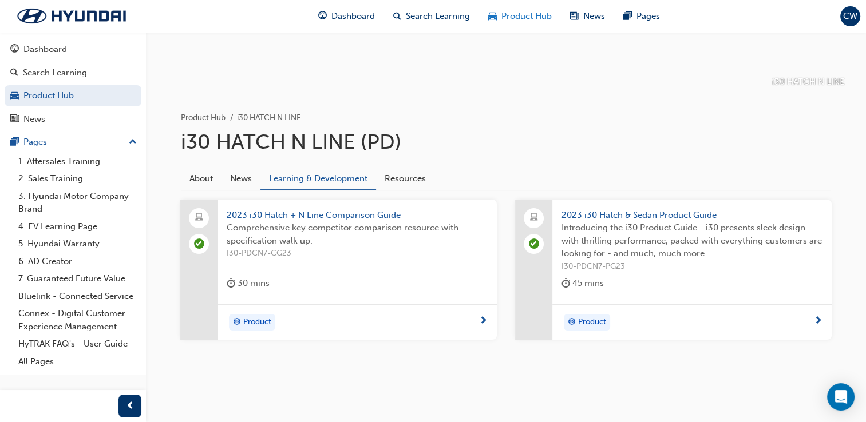
click at [505, 8] on div "Product Hub" at bounding box center [520, 16] width 82 height 23
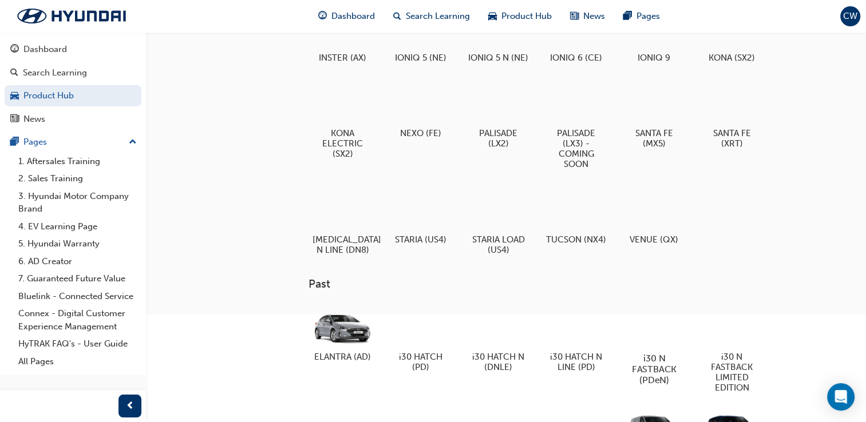
click at [635, 335] on div at bounding box center [654, 325] width 64 height 46
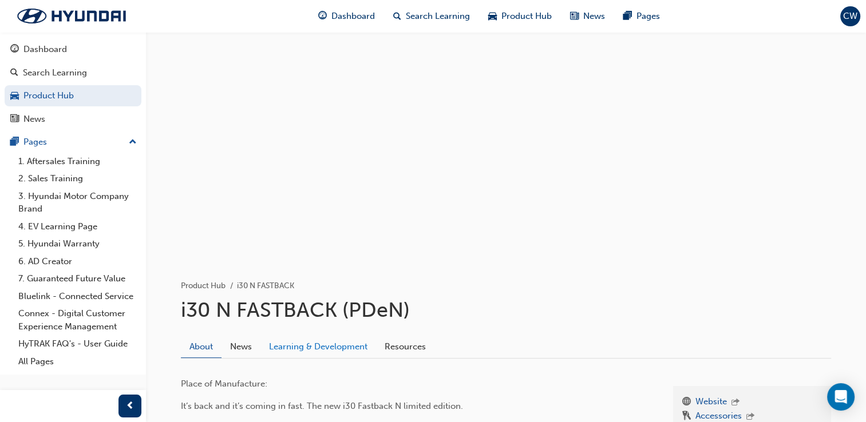
click at [336, 347] on link "Learning & Development" at bounding box center [318, 347] width 116 height 22
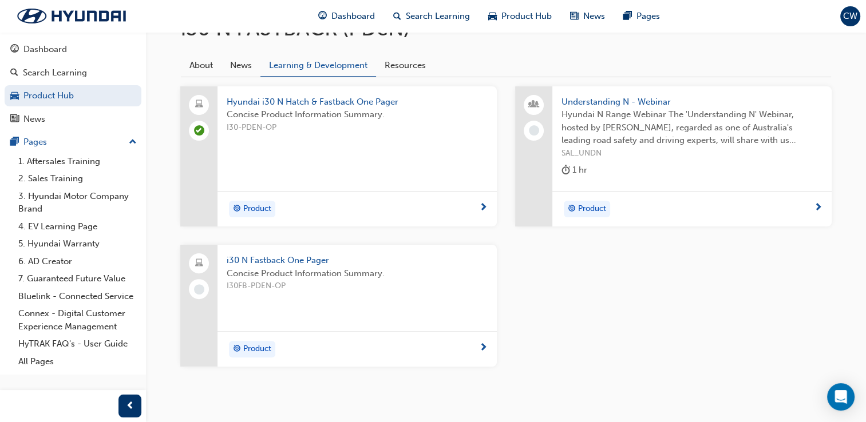
scroll to position [282, 0]
click at [251, 254] on span "i30 N Fastback One Pager" at bounding box center [357, 260] width 261 height 13
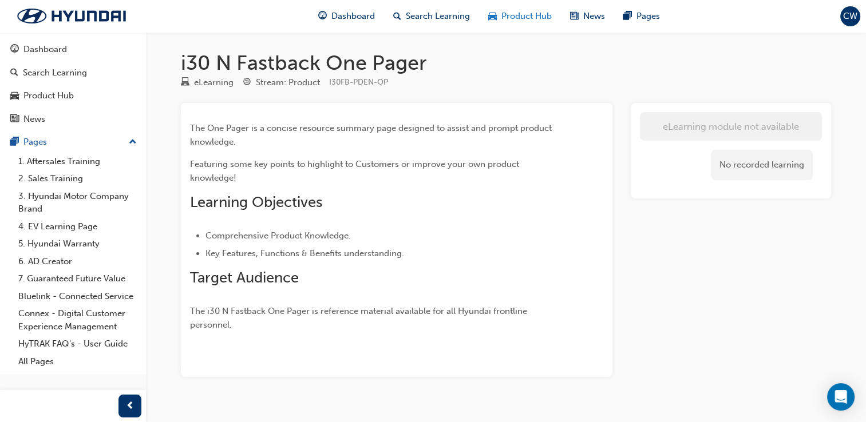
click at [524, 25] on div "Product Hub" at bounding box center [520, 16] width 82 height 23
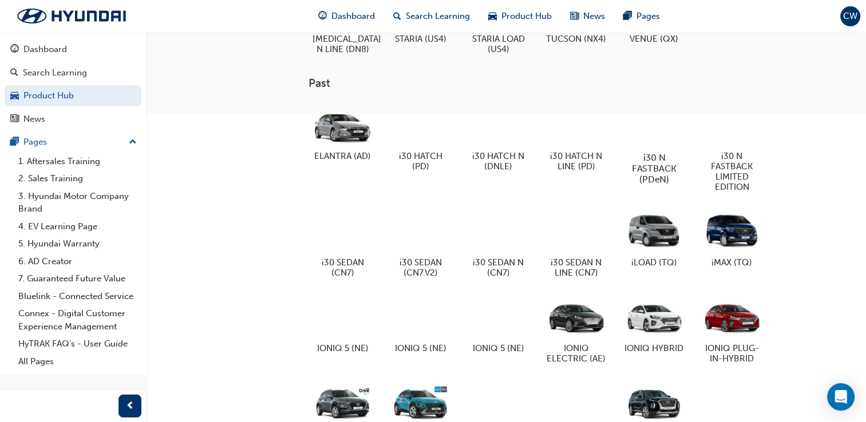
click at [631, 147] on div at bounding box center [654, 124] width 64 height 46
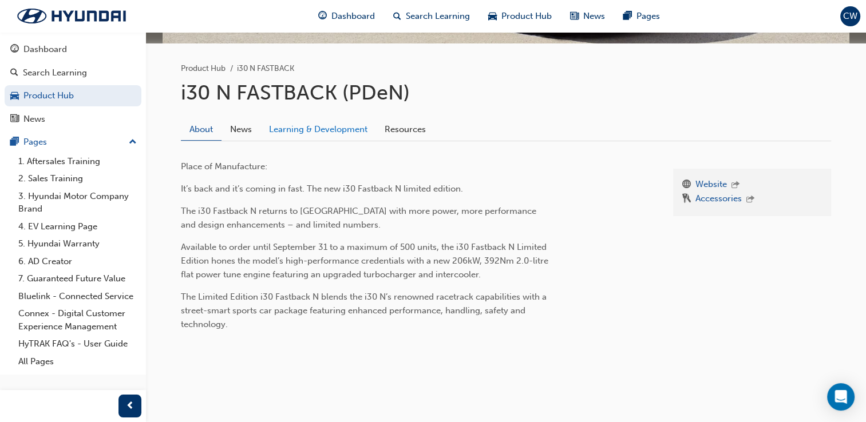
click at [304, 133] on link "Learning & Development" at bounding box center [318, 129] width 116 height 22
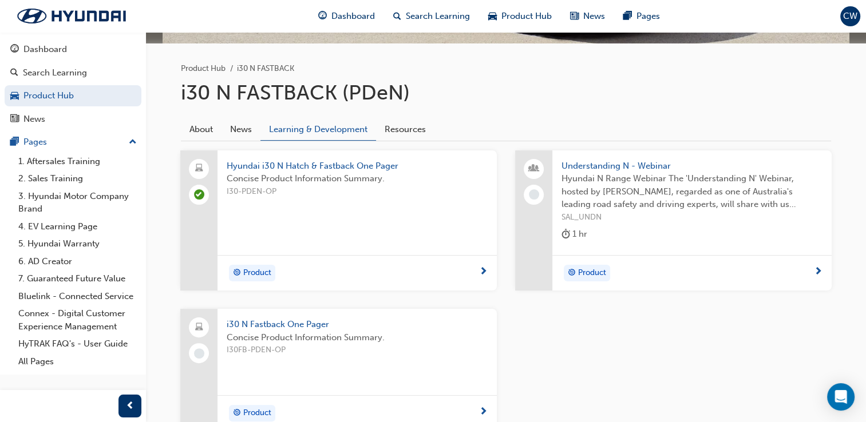
click at [661, 171] on span "Understanding N - Webinar" at bounding box center [691, 166] width 261 height 13
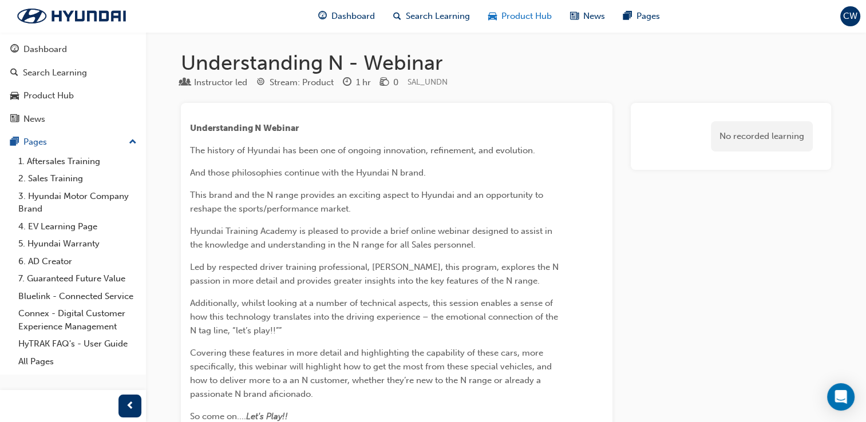
click at [517, 15] on span "Product Hub" at bounding box center [526, 16] width 50 height 13
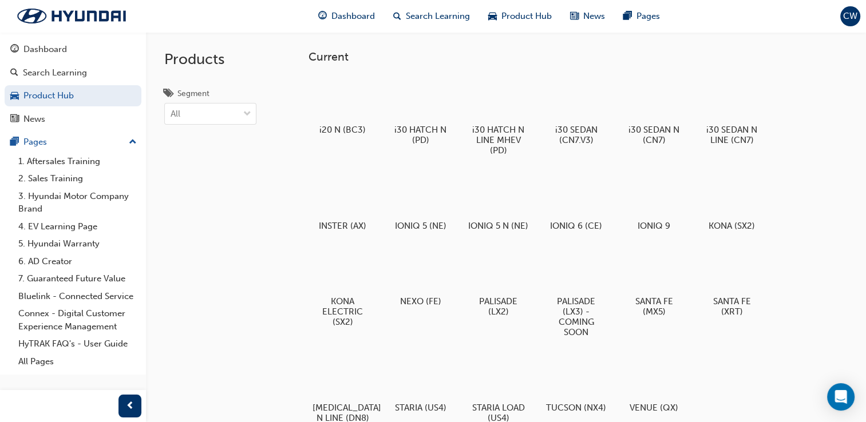
scroll to position [369, 0]
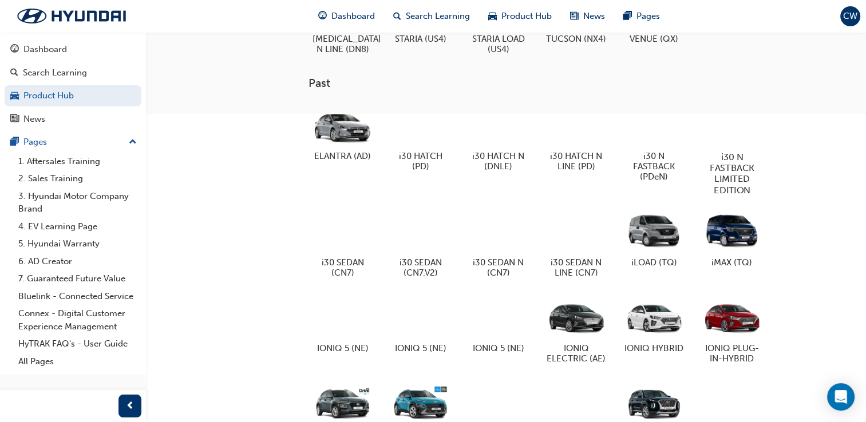
click at [719, 123] on div at bounding box center [732, 124] width 64 height 46
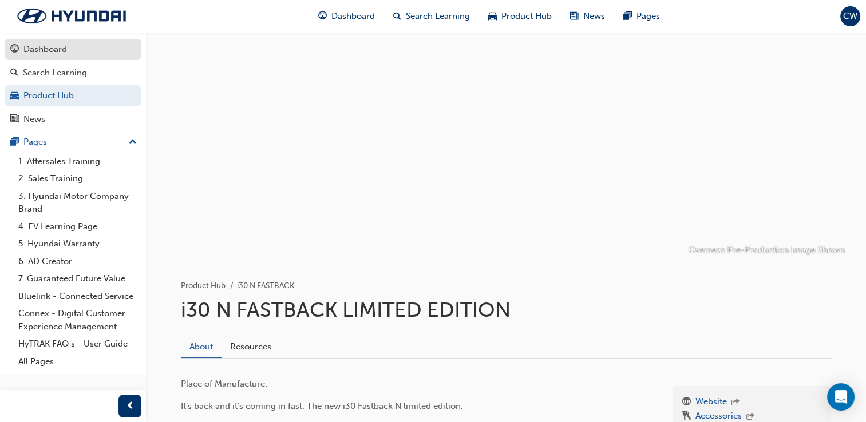
click at [30, 47] on div "Dashboard" at bounding box center [44, 49] width 43 height 13
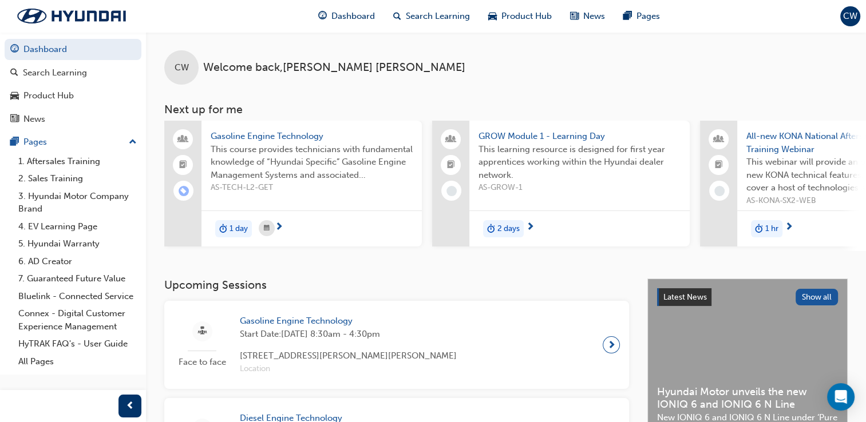
click at [852, 10] on span "CW" at bounding box center [850, 16] width 14 height 13
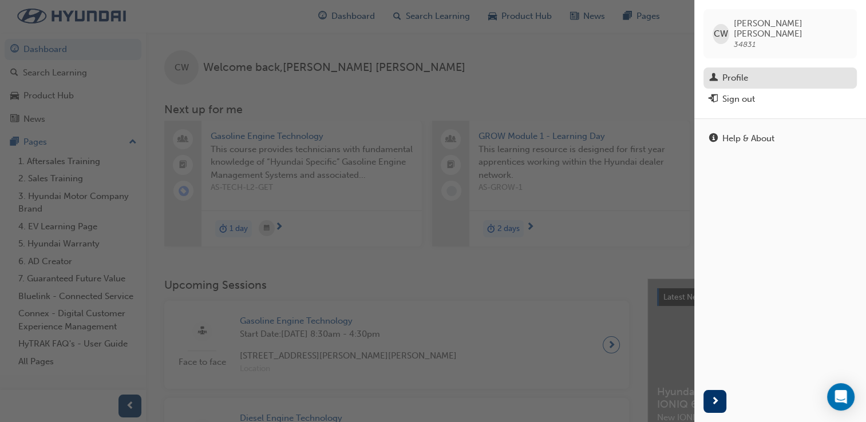
click at [749, 71] on div "Profile" at bounding box center [780, 78] width 142 height 14
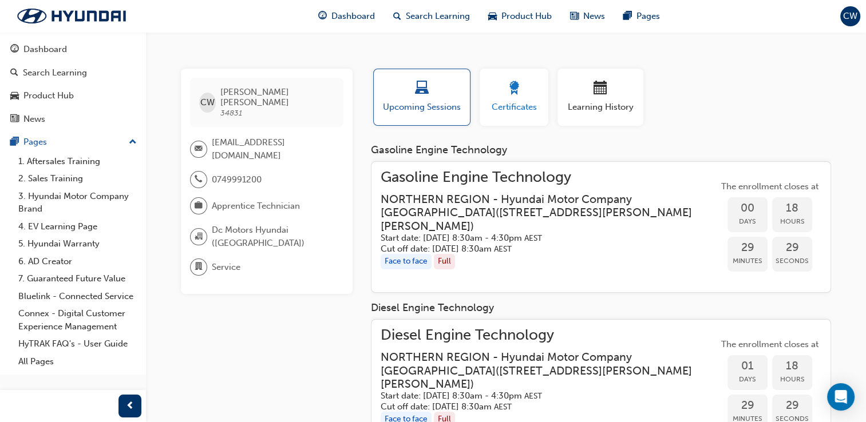
click at [515, 81] on span "award-icon" at bounding box center [514, 88] width 14 height 15
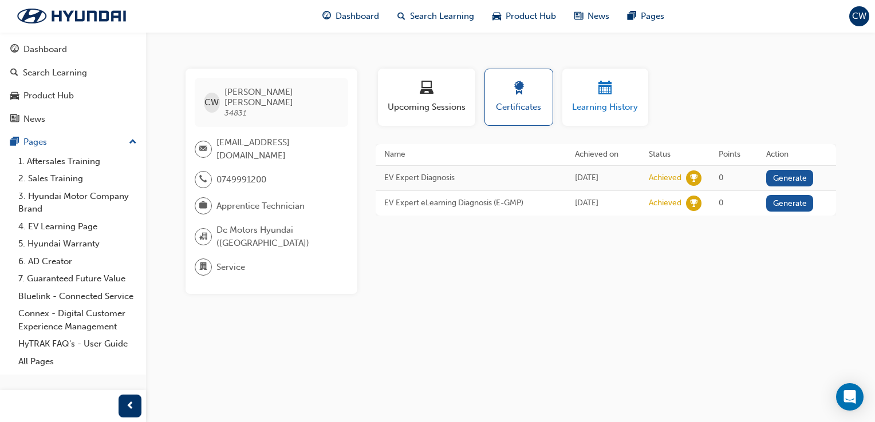
click at [585, 75] on button "Learning History" at bounding box center [605, 97] width 86 height 57
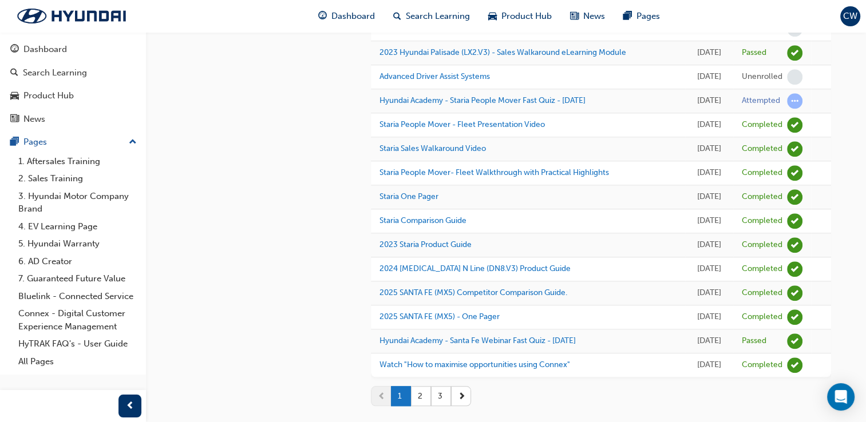
scroll to position [984, 0]
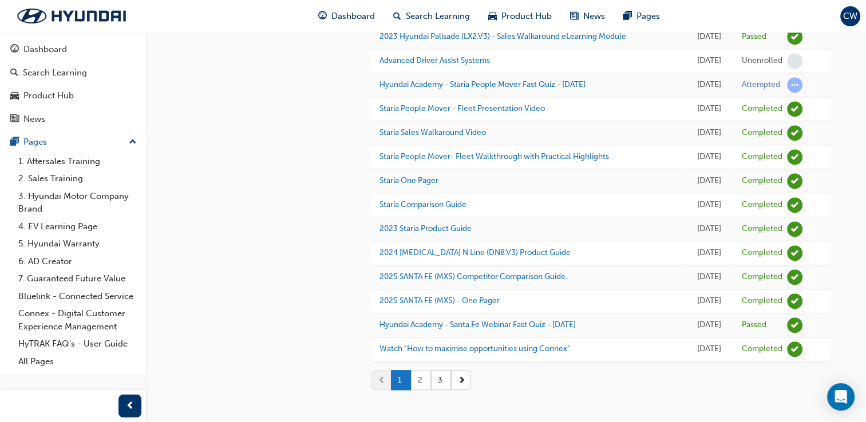
click at [422, 371] on button "2" at bounding box center [421, 380] width 20 height 20
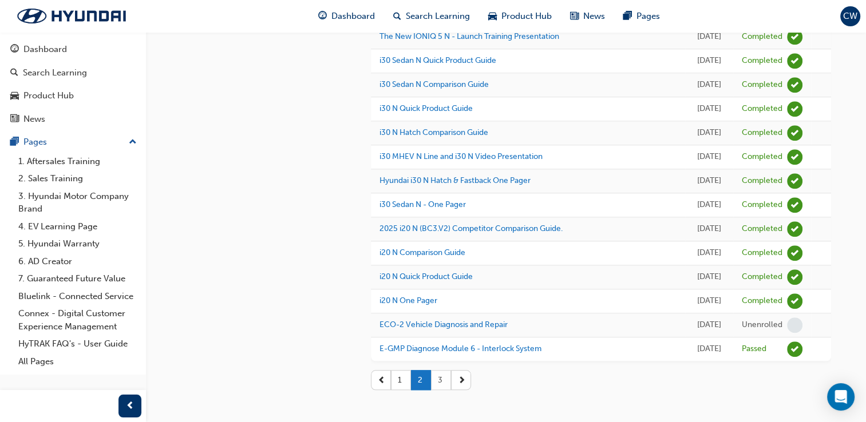
click at [437, 372] on button "3" at bounding box center [441, 380] width 20 height 20
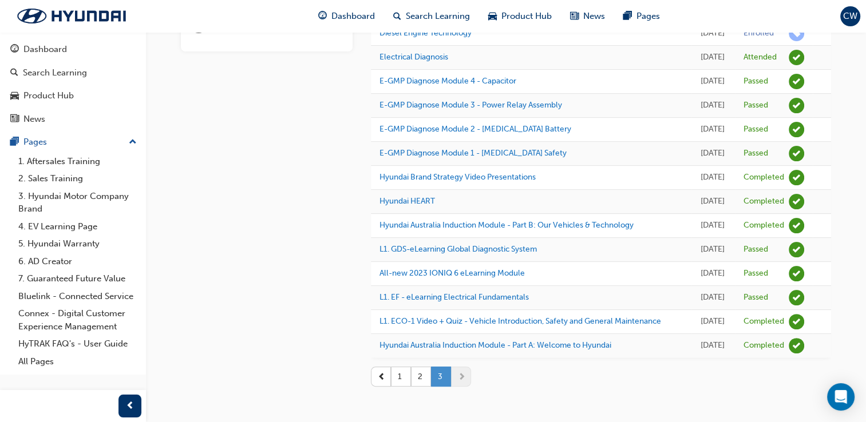
scroll to position [356, 0]
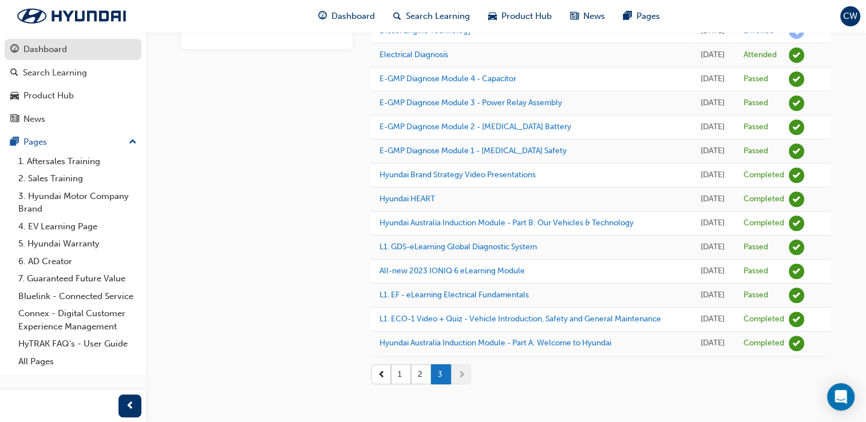
click at [47, 50] on div "Dashboard" at bounding box center [44, 49] width 43 height 13
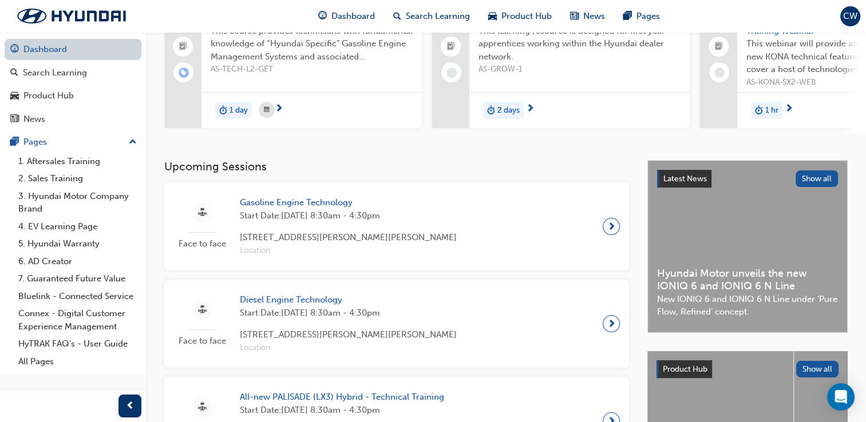
scroll to position [356, 0]
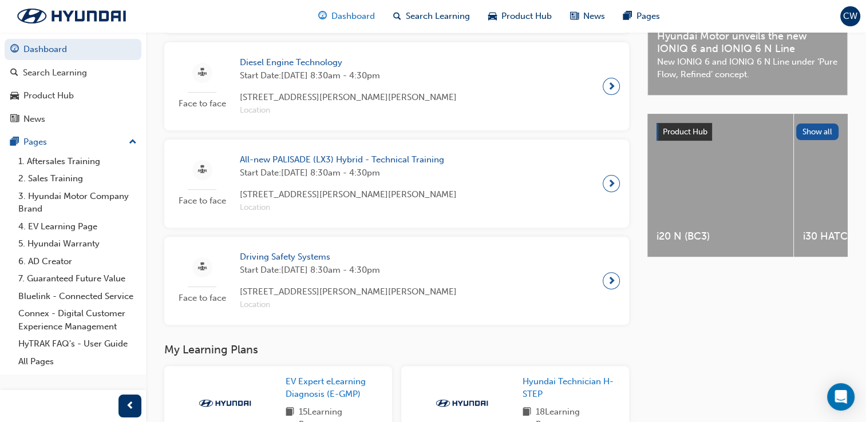
click at [355, 9] on div "Dashboard" at bounding box center [346, 16] width 75 height 23
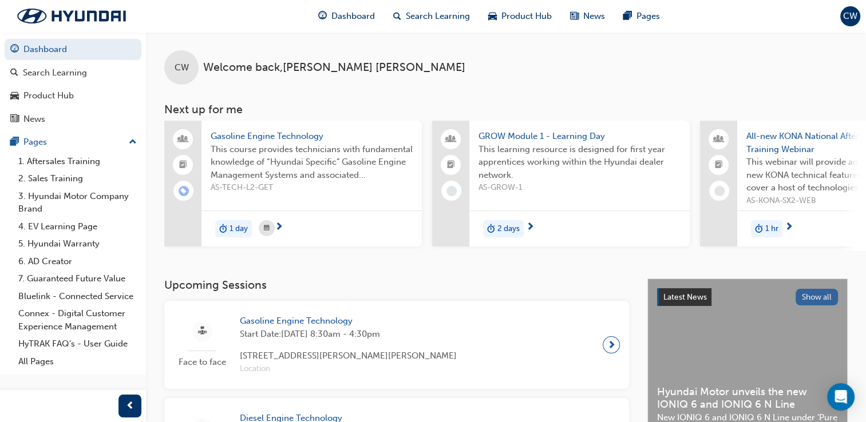
click at [816, 298] on button "Show all" at bounding box center [817, 297] width 43 height 17
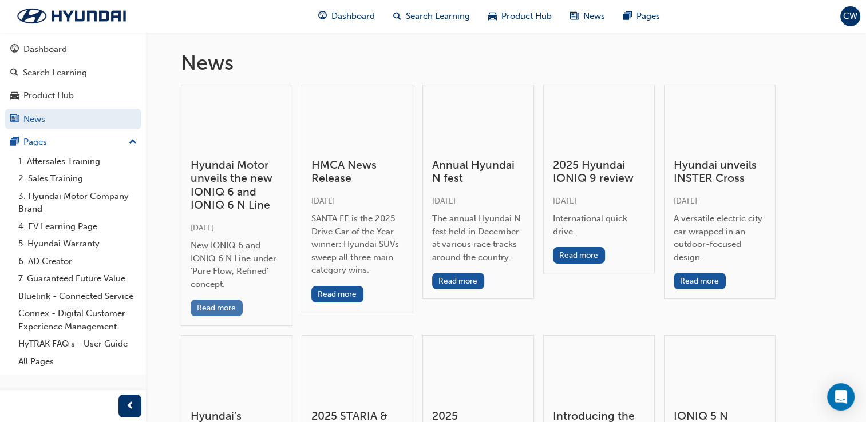
click at [212, 309] on button "Read more" at bounding box center [217, 308] width 52 height 17
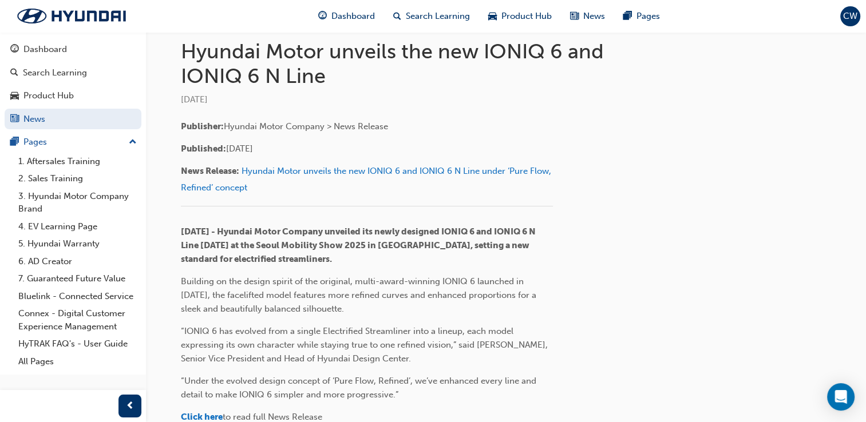
scroll to position [332, 0]
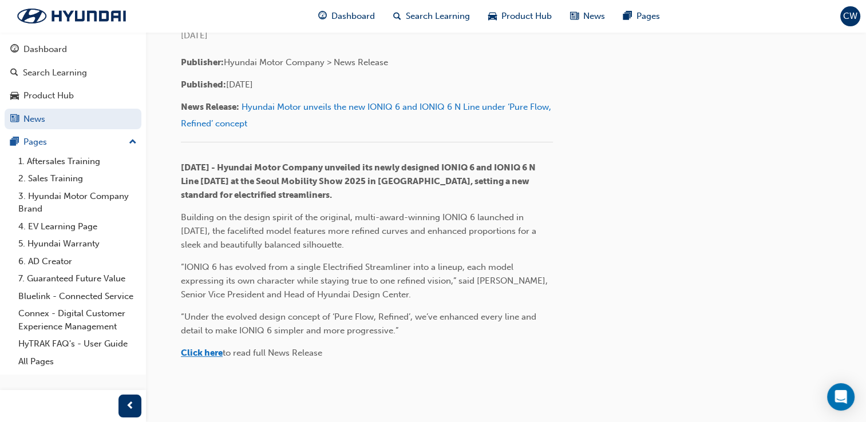
click at [190, 350] on span "​Click here" at bounding box center [202, 353] width 42 height 10
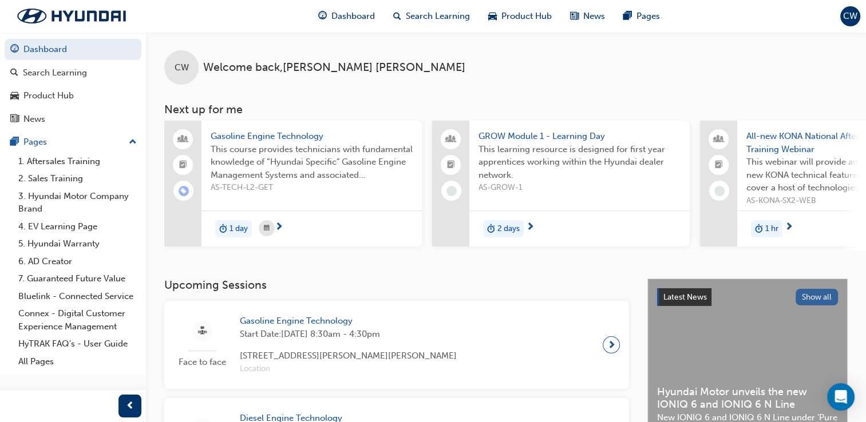
click at [820, 300] on button "Show all" at bounding box center [817, 297] width 43 height 17
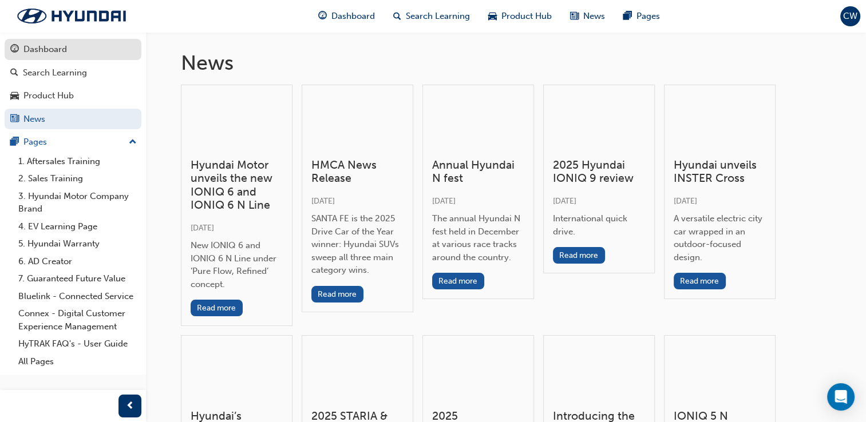
click at [39, 39] on link "Dashboard" at bounding box center [73, 49] width 137 height 21
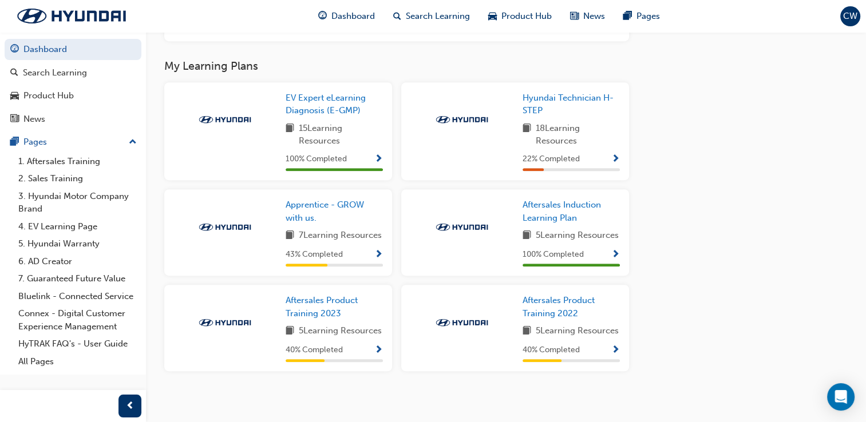
scroll to position [644, 0]
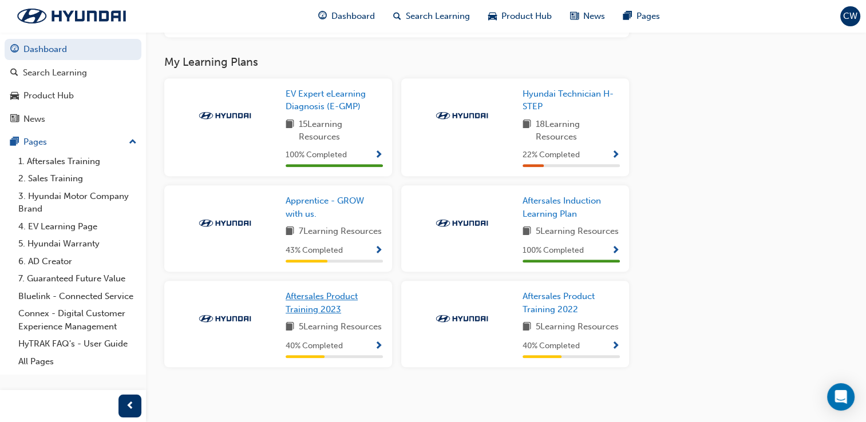
click at [298, 312] on span "Aftersales Product Training 2023" at bounding box center [322, 302] width 72 height 23
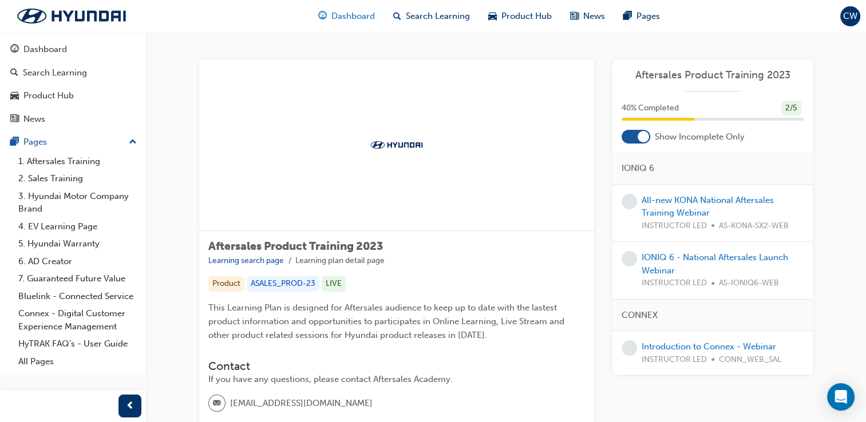
click at [341, 22] on span "Dashboard" at bounding box center [352, 16] width 43 height 13
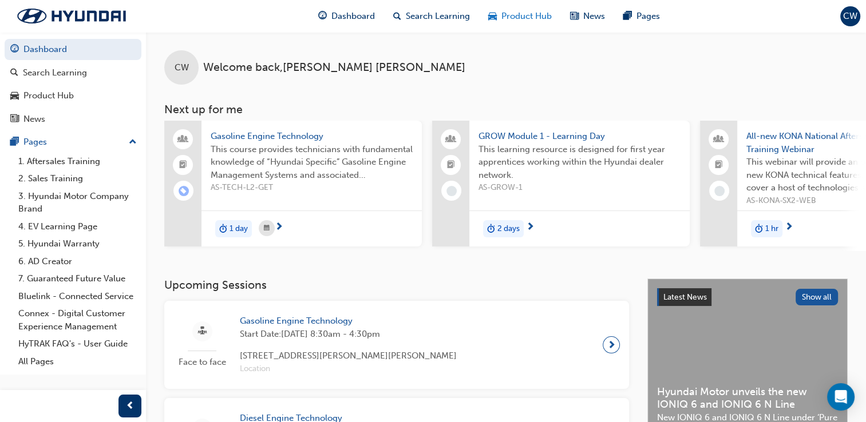
click at [544, 18] on span "Product Hub" at bounding box center [526, 16] width 50 height 13
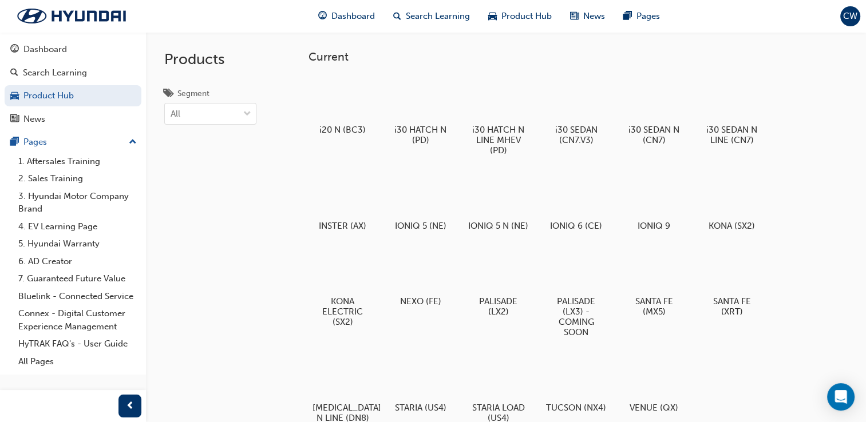
scroll to position [369, 0]
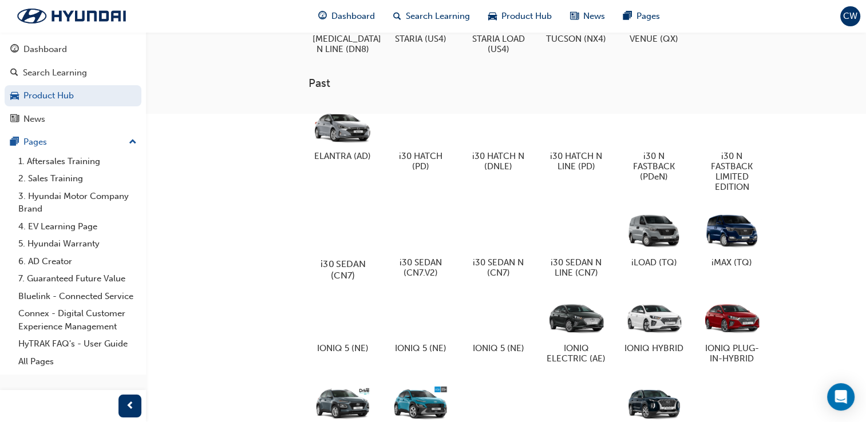
click at [331, 238] on div at bounding box center [343, 231] width 64 height 46
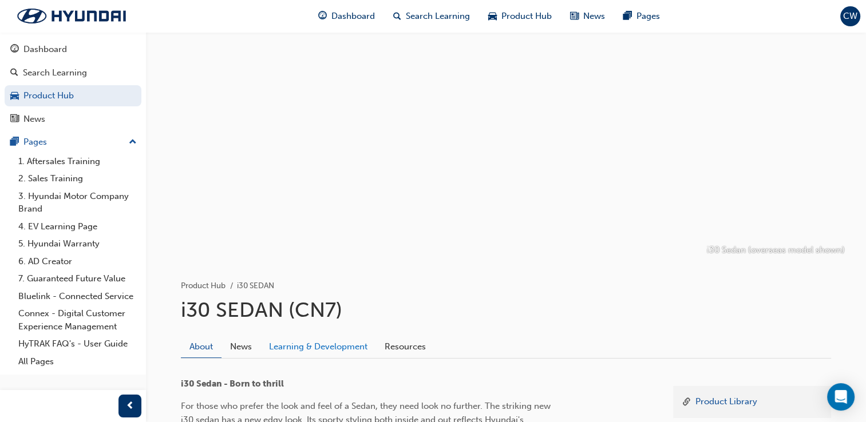
click at [338, 338] on link "Learning & Development" at bounding box center [318, 347] width 116 height 22
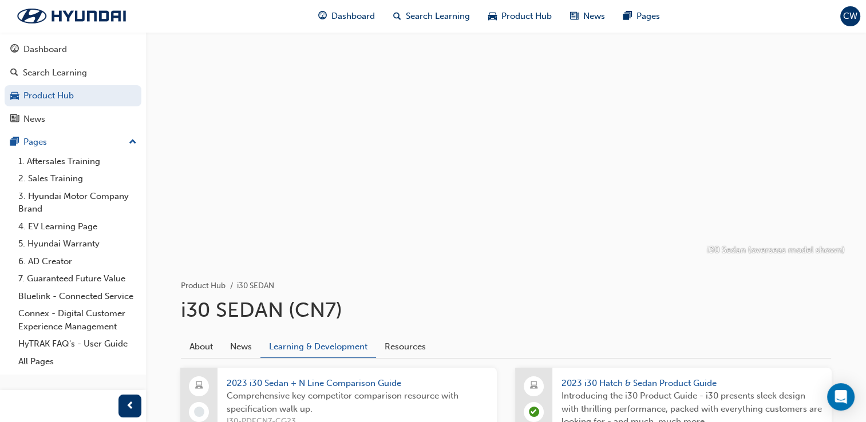
scroll to position [369, 0]
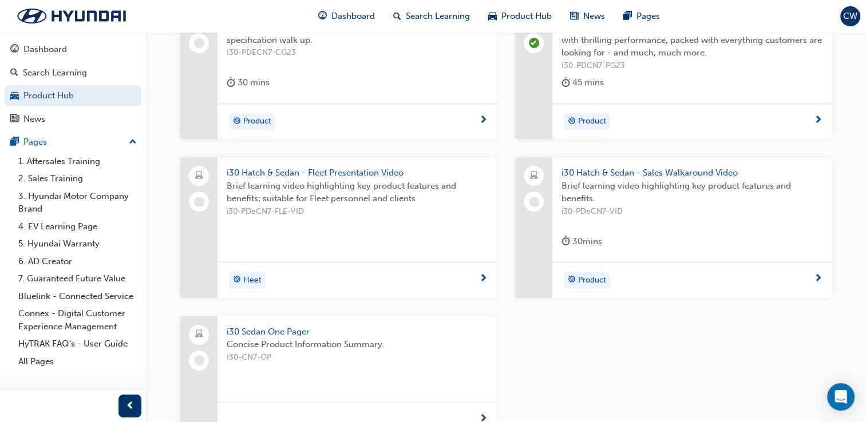
click at [280, 330] on span "i30 Sedan One Pager" at bounding box center [357, 332] width 261 height 13
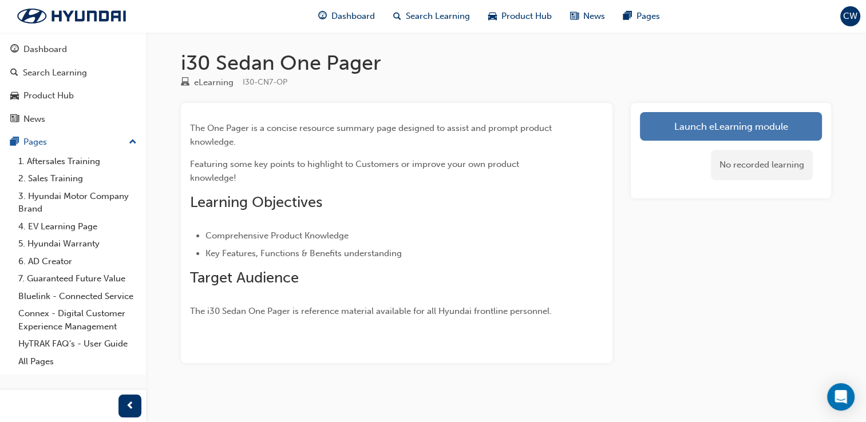
click at [711, 118] on link "Launch eLearning module" at bounding box center [731, 126] width 182 height 29
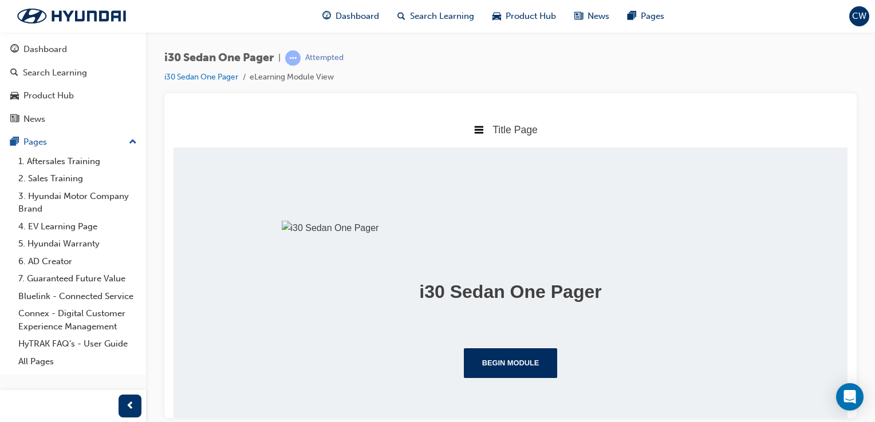
scroll to position [151, 0]
click at [513, 378] on button "Begin Module" at bounding box center [511, 363] width 94 height 30
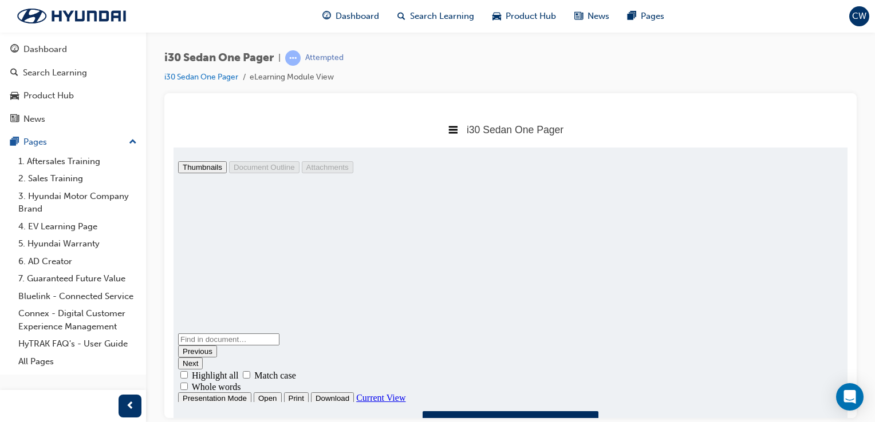
scroll to position [6, 0]
click at [499, 417] on button "I have read this document." at bounding box center [510, 430] width 176 height 39
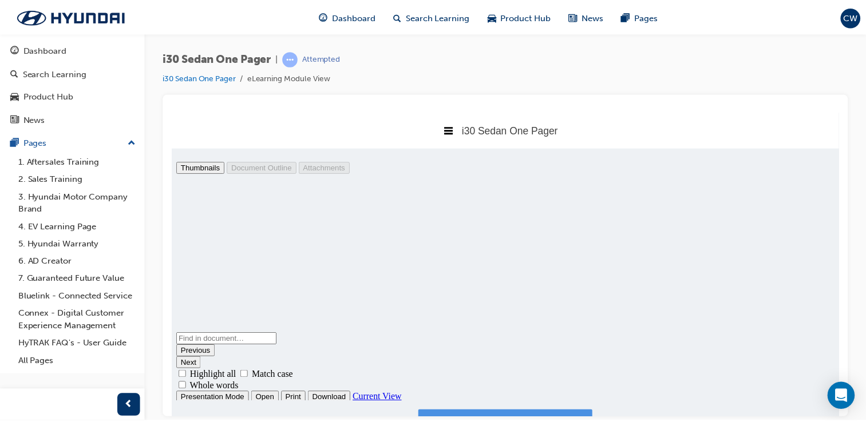
scroll to position [6, 6]
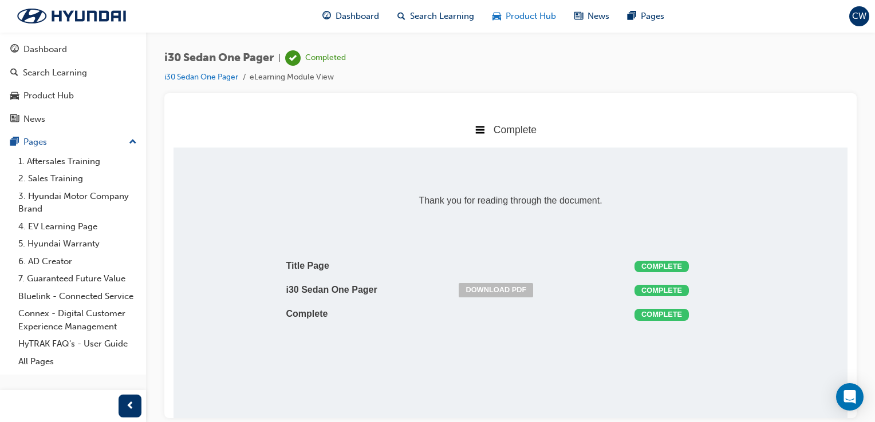
click at [531, 19] on span "Product Hub" at bounding box center [530, 16] width 50 height 13
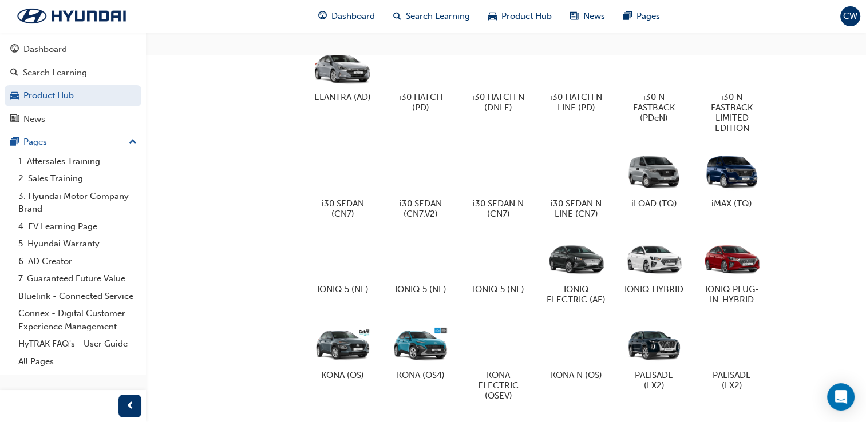
scroll to position [435, 0]
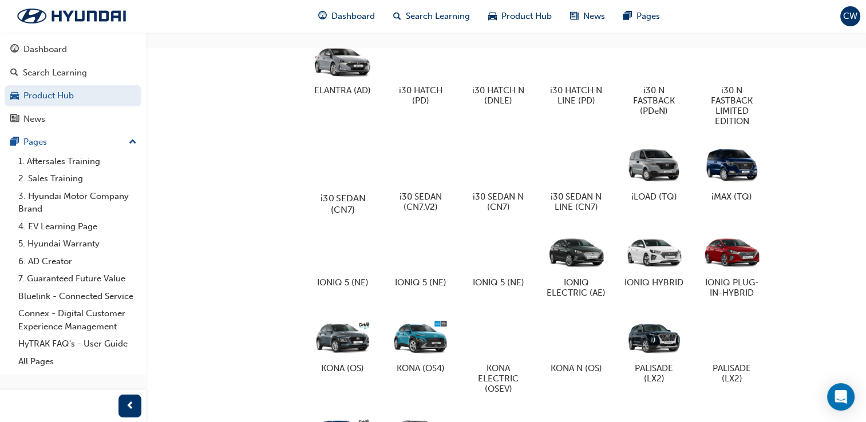
click at [340, 171] on div at bounding box center [343, 165] width 64 height 45
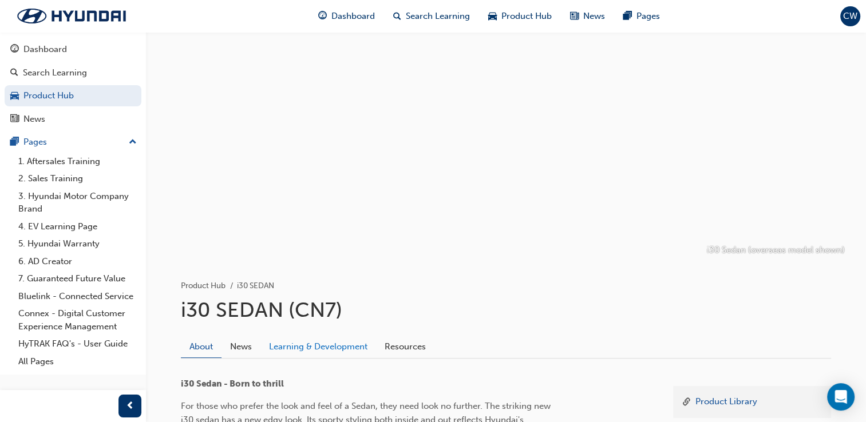
click at [365, 342] on link "Learning & Development" at bounding box center [318, 347] width 116 height 22
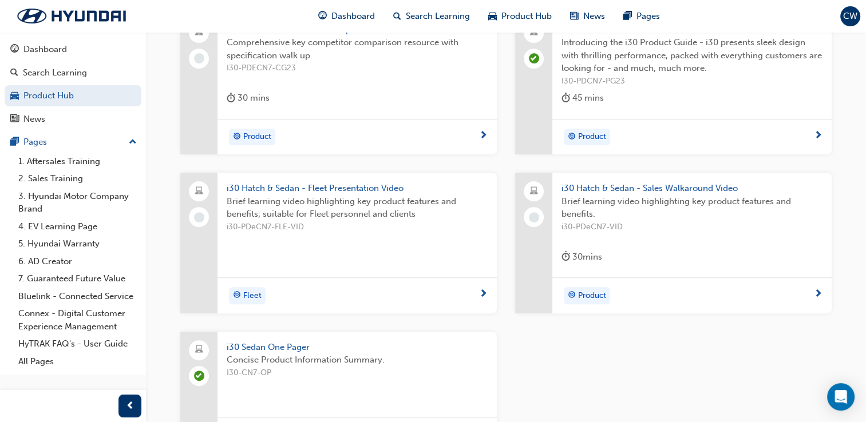
scroll to position [358, 0]
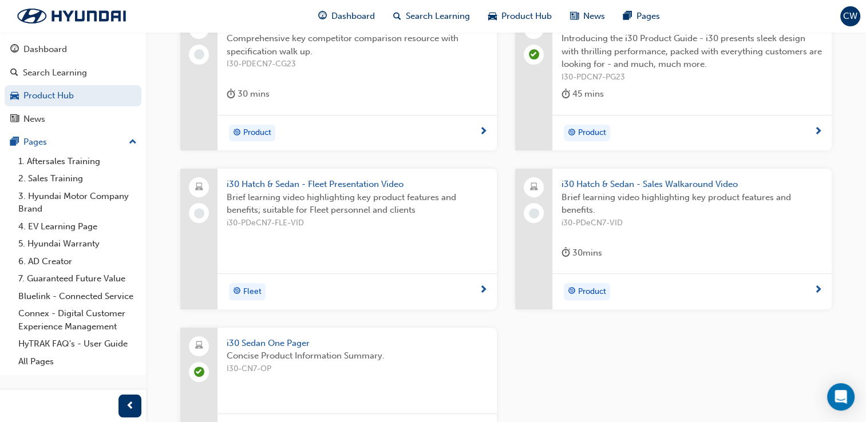
click at [391, 84] on div "2023 i30 Sedan + N Line Comparison Guide Comprehensive key competitor compariso…" at bounding box center [356, 62] width 279 height 105
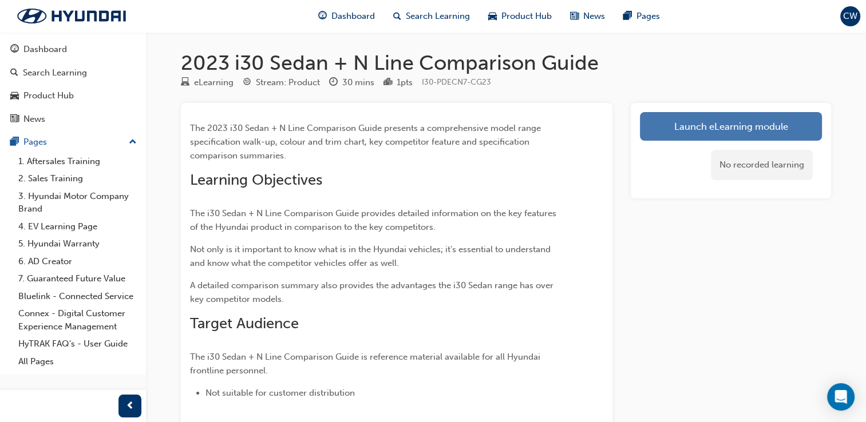
click at [646, 116] on link "Launch eLearning module" at bounding box center [731, 126] width 182 height 29
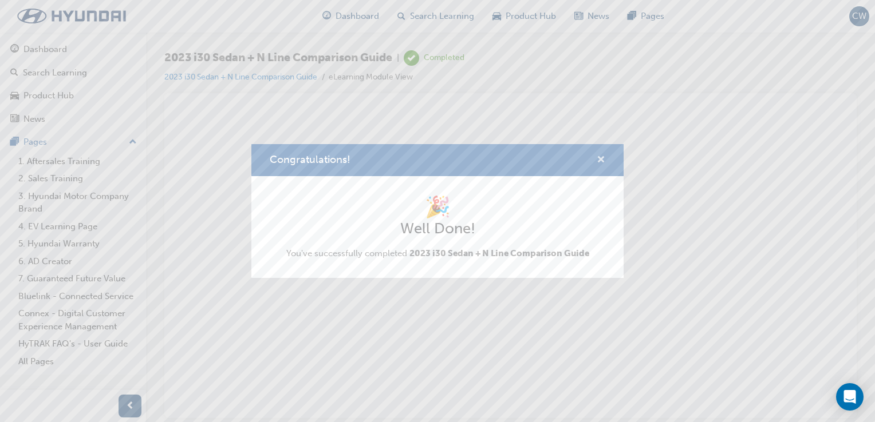
click at [602, 157] on span "cross-icon" at bounding box center [600, 161] width 9 height 10
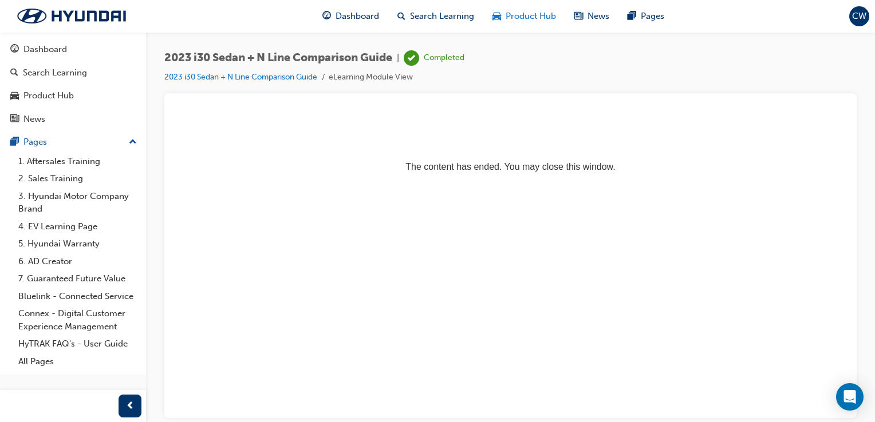
click at [506, 13] on span "Product Hub" at bounding box center [530, 16] width 50 height 13
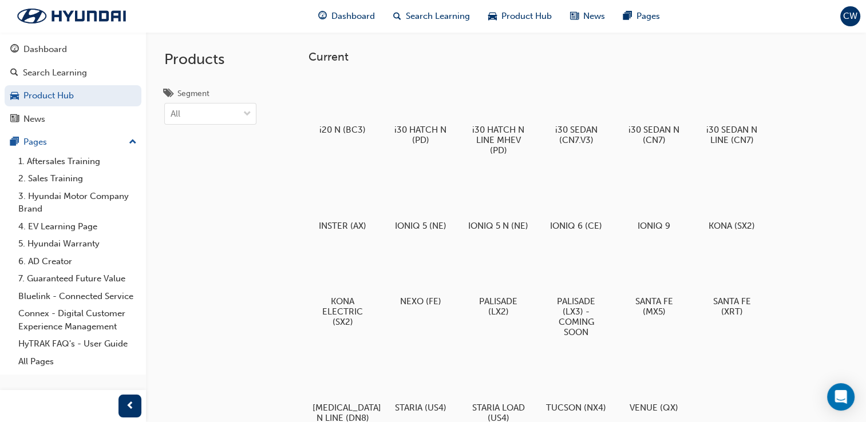
scroll to position [369, 0]
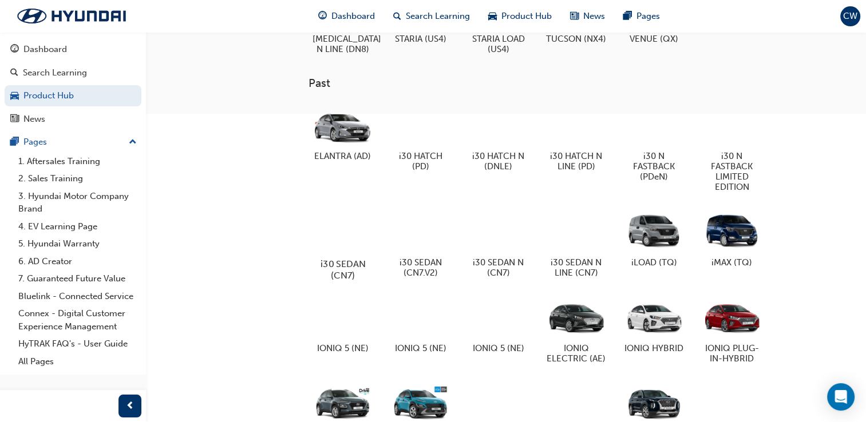
click at [355, 254] on div at bounding box center [343, 231] width 64 height 46
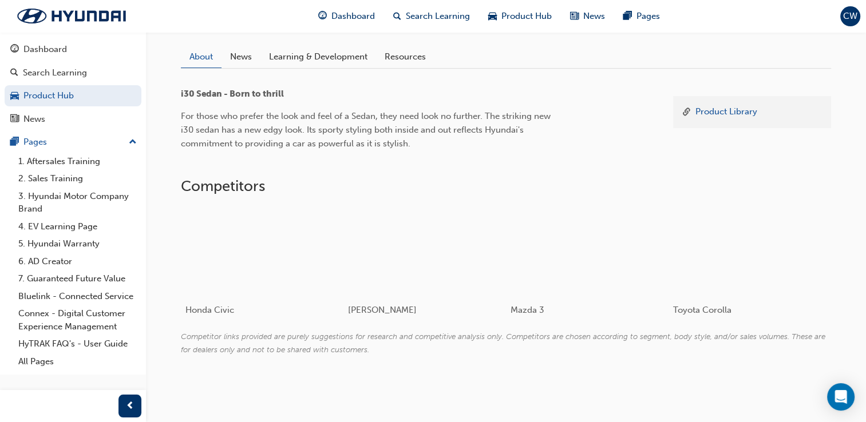
scroll to position [288, 0]
click at [342, 54] on link "Learning & Development" at bounding box center [318, 59] width 116 height 22
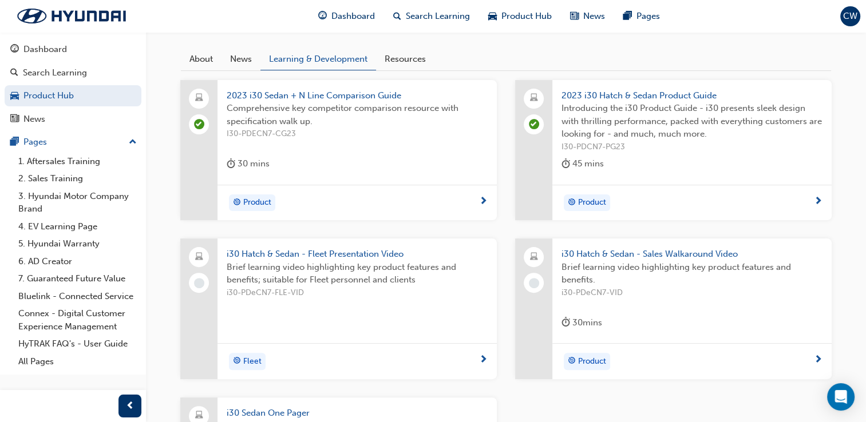
click at [394, 248] on span "i30 Hatch & Sedan - Fleet Presentation Video" at bounding box center [357, 254] width 261 height 13
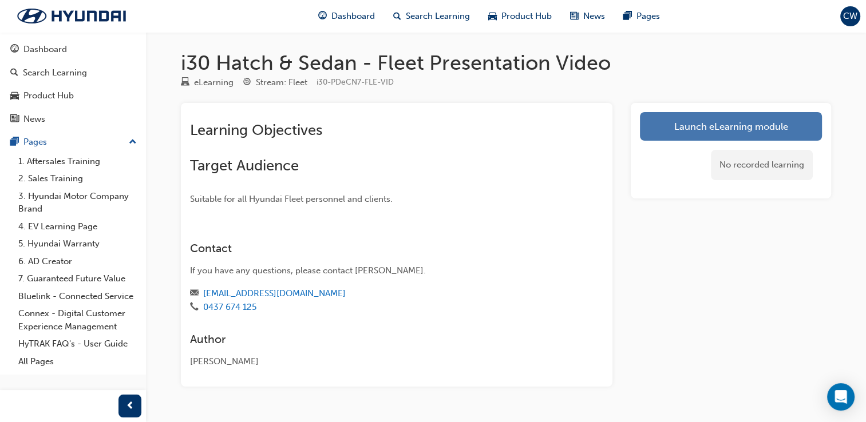
click at [680, 120] on link "Launch eLearning module" at bounding box center [731, 126] width 182 height 29
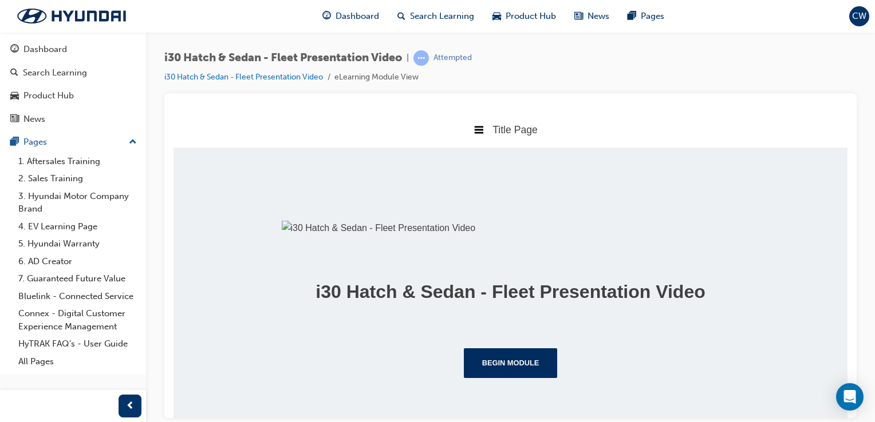
scroll to position [201, 0]
drag, startPoint x: 847, startPoint y: 291, endPoint x: 1011, endPoint y: 497, distance: 263.9
click at [533, 362] on button "Begin Module" at bounding box center [511, 363] width 94 height 30
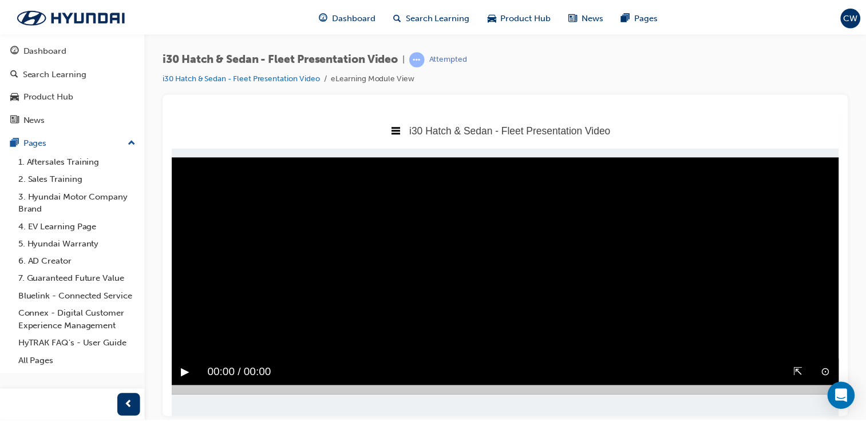
scroll to position [0, 0]
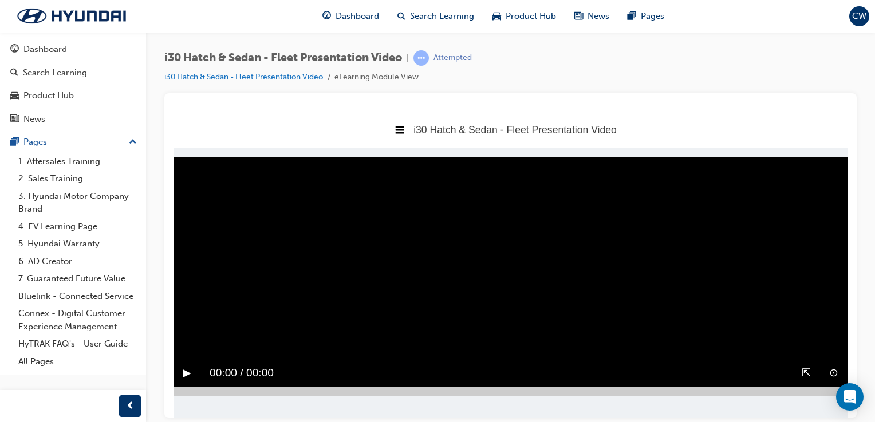
click at [184, 368] on button "▶︎" at bounding box center [187, 373] width 9 height 18
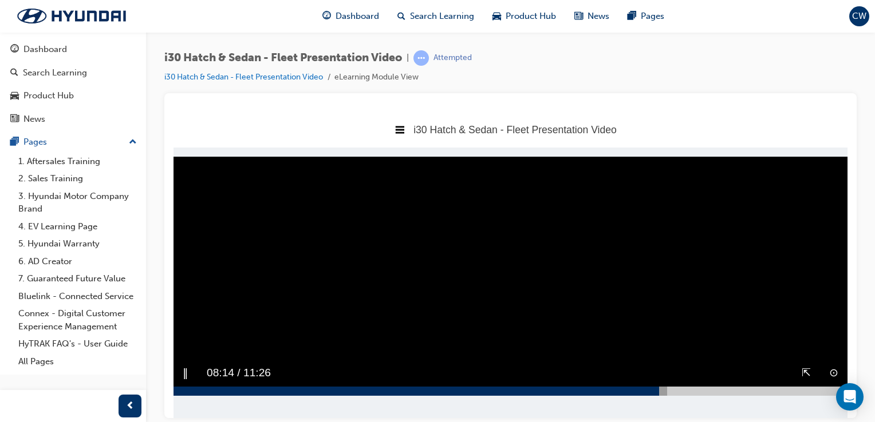
click at [185, 371] on button "‖" at bounding box center [186, 373] width 6 height 18
click at [185, 371] on button "▶︎" at bounding box center [187, 373] width 9 height 18
click at [183, 367] on button "‖" at bounding box center [186, 373] width 6 height 18
click at [189, 361] on div "▶︎" at bounding box center [186, 372] width 27 height 27
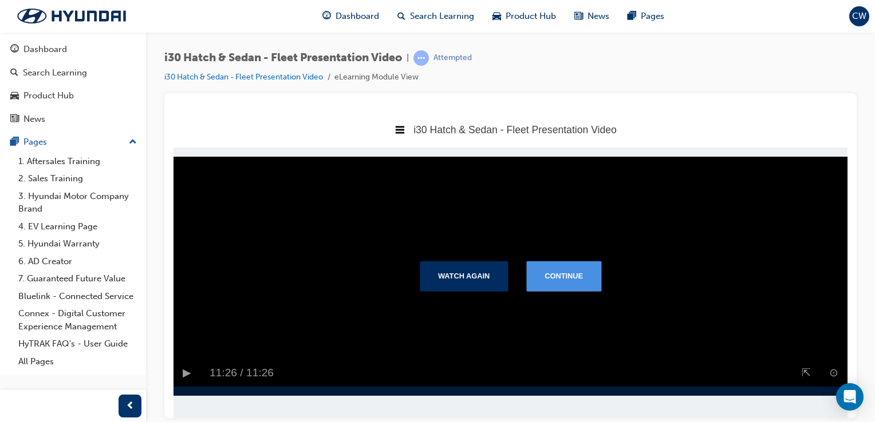
click at [598, 270] on button "Continue" at bounding box center [563, 276] width 75 height 30
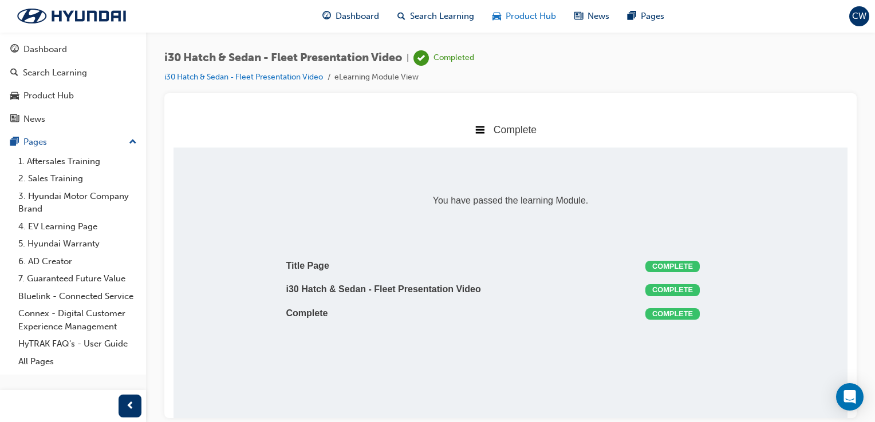
click at [532, 13] on span "Product Hub" at bounding box center [530, 16] width 50 height 13
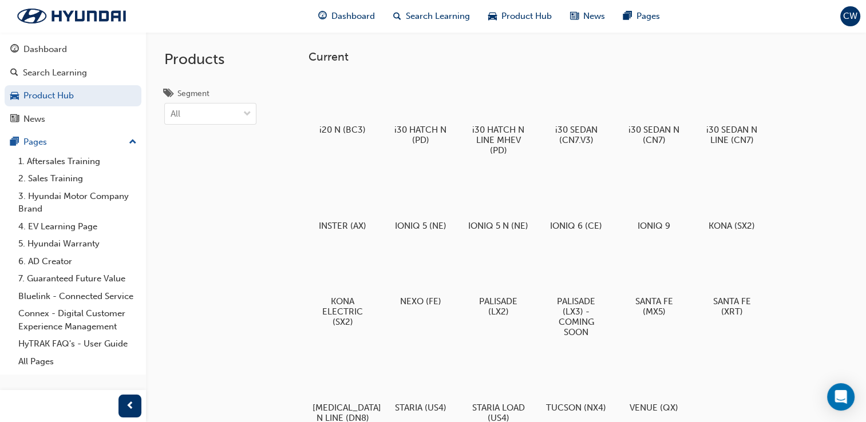
scroll to position [369, 0]
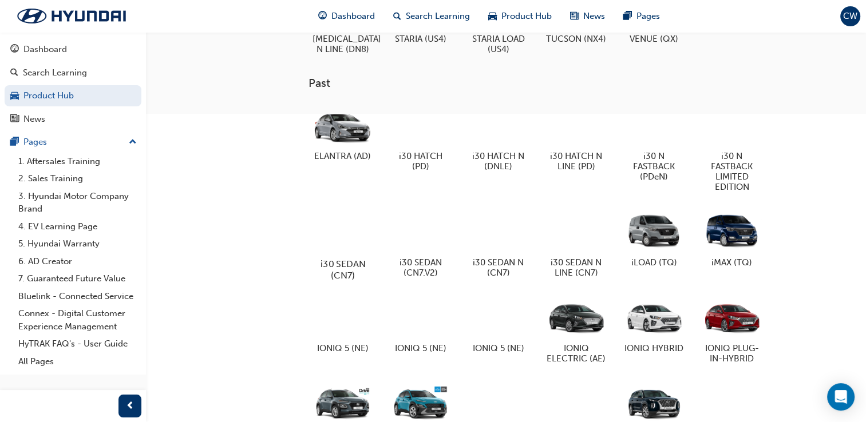
click at [323, 254] on div at bounding box center [343, 231] width 64 height 46
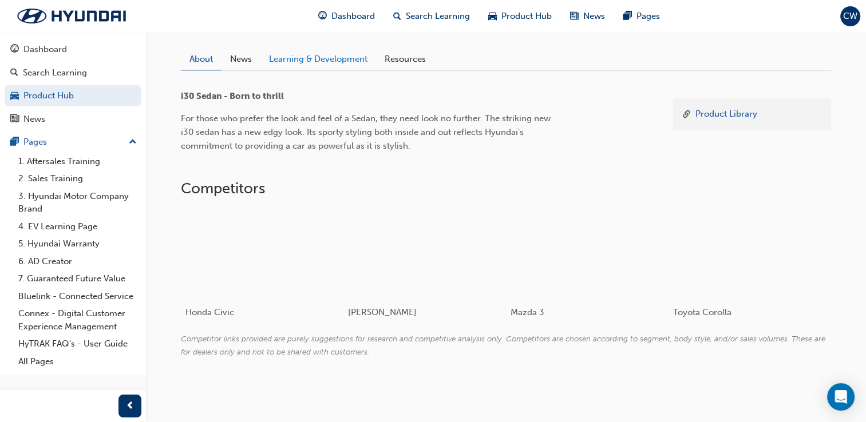
click at [282, 56] on link "Learning & Development" at bounding box center [318, 59] width 116 height 22
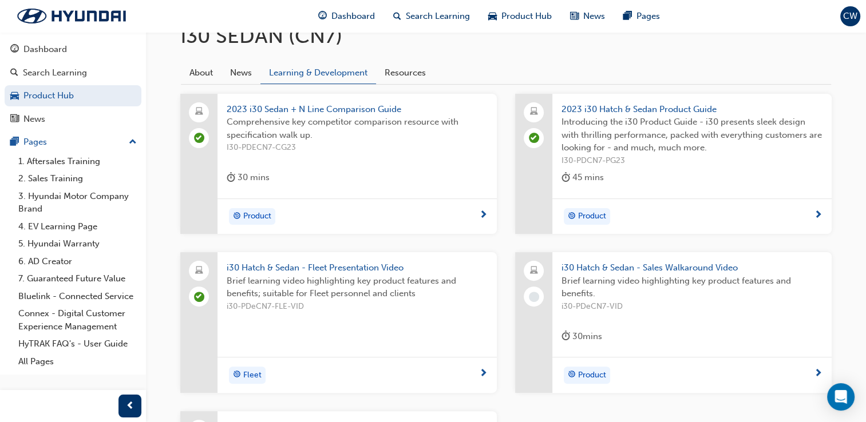
scroll to position [304, 0]
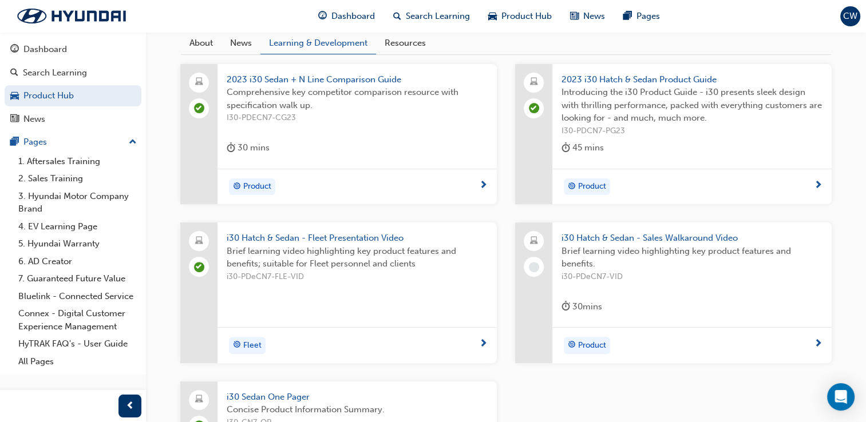
click at [698, 233] on span "i30 Hatch & Sedan - Sales Walkaround Video" at bounding box center [691, 238] width 261 height 13
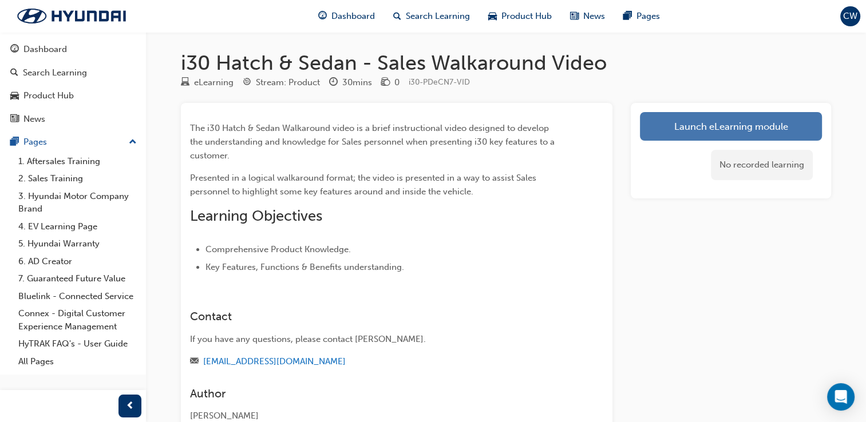
click at [731, 129] on link "Launch eLearning module" at bounding box center [731, 126] width 182 height 29
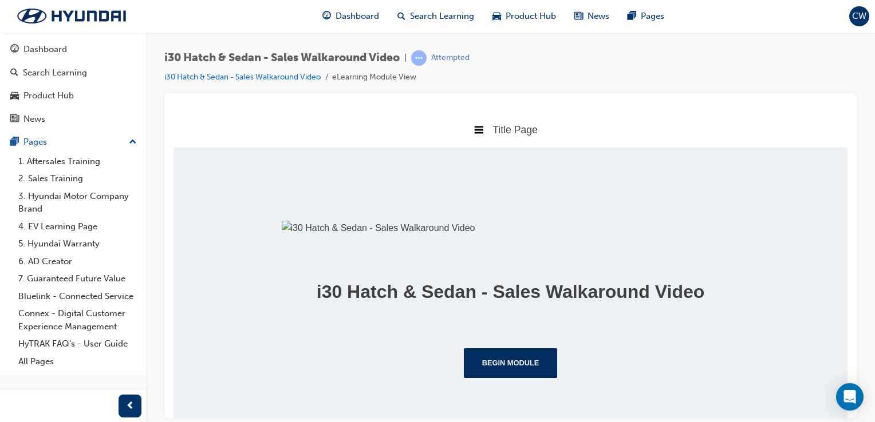
scroll to position [201, 0]
click at [478, 366] on button "Begin Module" at bounding box center [511, 363] width 94 height 30
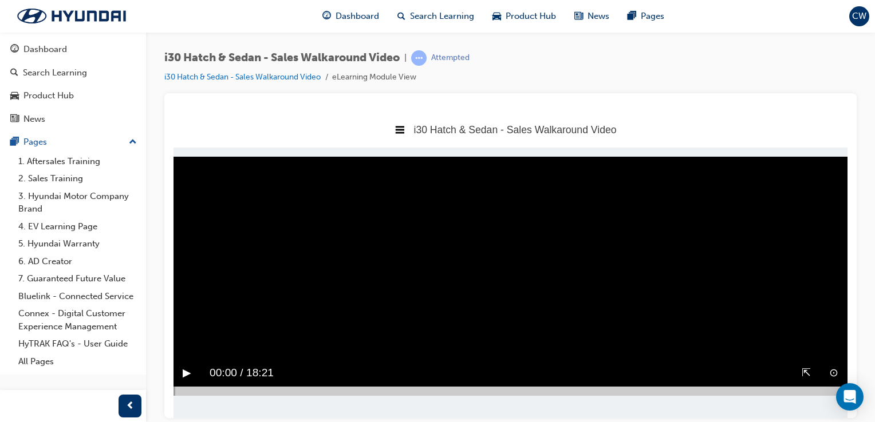
click at [183, 381] on button "▶︎" at bounding box center [187, 373] width 9 height 18
click at [189, 373] on div "‖" at bounding box center [185, 372] width 24 height 27
click at [179, 367] on div "▶︎" at bounding box center [186, 372] width 27 height 27
click at [190, 369] on div "‖" at bounding box center [185, 372] width 24 height 27
click at [201, 371] on span "01:45 / 18:21" at bounding box center [241, 372] width 82 height 27
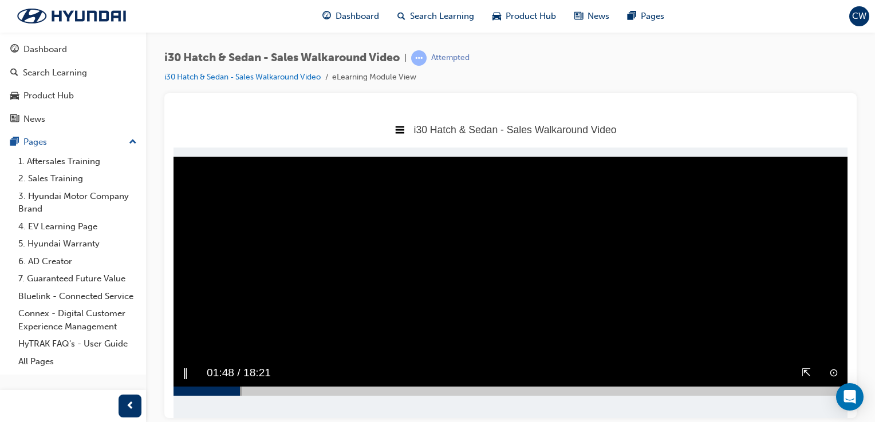
click at [201, 371] on span "01:48 / 18:21" at bounding box center [238, 372] width 82 height 27
click at [201, 371] on span "01:48 / 18:21" at bounding box center [241, 372] width 82 height 27
click at [185, 370] on button "‖" at bounding box center [186, 373] width 6 height 18
click at [185, 370] on button "▶︎" at bounding box center [187, 373] width 9 height 18
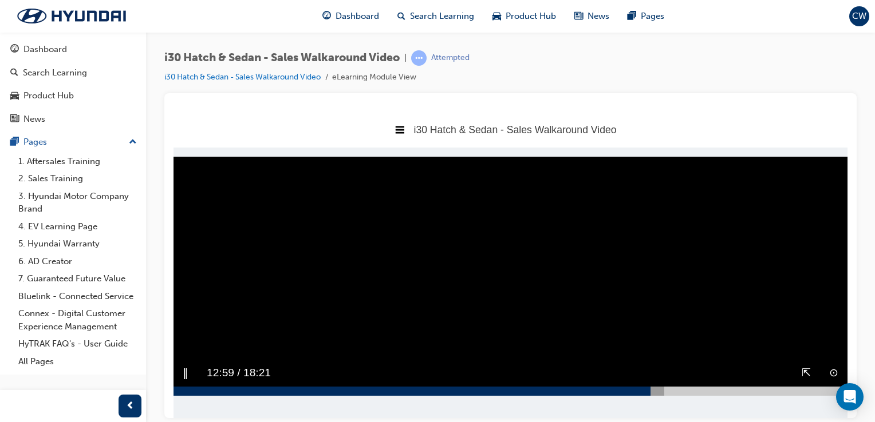
click at [181, 373] on div "‖" at bounding box center [185, 372] width 24 height 27
click at [191, 375] on button "▶︎" at bounding box center [187, 373] width 9 height 18
click at [208, 371] on span "13:21 / 18:21" at bounding box center [238, 372] width 82 height 27
click at [172, 370] on div at bounding box center [510, 255] width 692 height 325
click at [190, 372] on button "▶︎" at bounding box center [187, 373] width 9 height 18
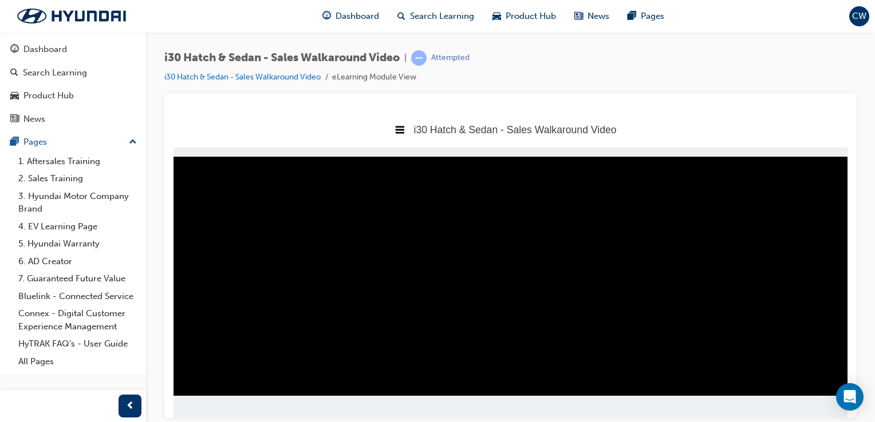
click at [188, 378] on div "‖" at bounding box center [185, 372] width 24 height 27
